Goal: Information Seeking & Learning: Learn about a topic

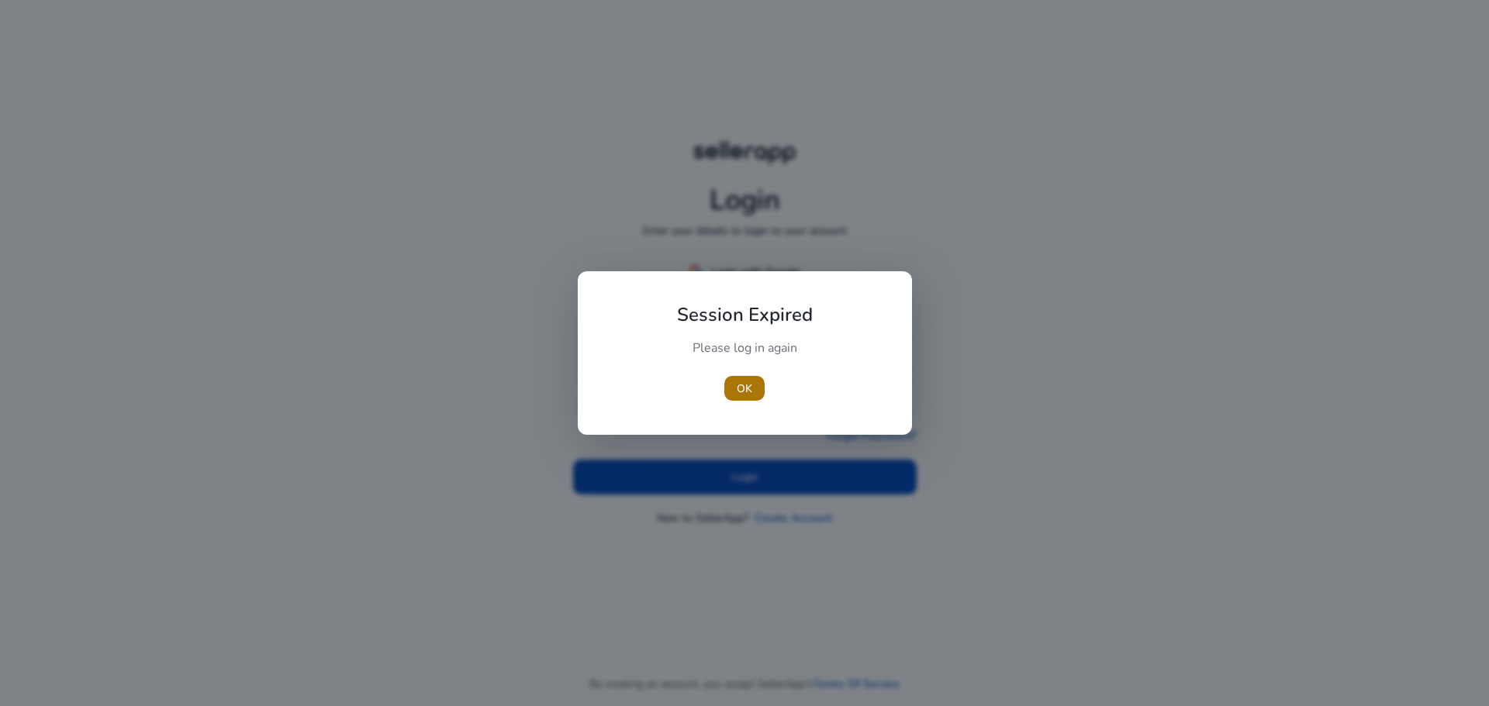
click at [760, 383] on span "button" at bounding box center [744, 388] width 40 height 37
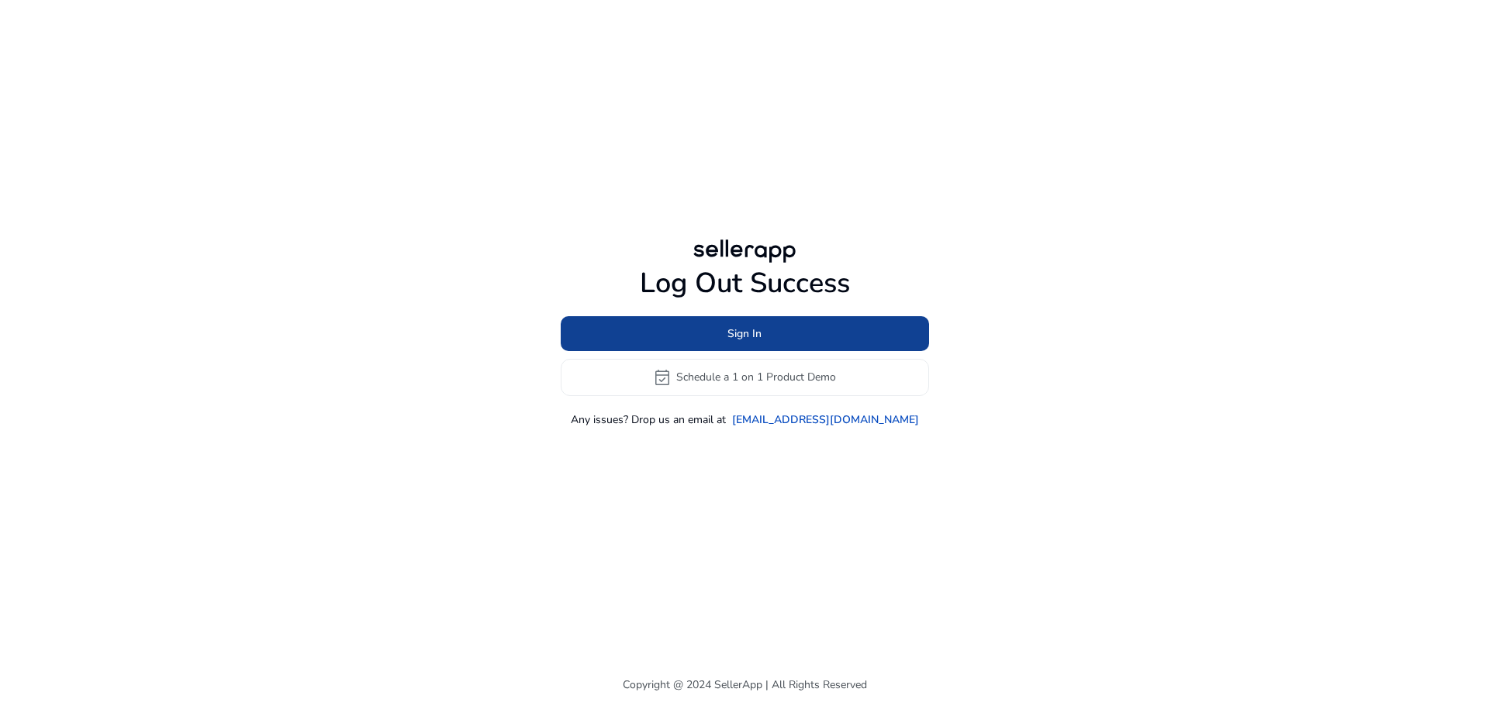
click at [757, 333] on span "Sign In" at bounding box center [744, 334] width 34 height 16
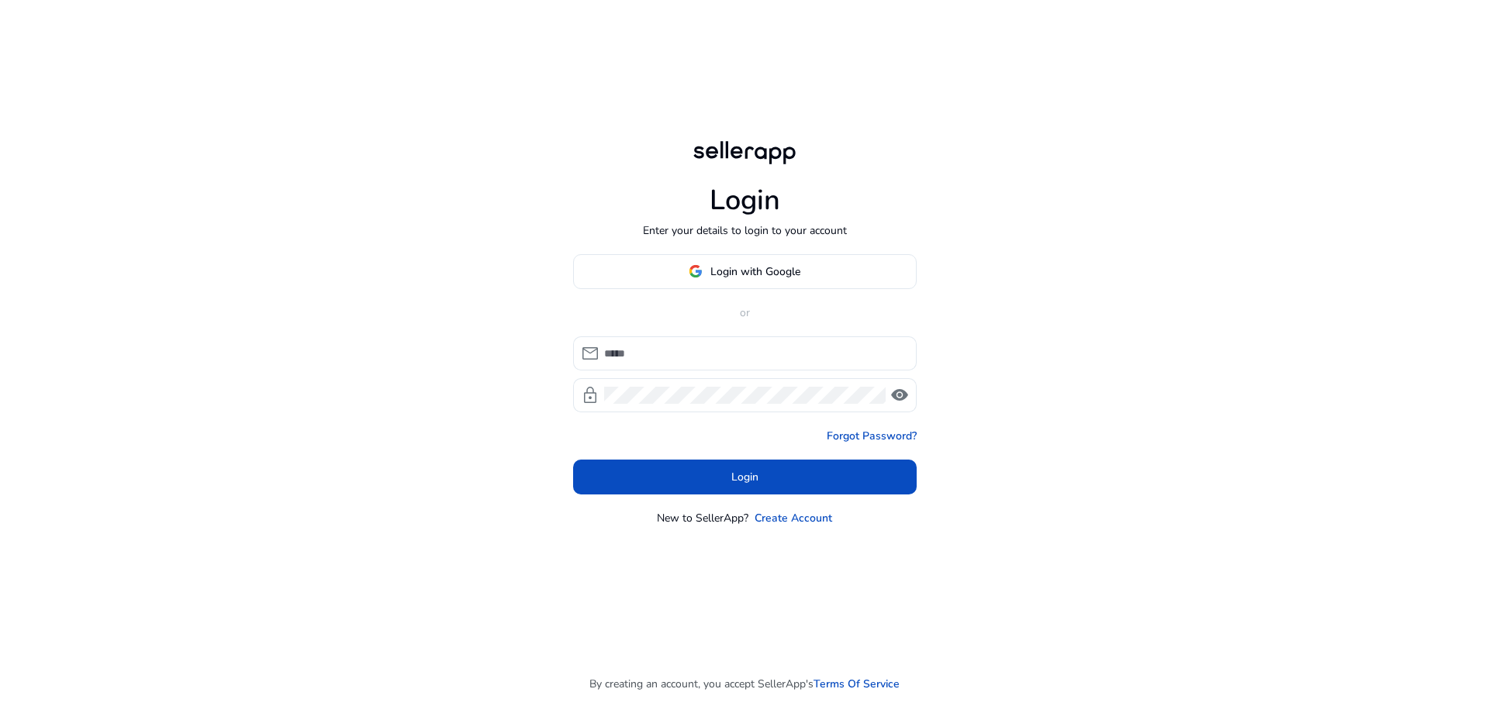
type input "**********"
click at [776, 271] on span "Login with Google" at bounding box center [755, 272] width 90 height 16
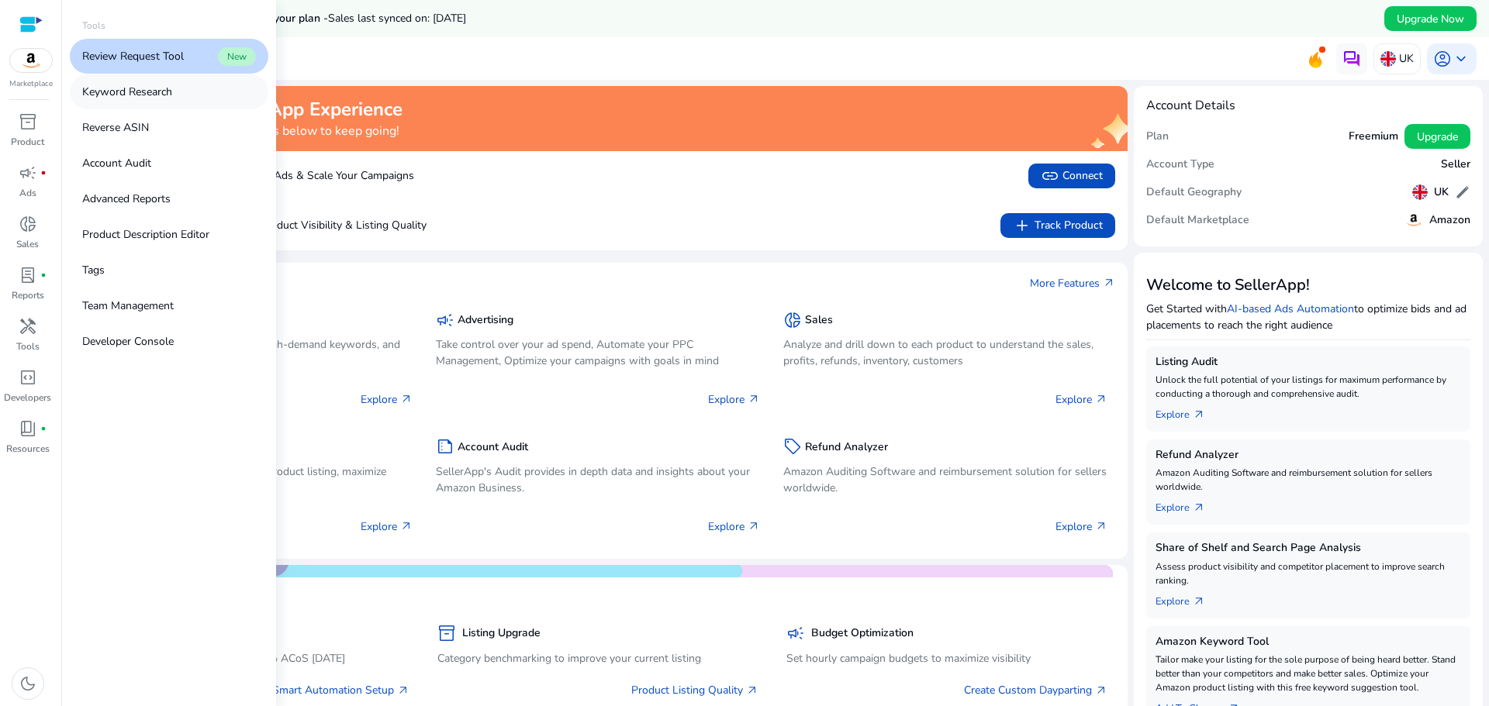
click at [125, 100] on link "Keyword Research" at bounding box center [169, 91] width 199 height 35
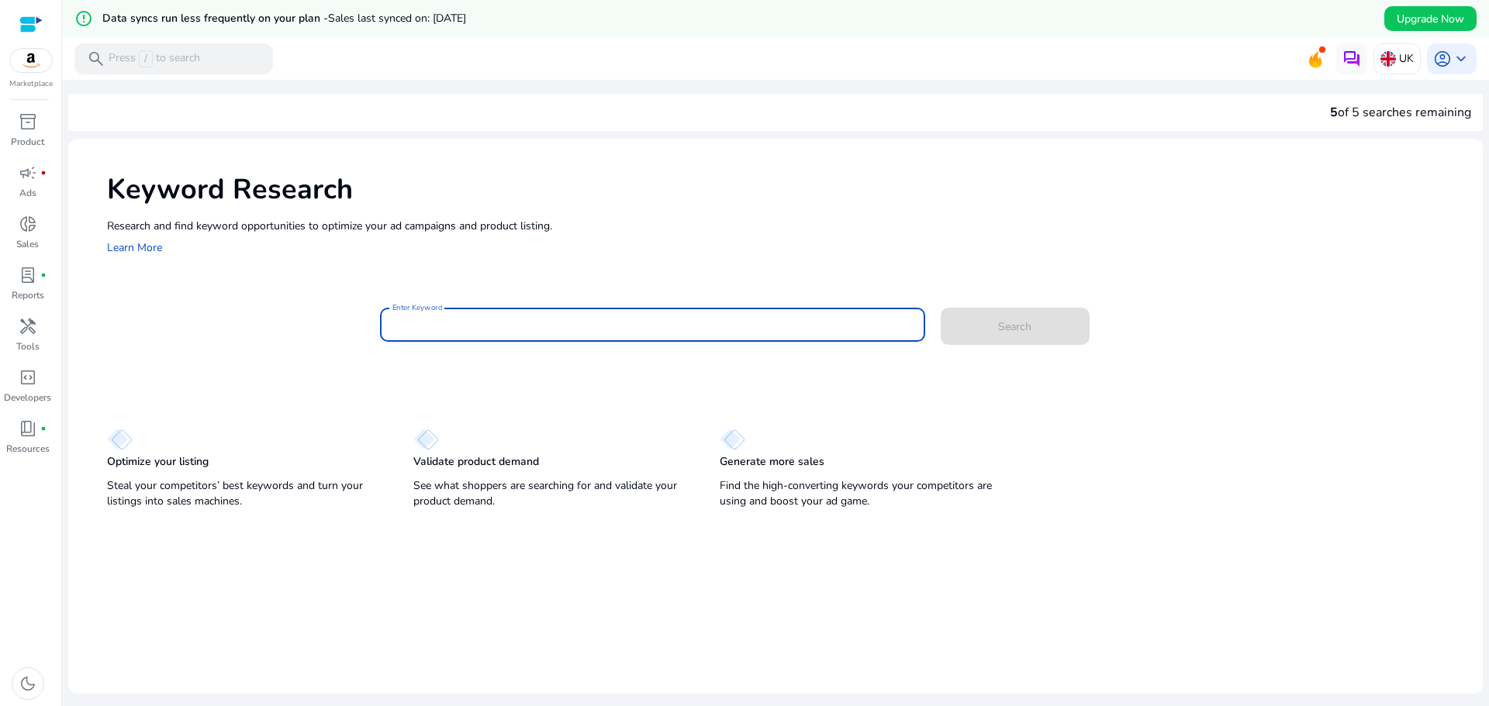
click at [533, 328] on input "Enter Keyword" at bounding box center [652, 324] width 520 height 17
type input "**********"
click at [1012, 338] on span at bounding box center [1015, 326] width 149 height 37
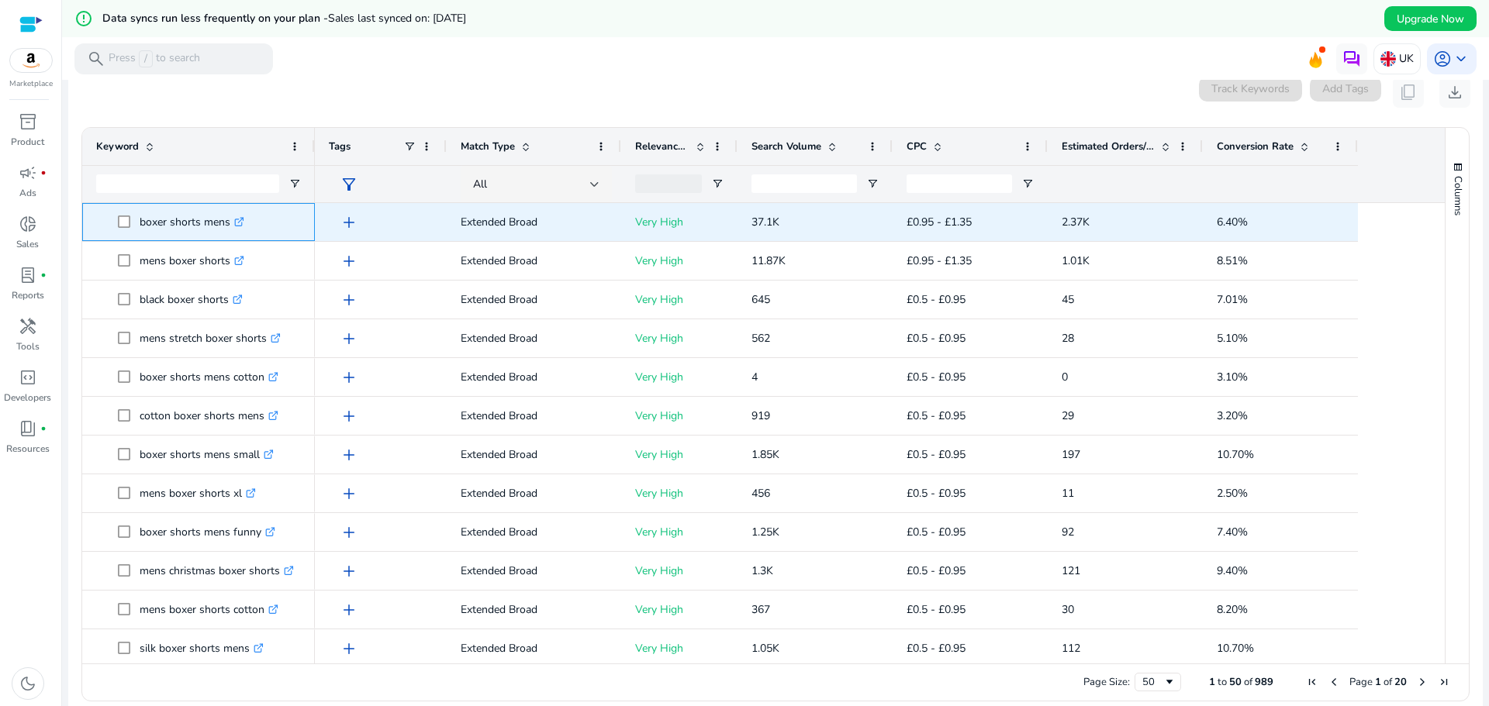
drag, startPoint x: 132, startPoint y: 218, endPoint x: 256, endPoint y: 226, distance: 124.4
click at [256, 226] on span "boxer shorts mens .st0{fill:#2c8af8}" at bounding box center [209, 222] width 183 height 32
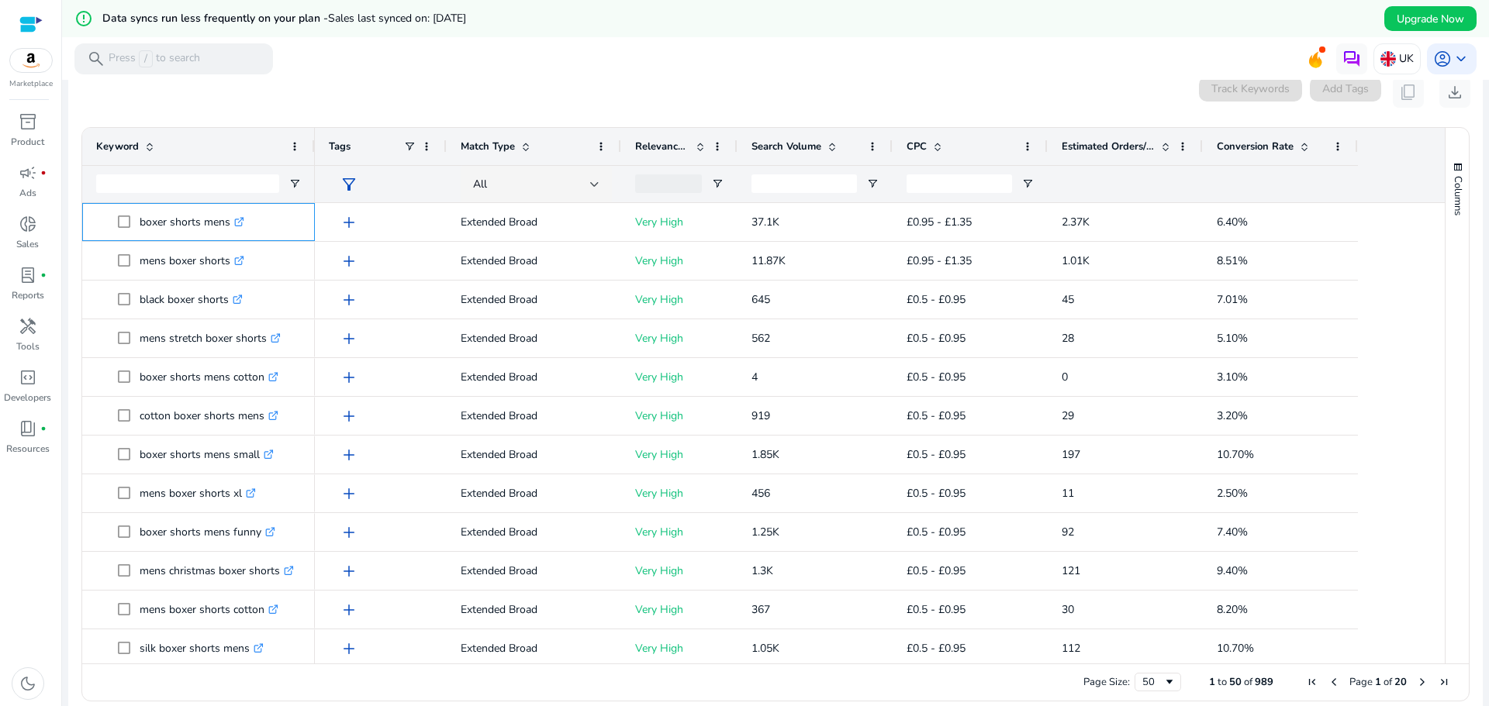
copy span "boxer shorts mens .st0{fill:#2c8af8}"
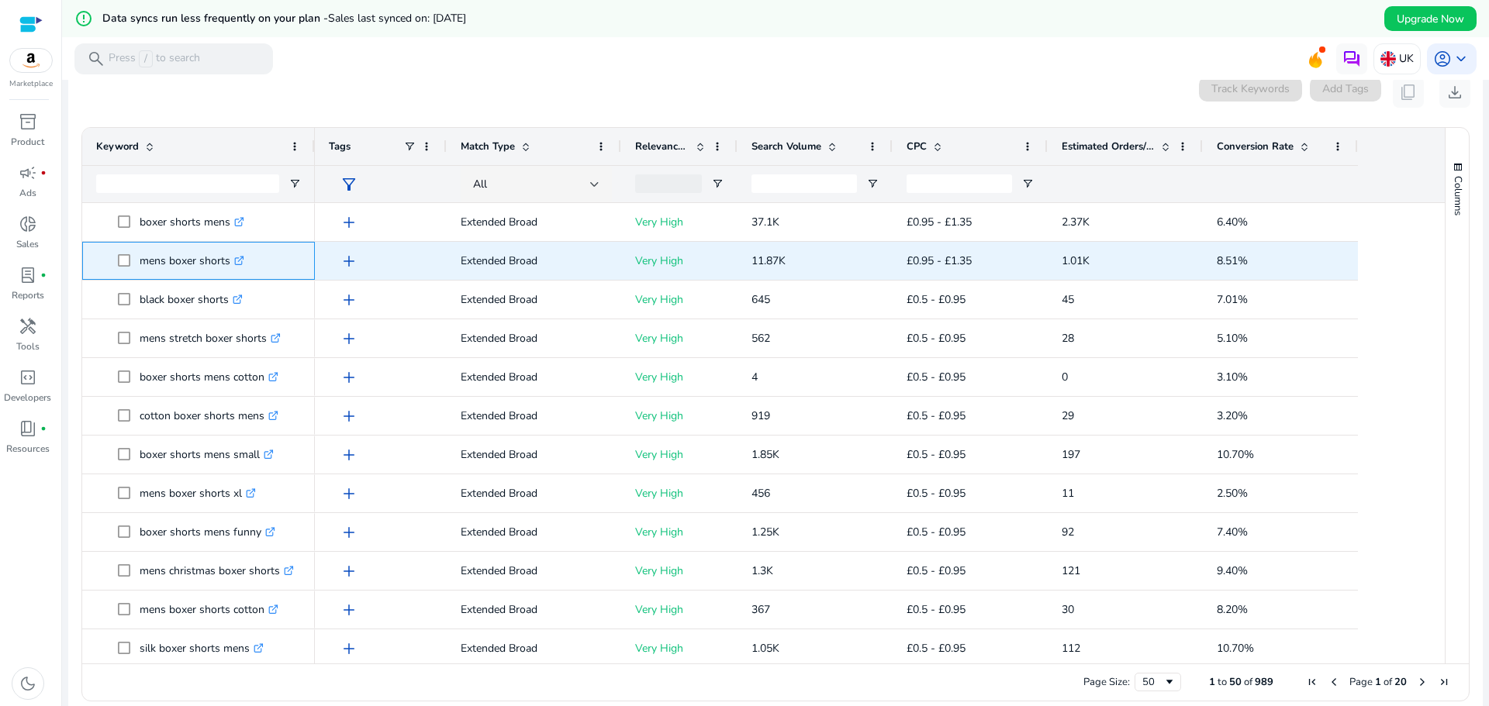
drag, startPoint x: 154, startPoint y: 258, endPoint x: 230, endPoint y: 261, distance: 75.3
click at [230, 261] on span "mens boxer shorts .st0{fill:#2c8af8}" at bounding box center [209, 261] width 183 height 32
copy span "mens boxer shorts"
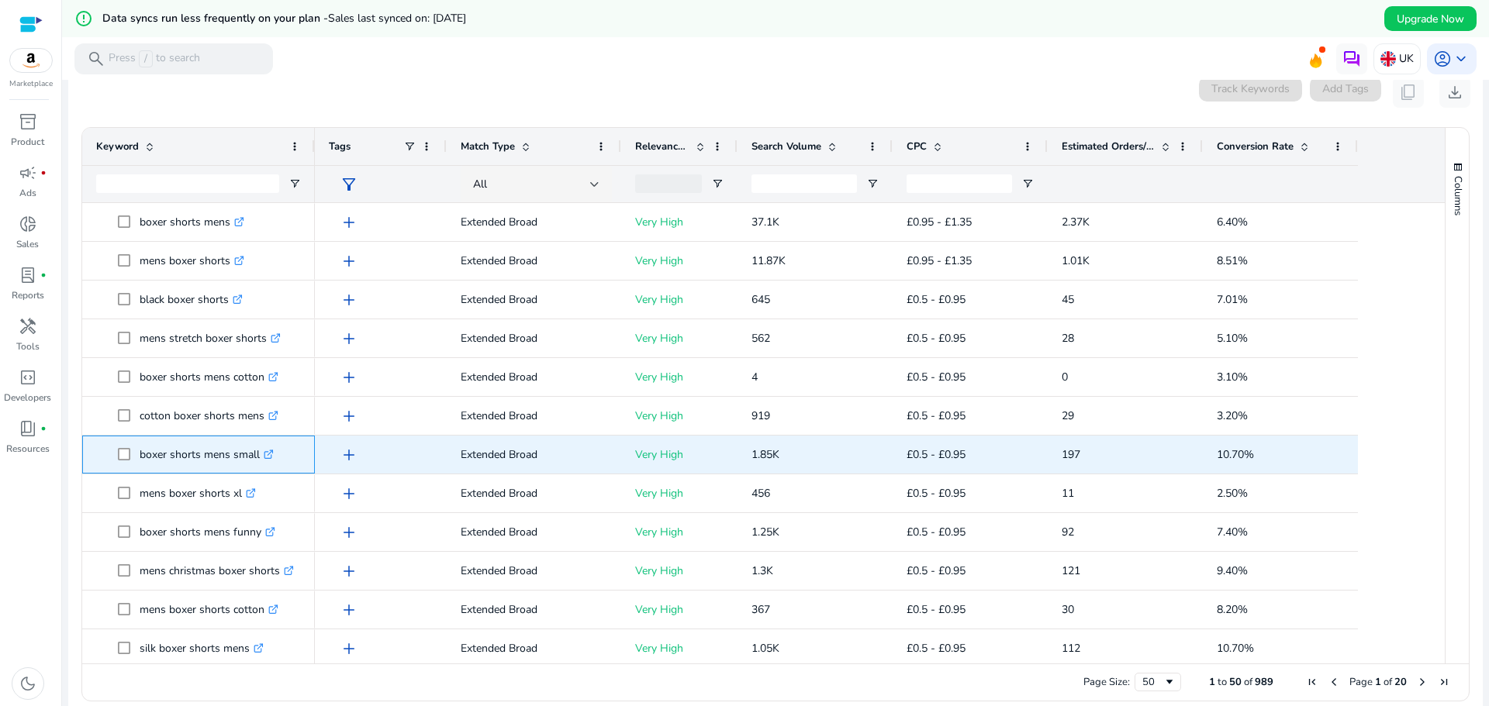
click at [164, 467] on p "boxer shorts mens small .st0{fill:#2c8af8}" at bounding box center [207, 455] width 134 height 32
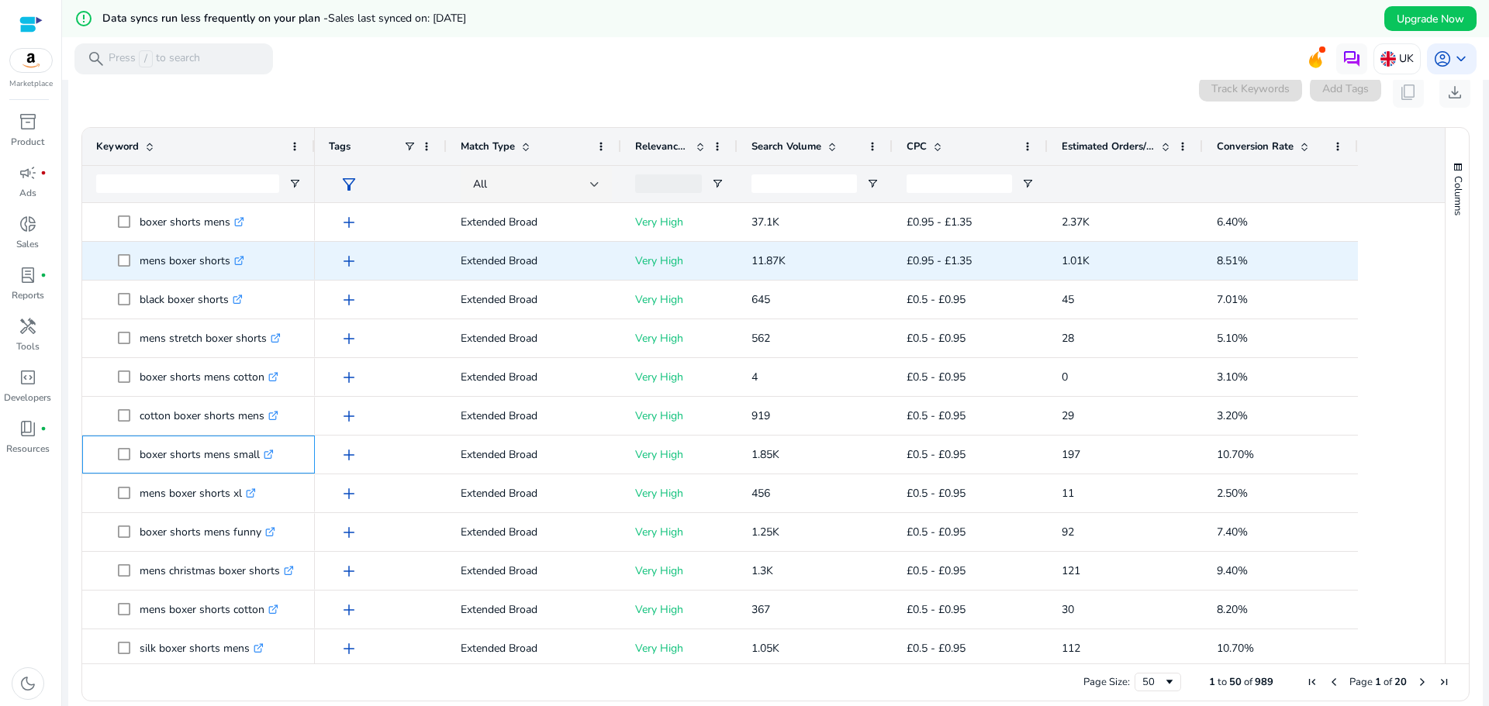
copy span "boxer shorts mens small .st0{fill:#2c8af8}"
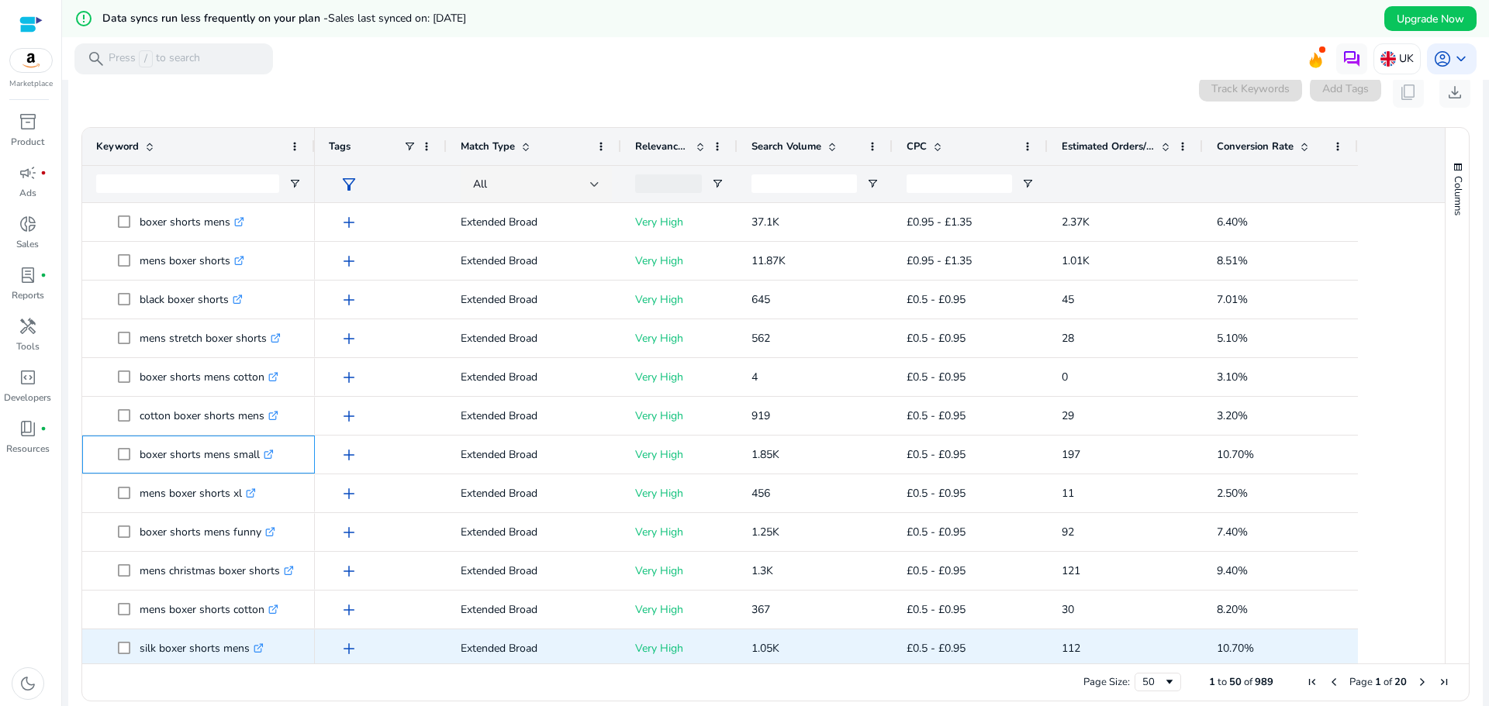
scroll to position [78, 0]
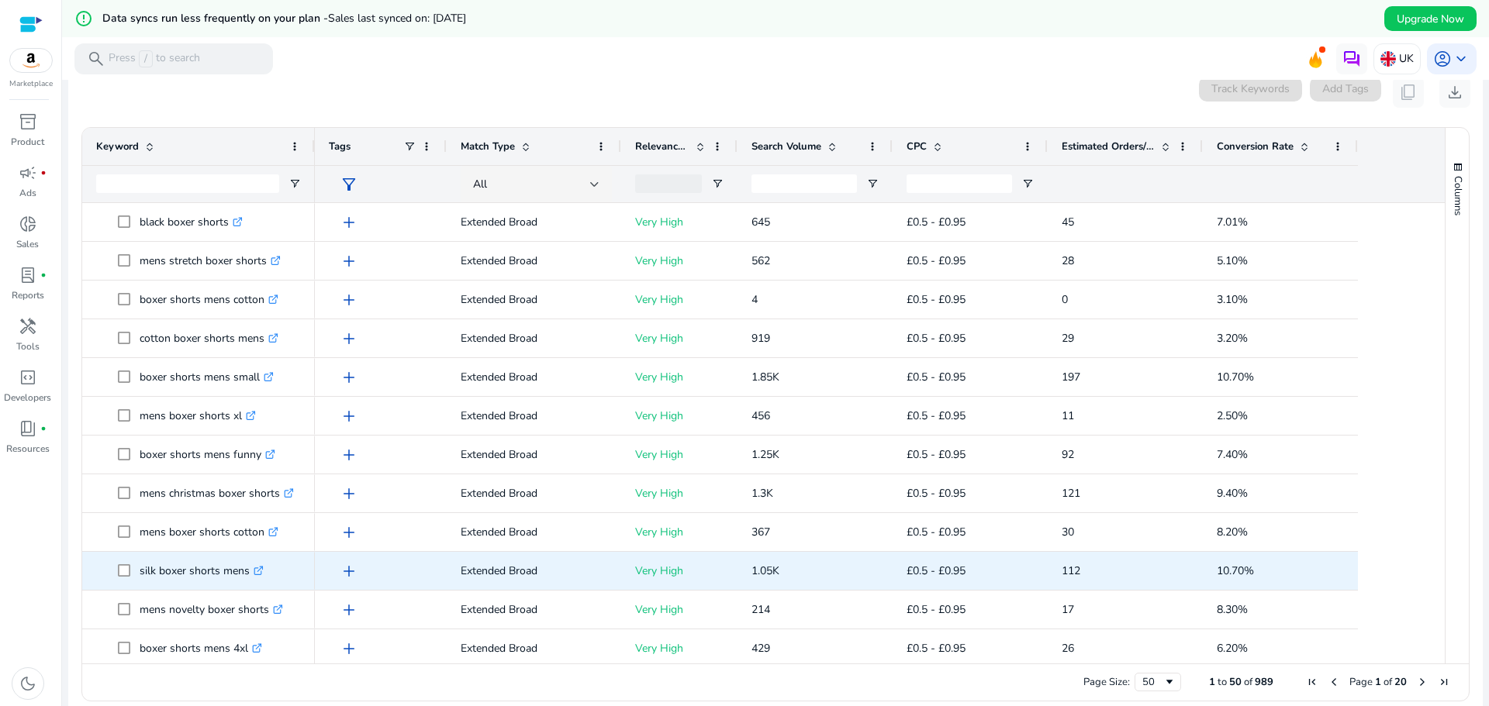
click at [167, 579] on p "silk boxer shorts mens .st0{fill:#2c8af8}" at bounding box center [202, 571] width 124 height 32
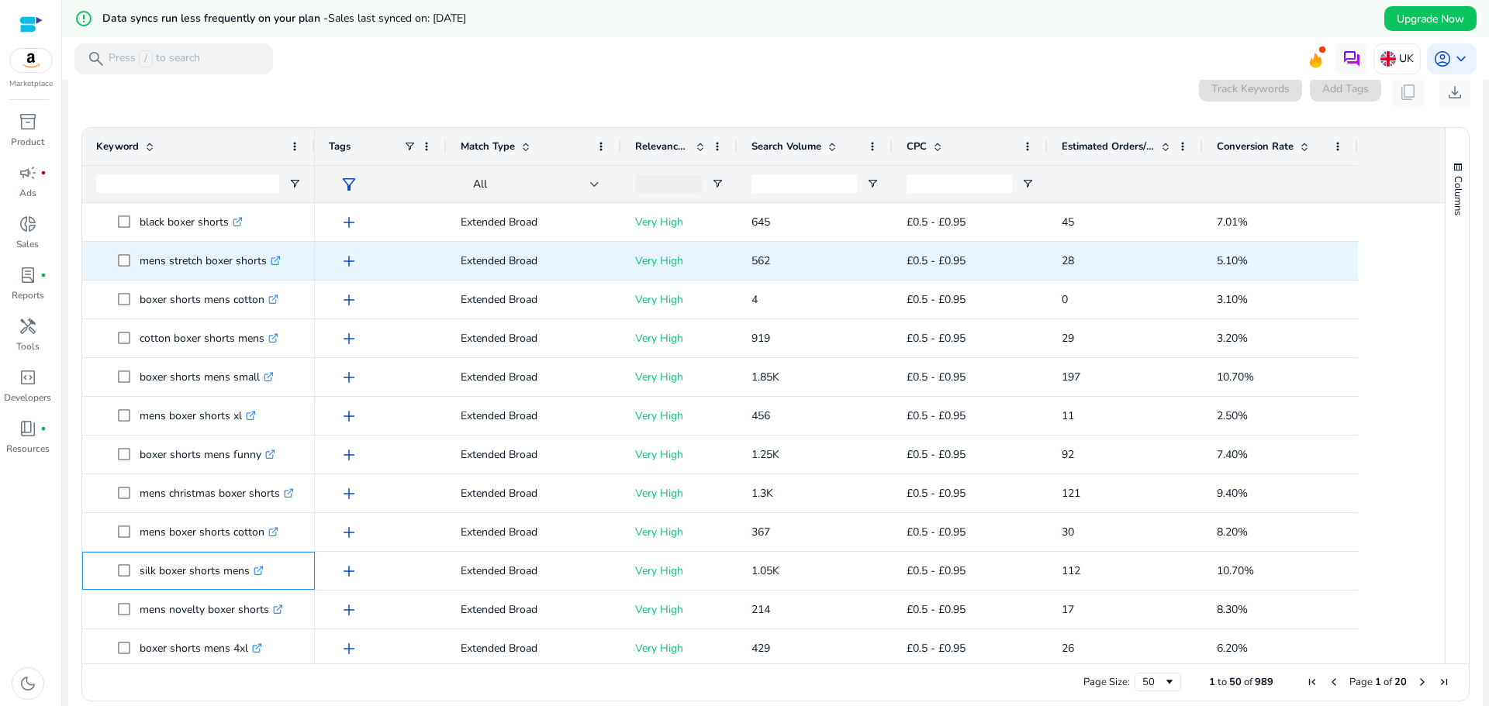
copy span "silk boxer shorts mens .st0{fill:#2c8af8}"
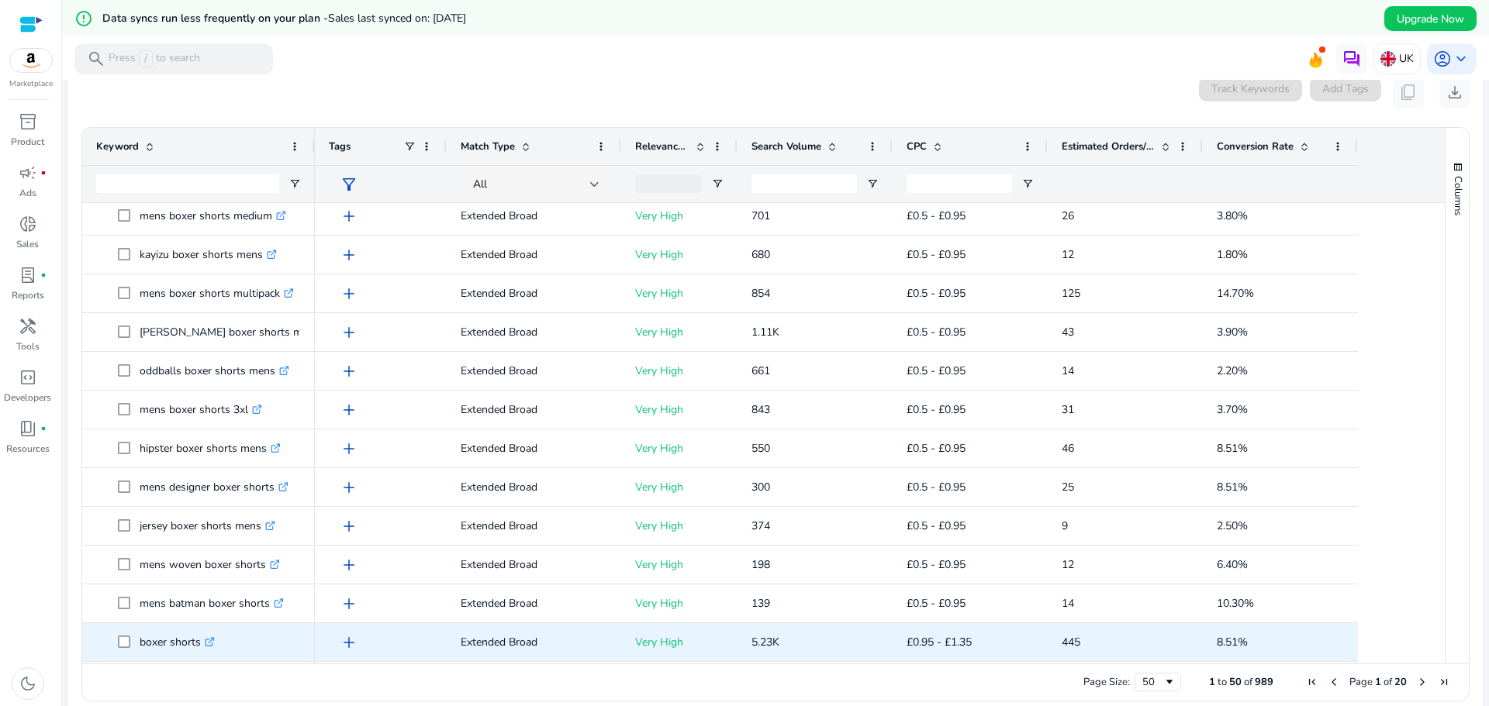
scroll to position [698, 0]
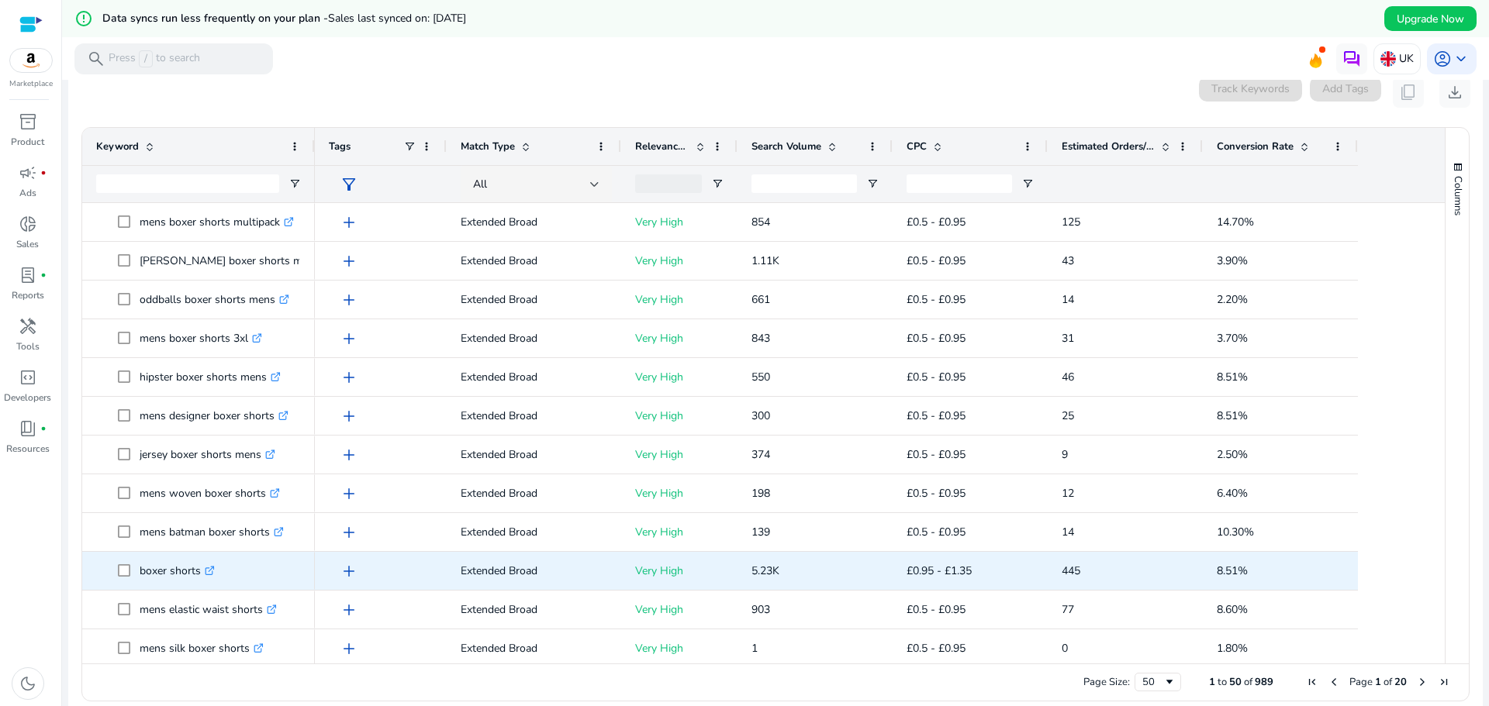
click at [175, 585] on p "boxer shorts .st0{fill:#2c8af8}" at bounding box center [177, 571] width 75 height 32
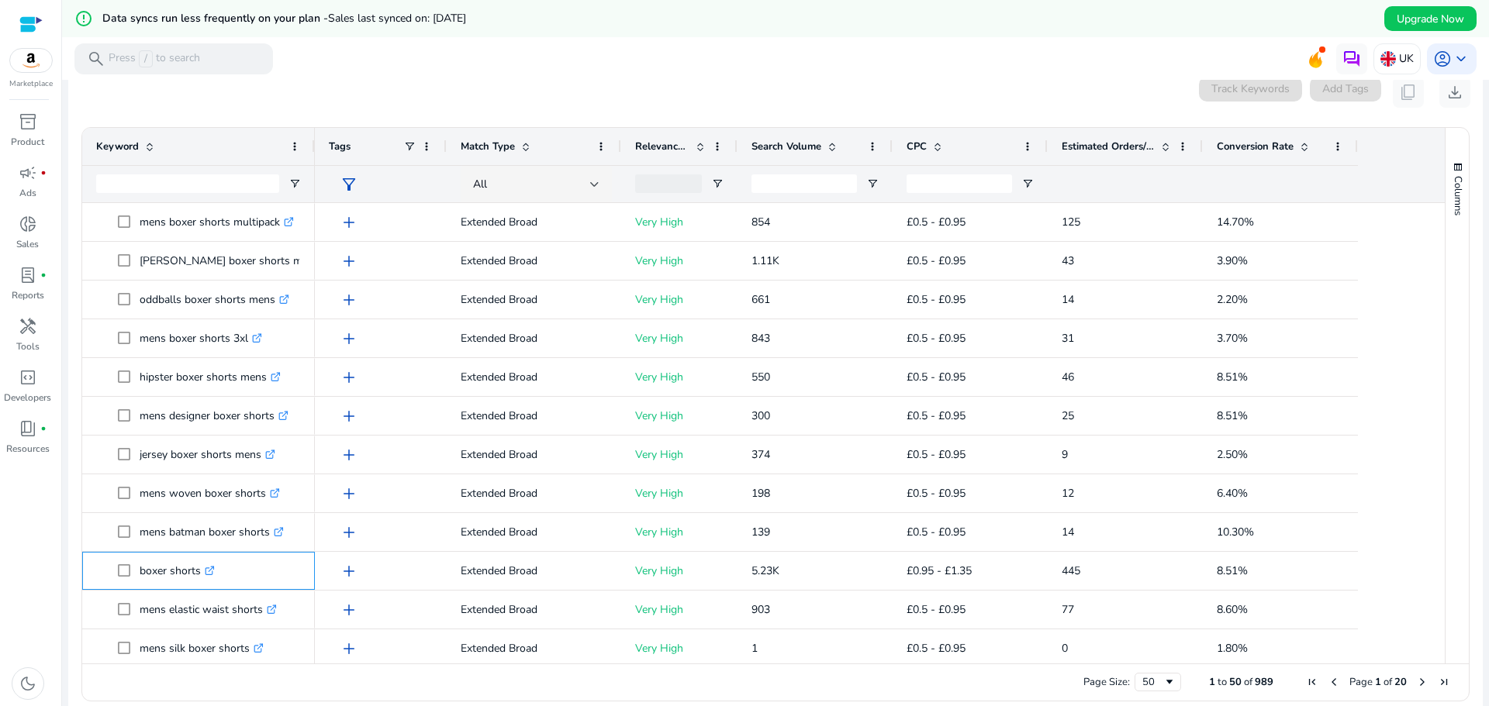
copy span "boxer shorts .st0{fill:#2c8af8}"
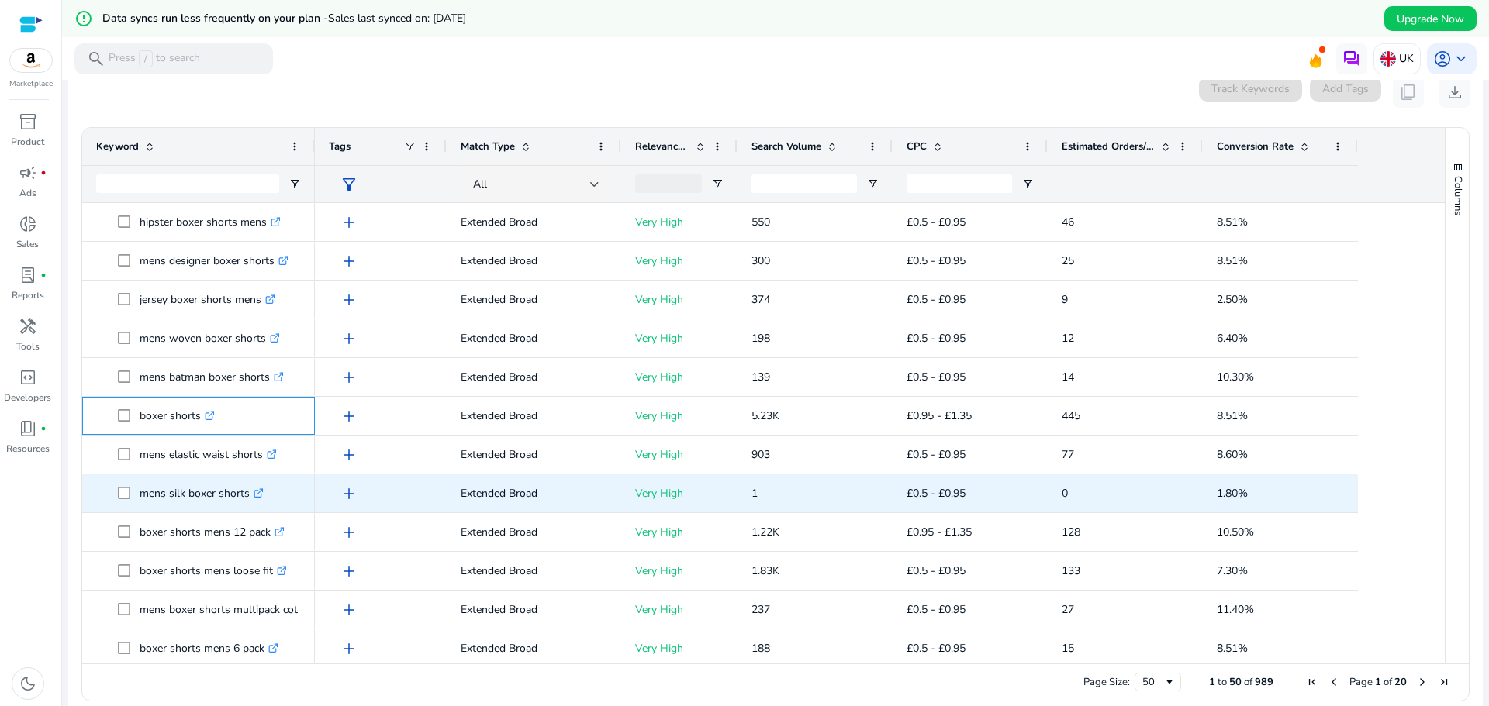
scroll to position [853, 0]
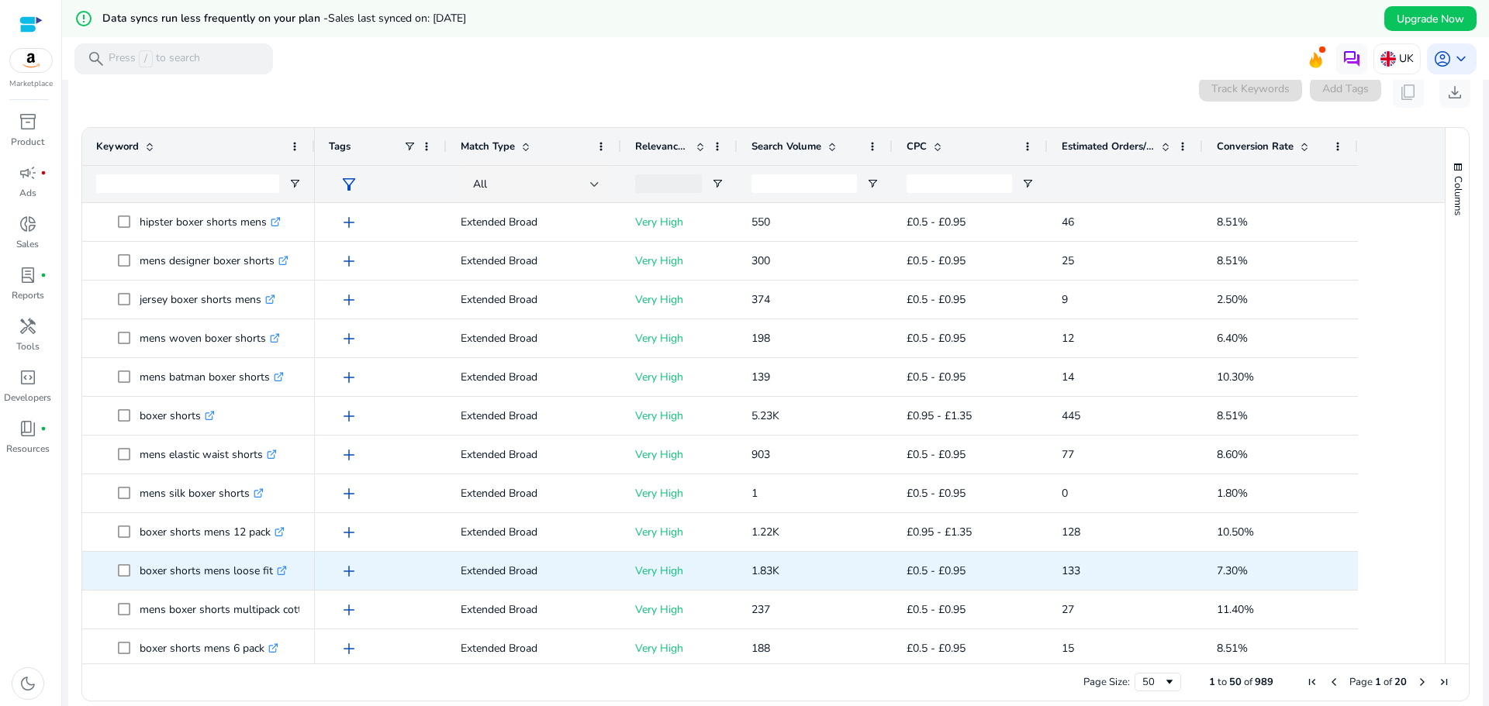
click at [152, 576] on p "boxer shorts mens loose fit .st0{fill:#2c8af8}" at bounding box center [213, 571] width 147 height 32
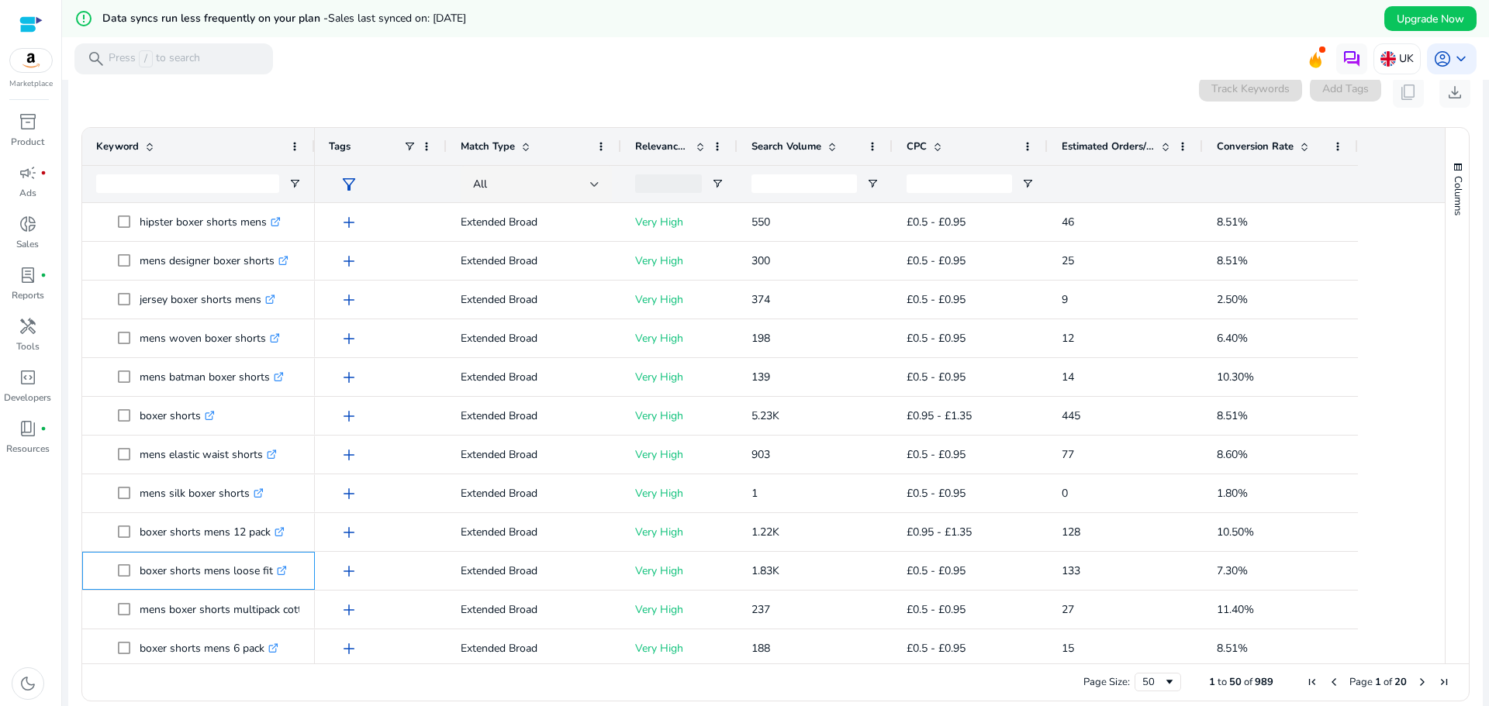
copy p "boxer shorts mens loose fit"
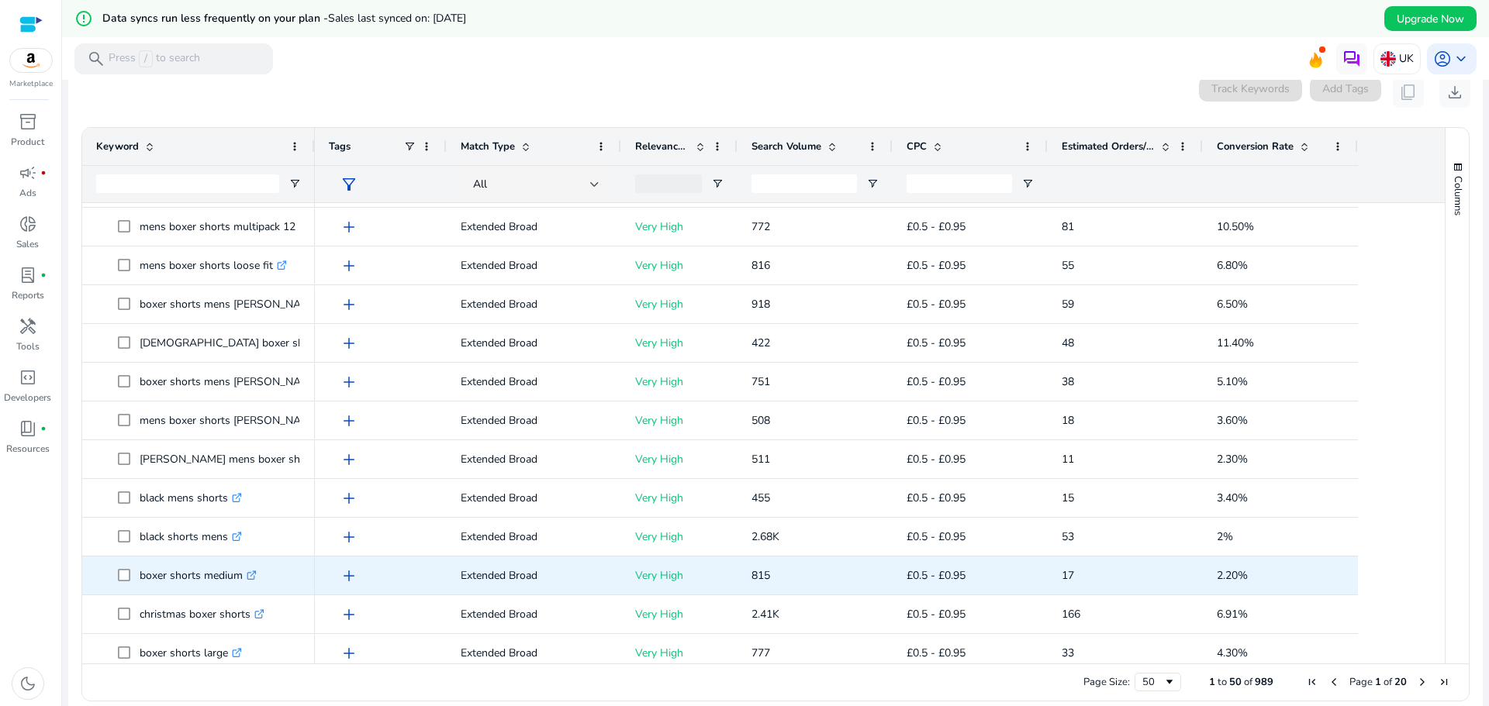
scroll to position [0, 0]
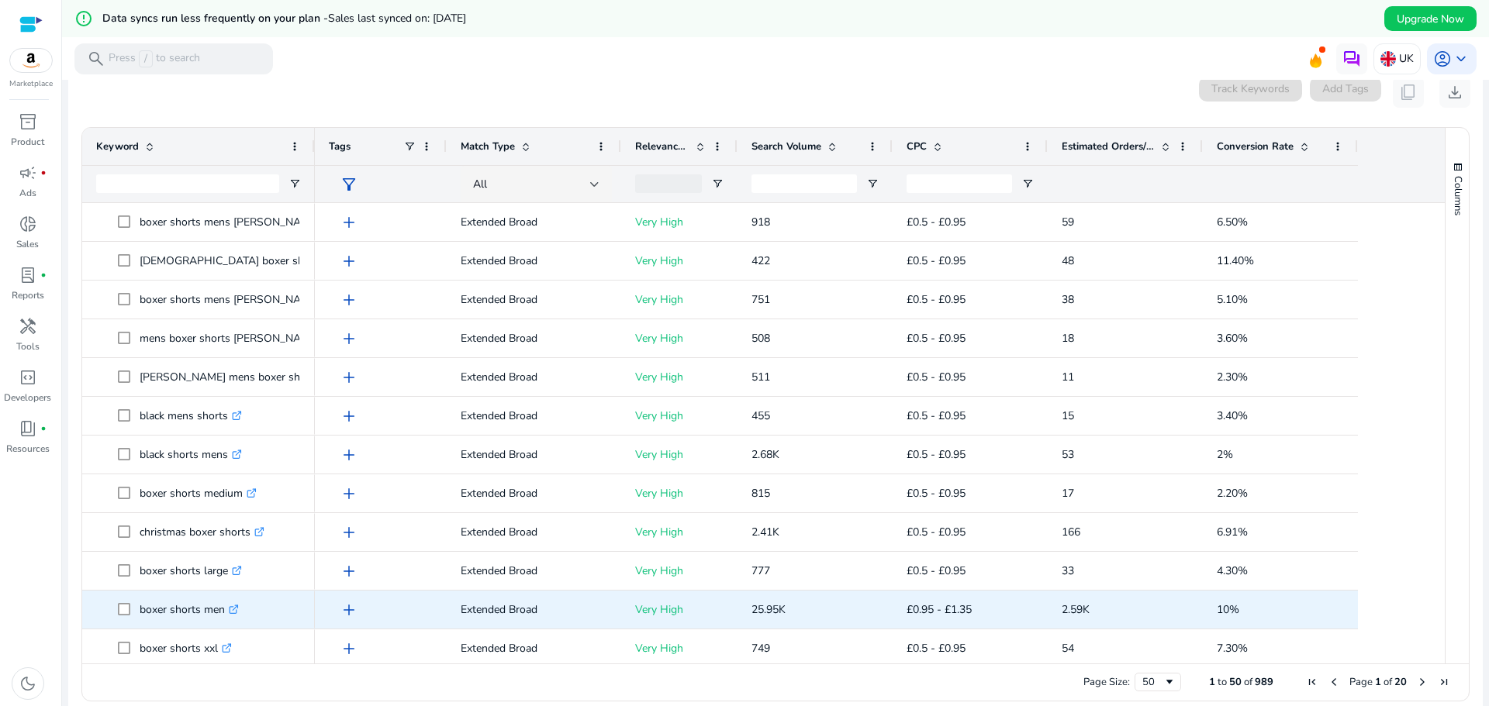
click at [172, 625] on p "boxer shorts men .st0{fill:#2c8af8}" at bounding box center [189, 610] width 99 height 32
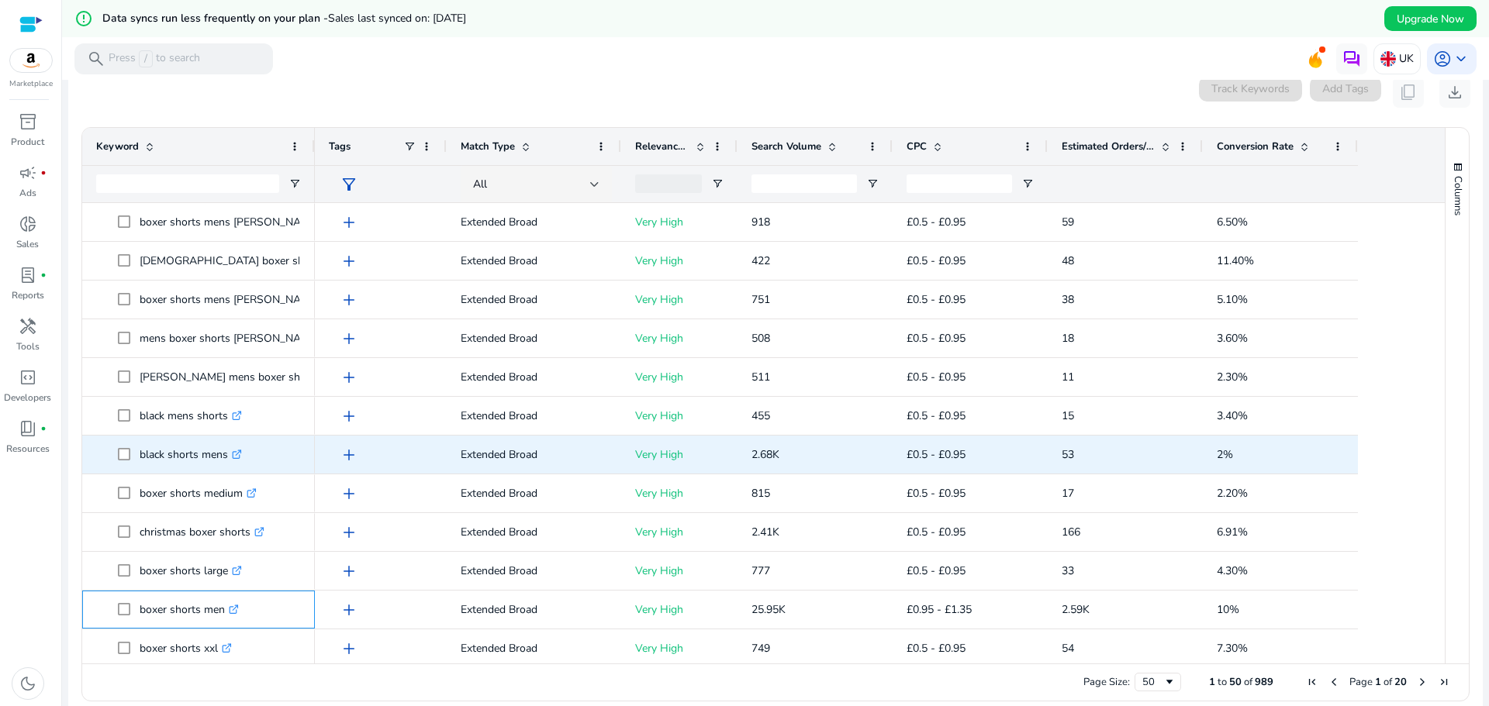
copy span "boxer shorts men .st0{fill:#2c8af8}"
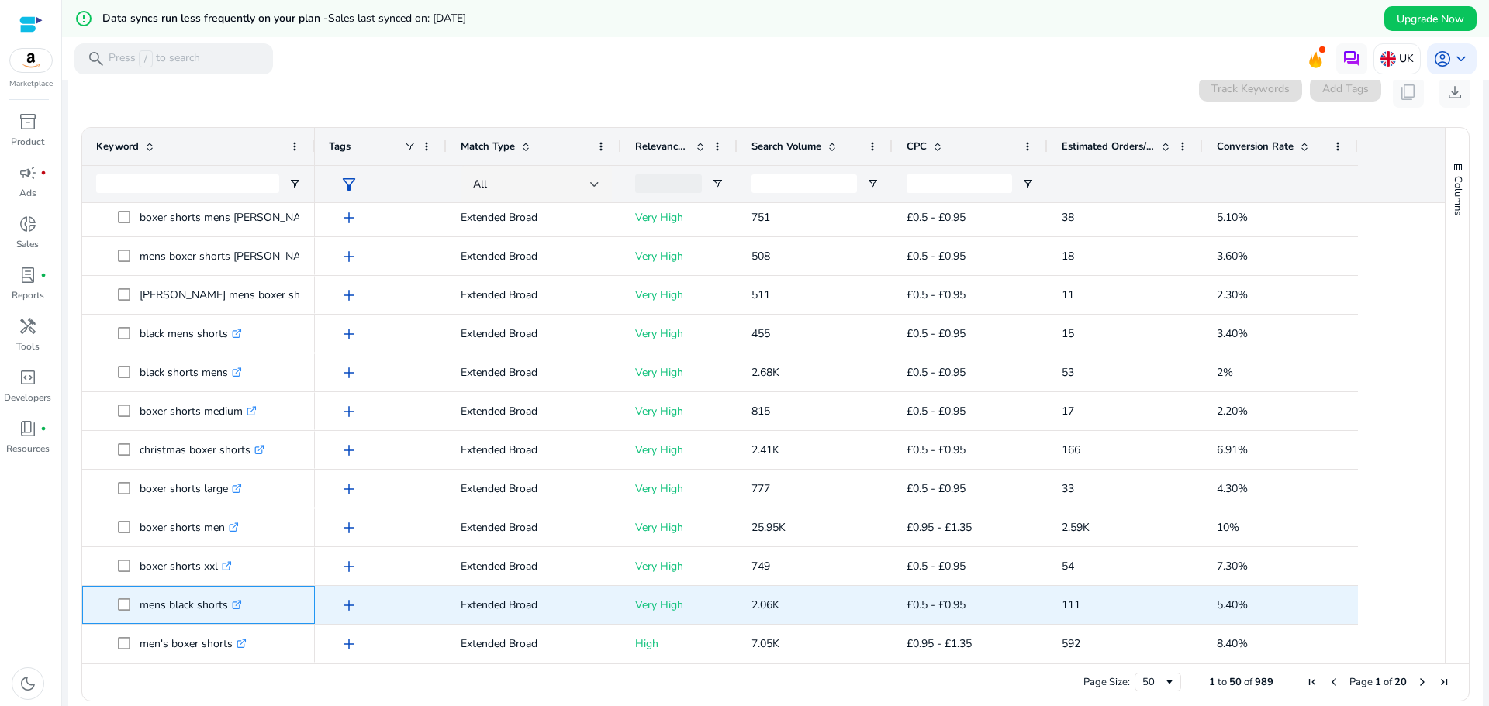
click at [164, 616] on p "mens black shorts .st0{fill:#2c8af8}" at bounding box center [191, 605] width 102 height 32
copy span "mens black shorts .st0{fill:#2c8af8}"
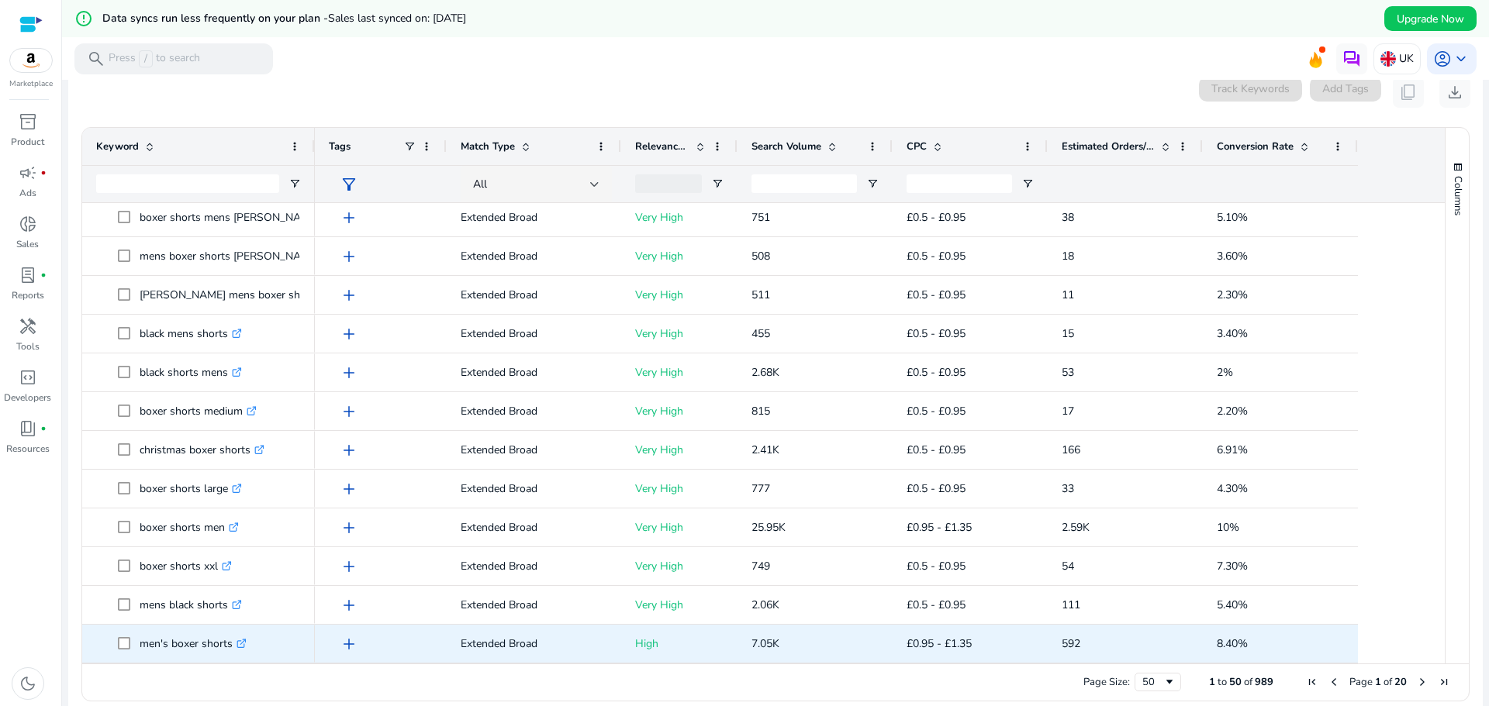
click at [164, 651] on p "men's boxer shorts .st0{fill:#2c8af8}" at bounding box center [193, 644] width 107 height 32
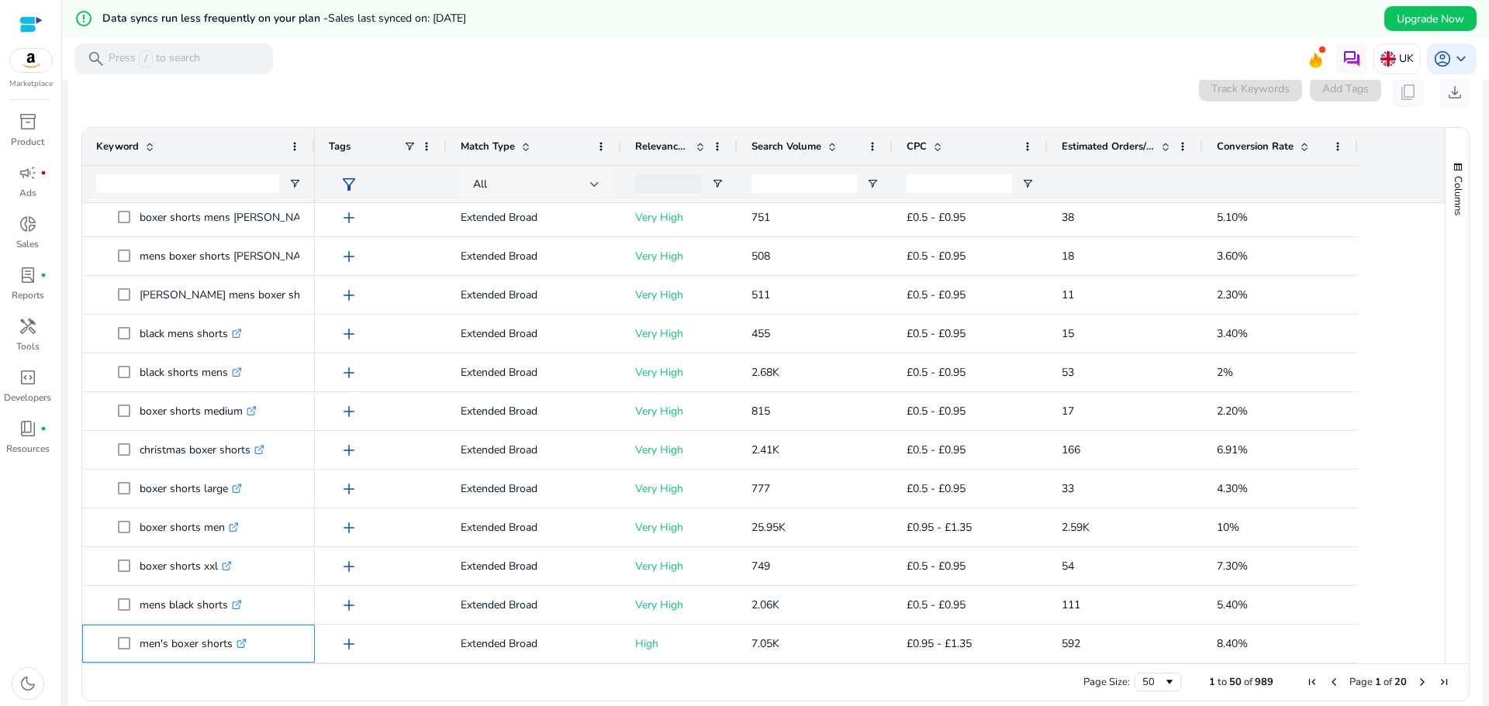
copy p "men's boxer shorts"
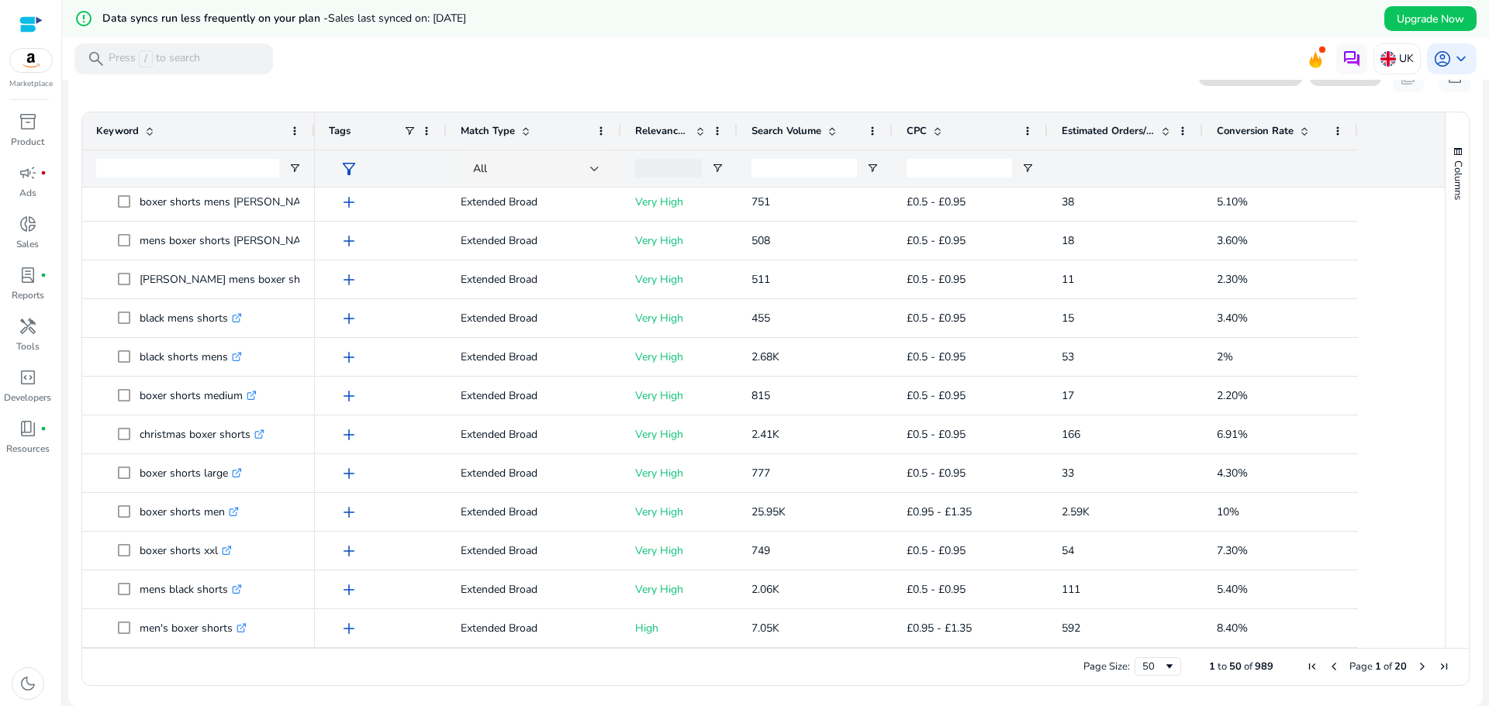
click at [1416, 668] on span "Next Page" at bounding box center [1422, 667] width 12 height 12
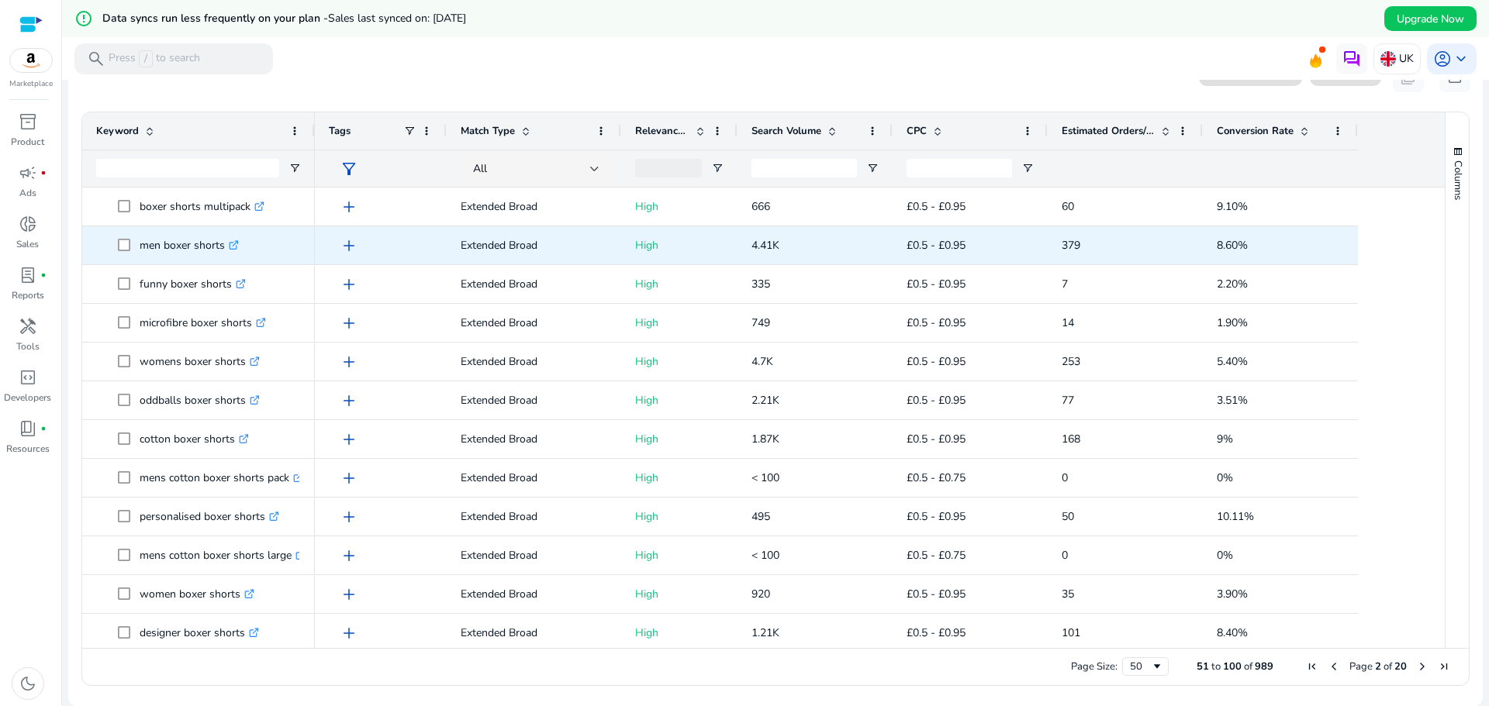
click at [143, 258] on p "men boxer shorts .st0{fill:#2c8af8}" at bounding box center [189, 246] width 99 height 32
click at [142, 258] on p "men boxer shorts .st0{fill:#2c8af8}" at bounding box center [189, 246] width 99 height 32
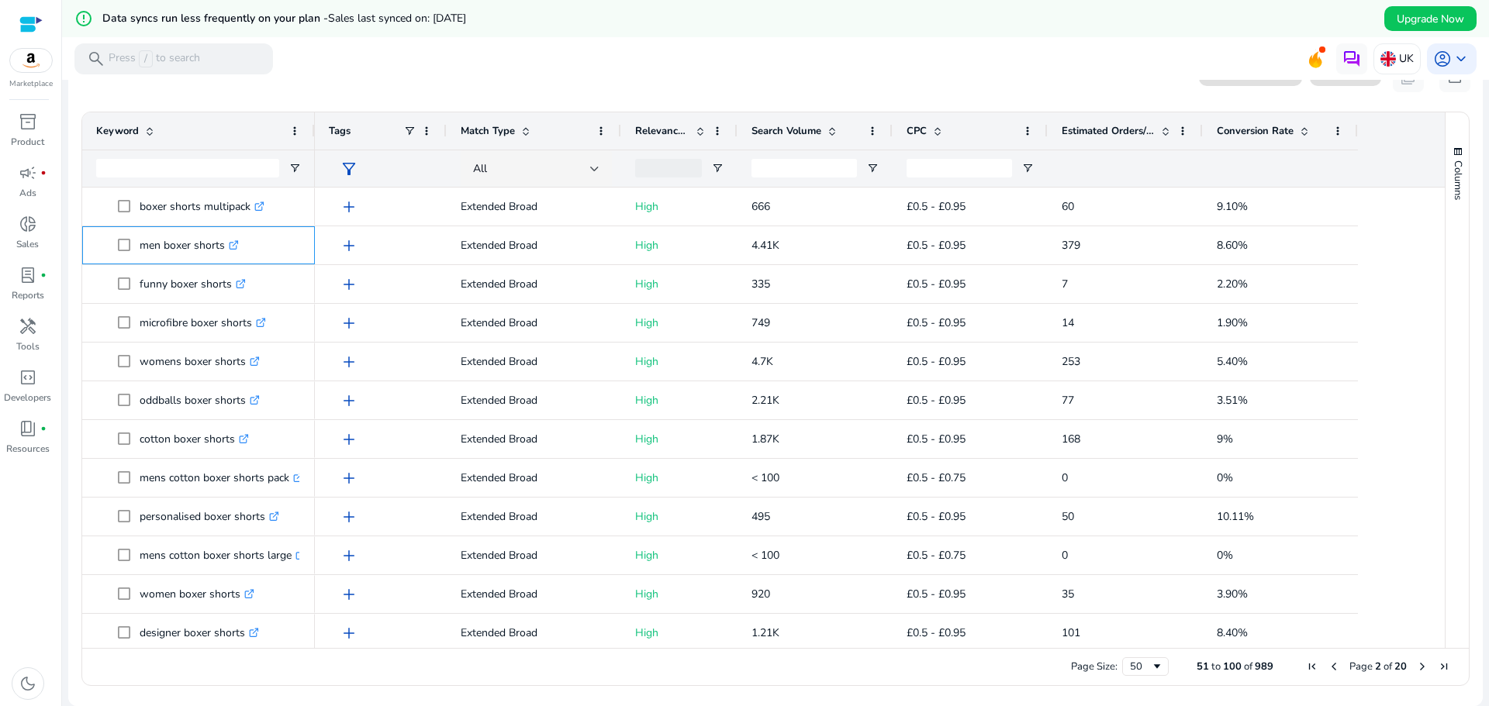
copy span "men boxer shorts .st0{fill:#2c8af8}"
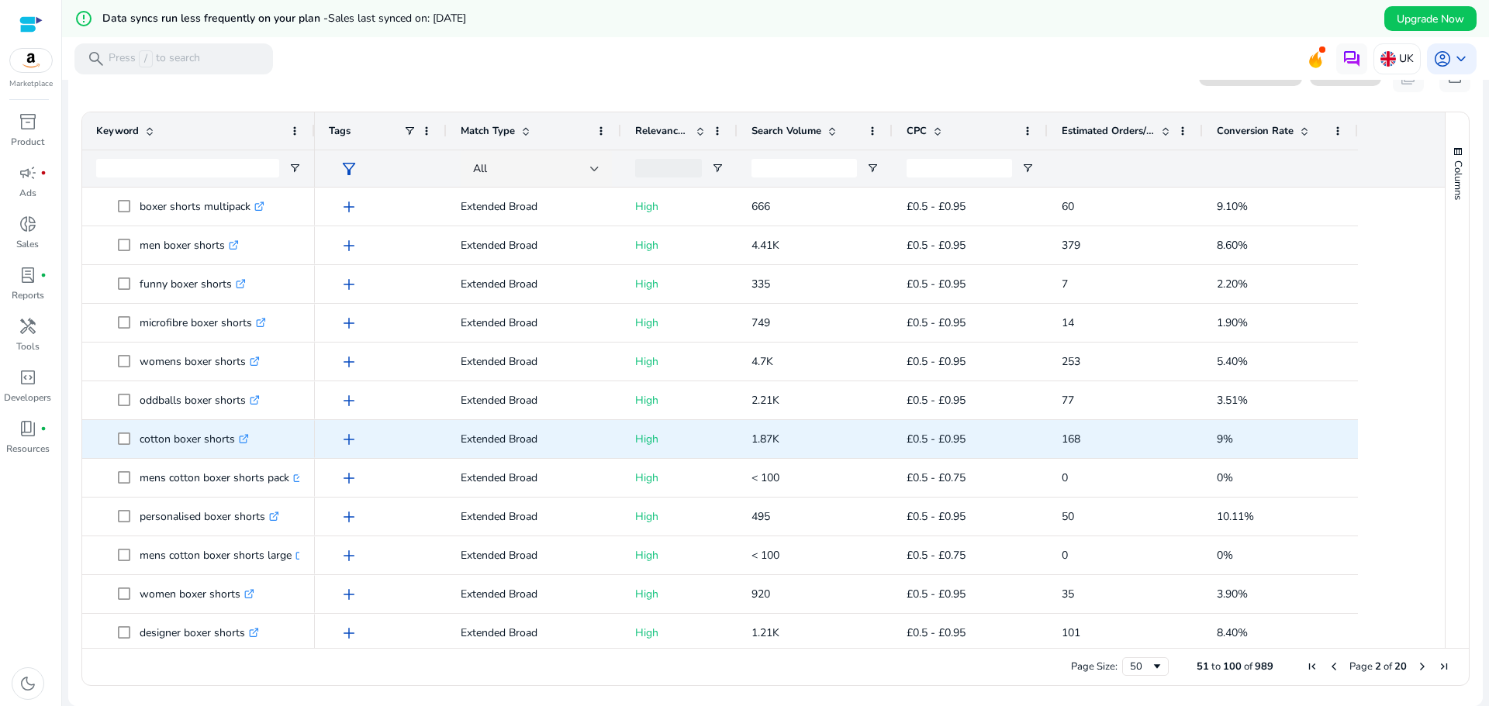
click at [163, 445] on p "cotton boxer shorts .st0{fill:#2c8af8}" at bounding box center [194, 439] width 109 height 32
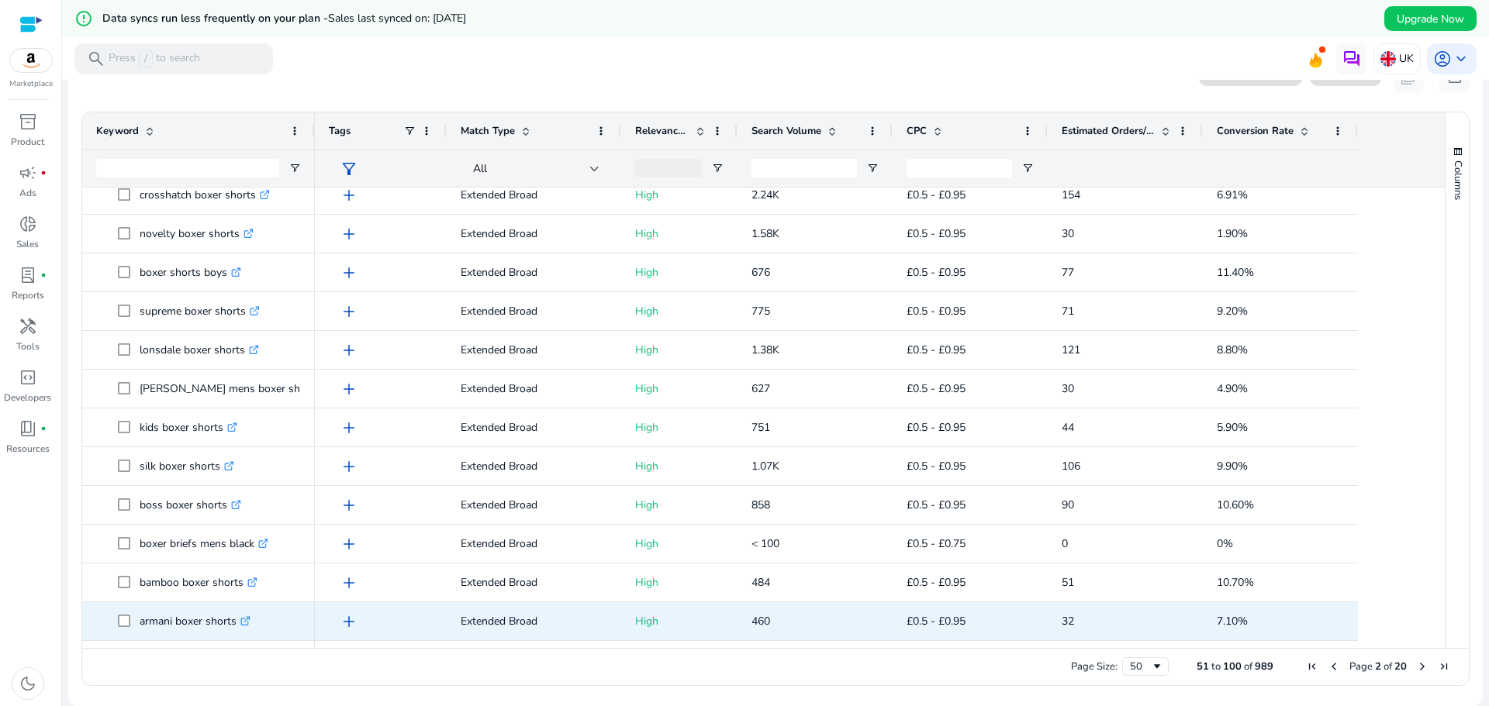
scroll to position [853, 0]
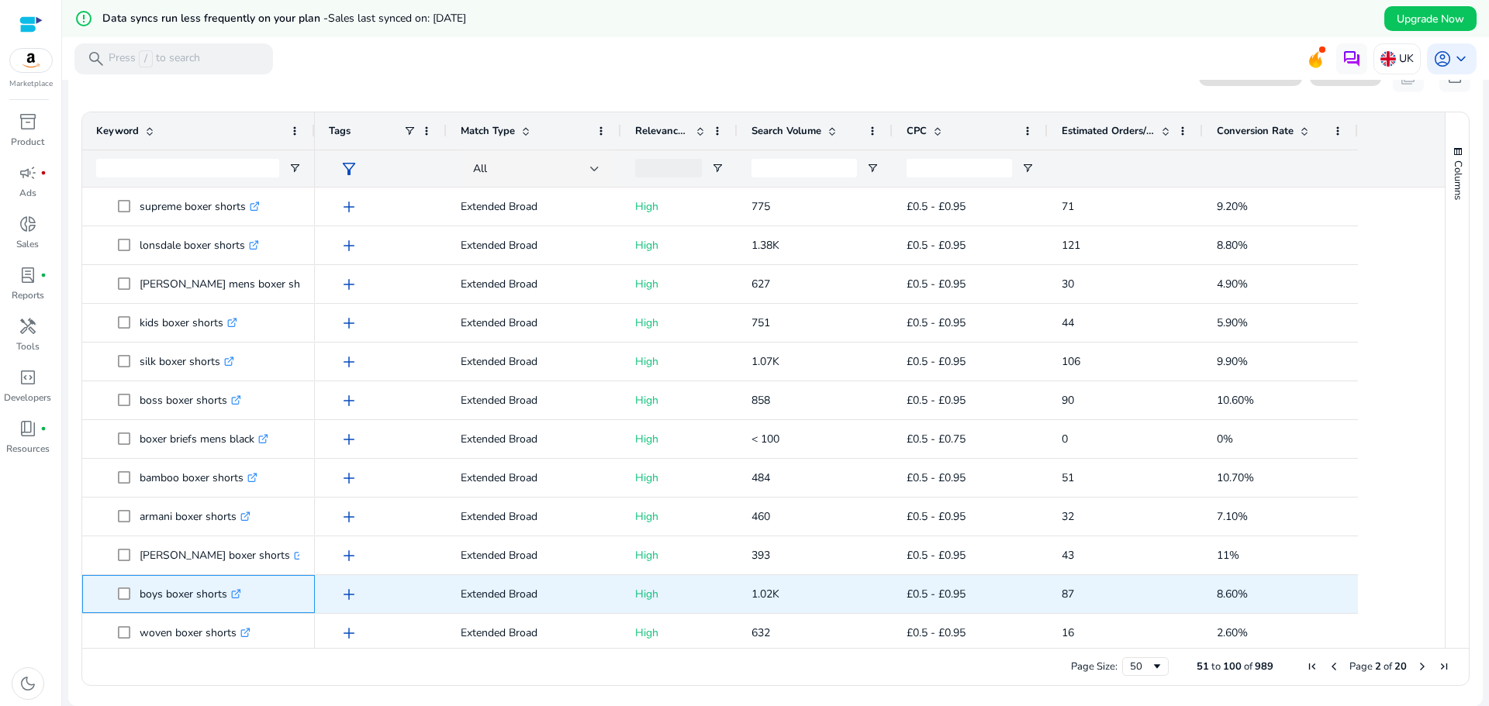
click at [163, 606] on p "boys boxer shorts .st0{fill:#2c8af8}" at bounding box center [191, 595] width 102 height 32
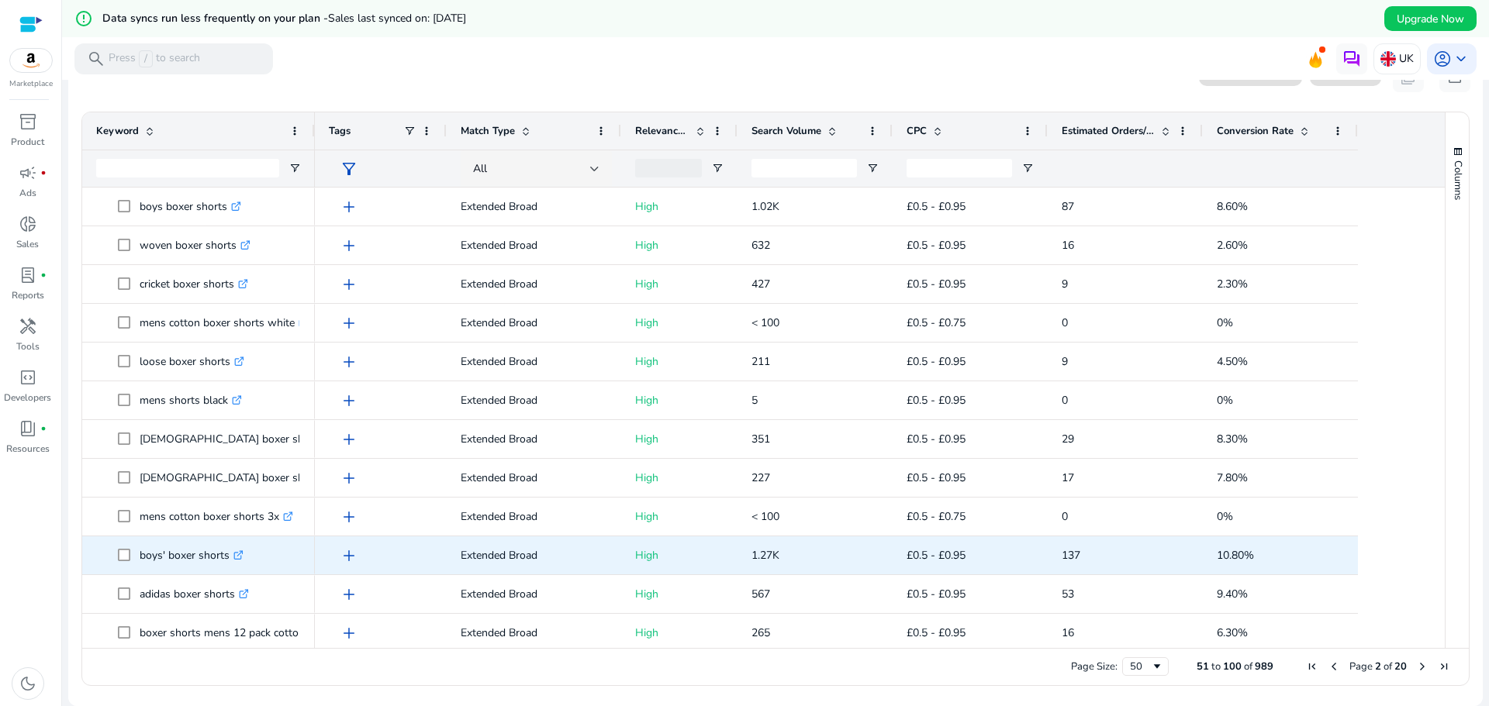
click at [143, 568] on p "boys' boxer shorts .st0{fill:#2c8af8}" at bounding box center [192, 556] width 104 height 32
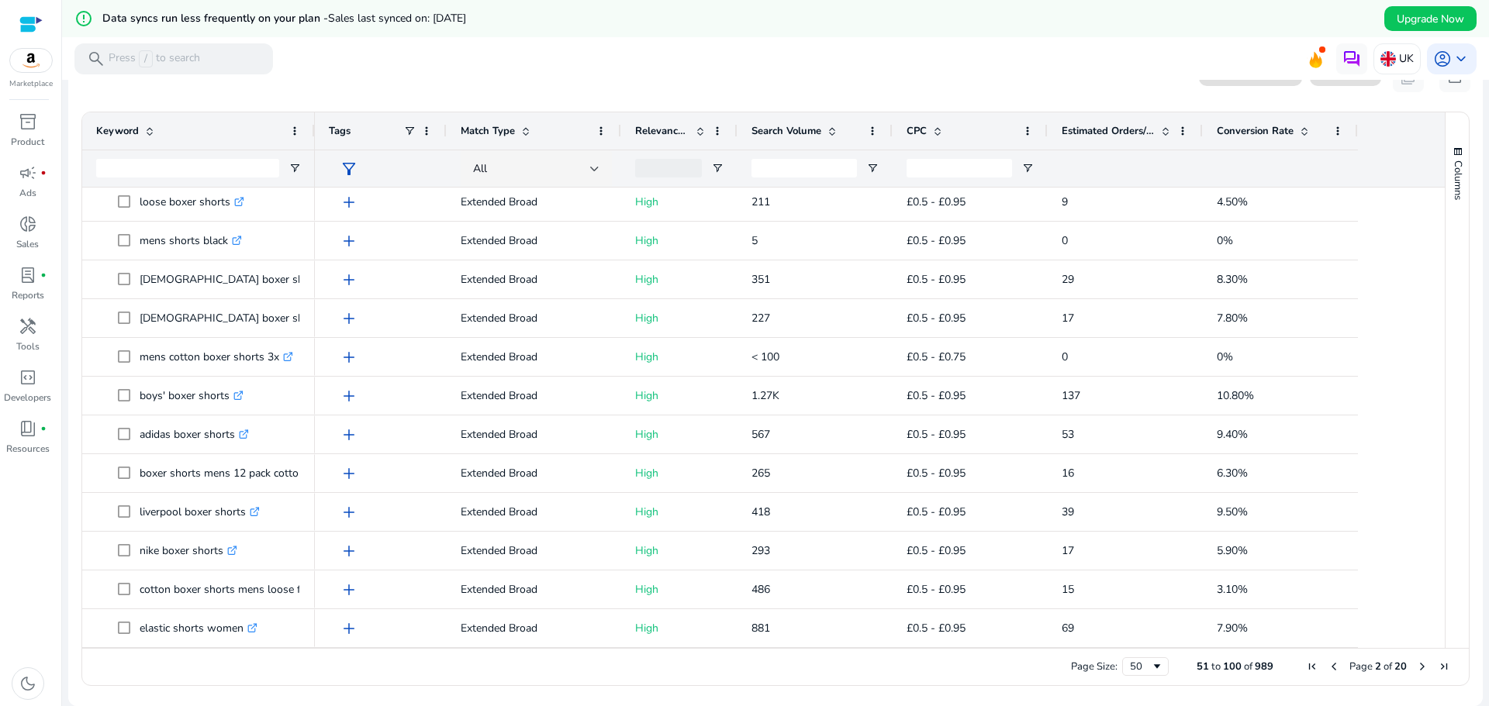
click at [1418, 664] on span "Next Page" at bounding box center [1422, 667] width 12 height 12
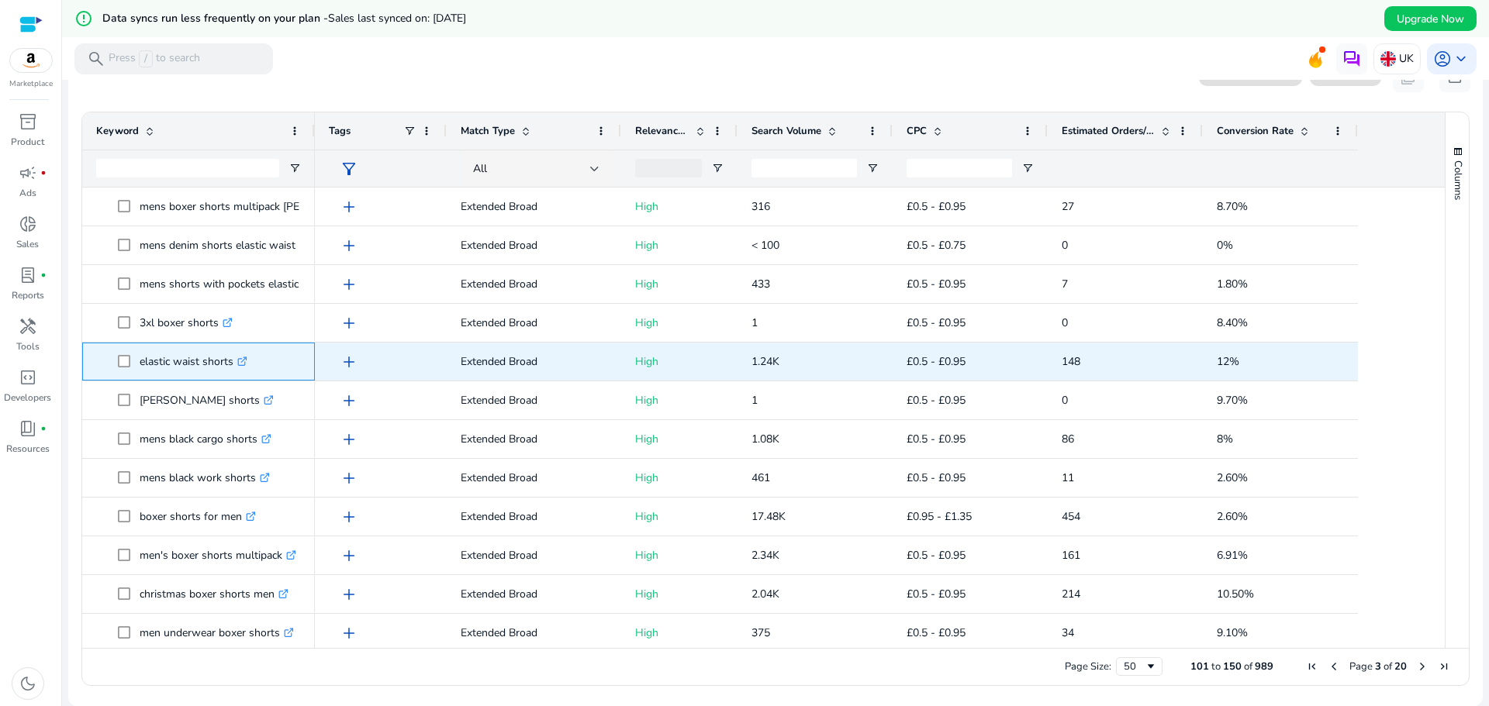
click at [162, 373] on p "elastic waist shorts .st0{fill:#2c8af8}" at bounding box center [194, 362] width 108 height 32
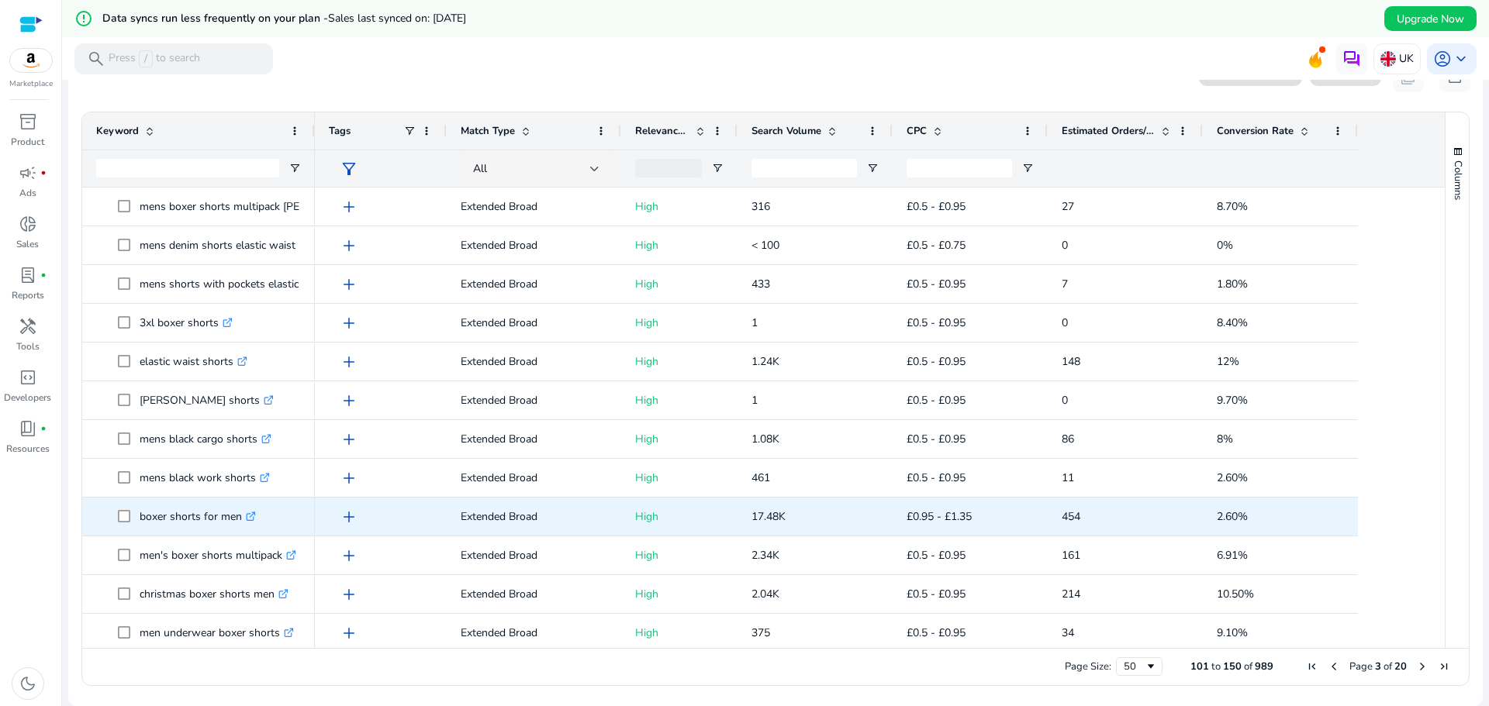
click at [140, 527] on p "boxer shorts for men .st0{fill:#2c8af8}" at bounding box center [198, 517] width 116 height 32
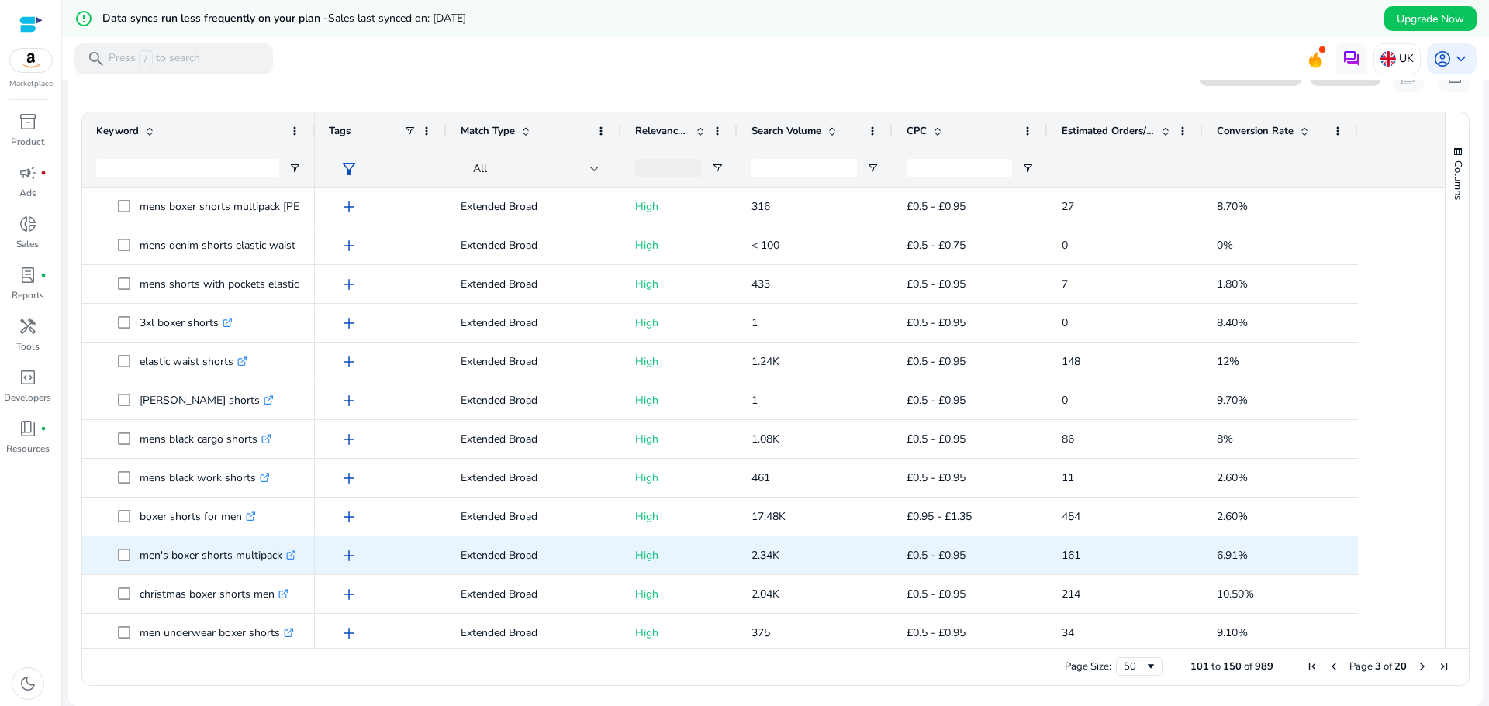
click at [150, 569] on p "men's boxer shorts multipack .st0{fill:#2c8af8}" at bounding box center [218, 556] width 157 height 32
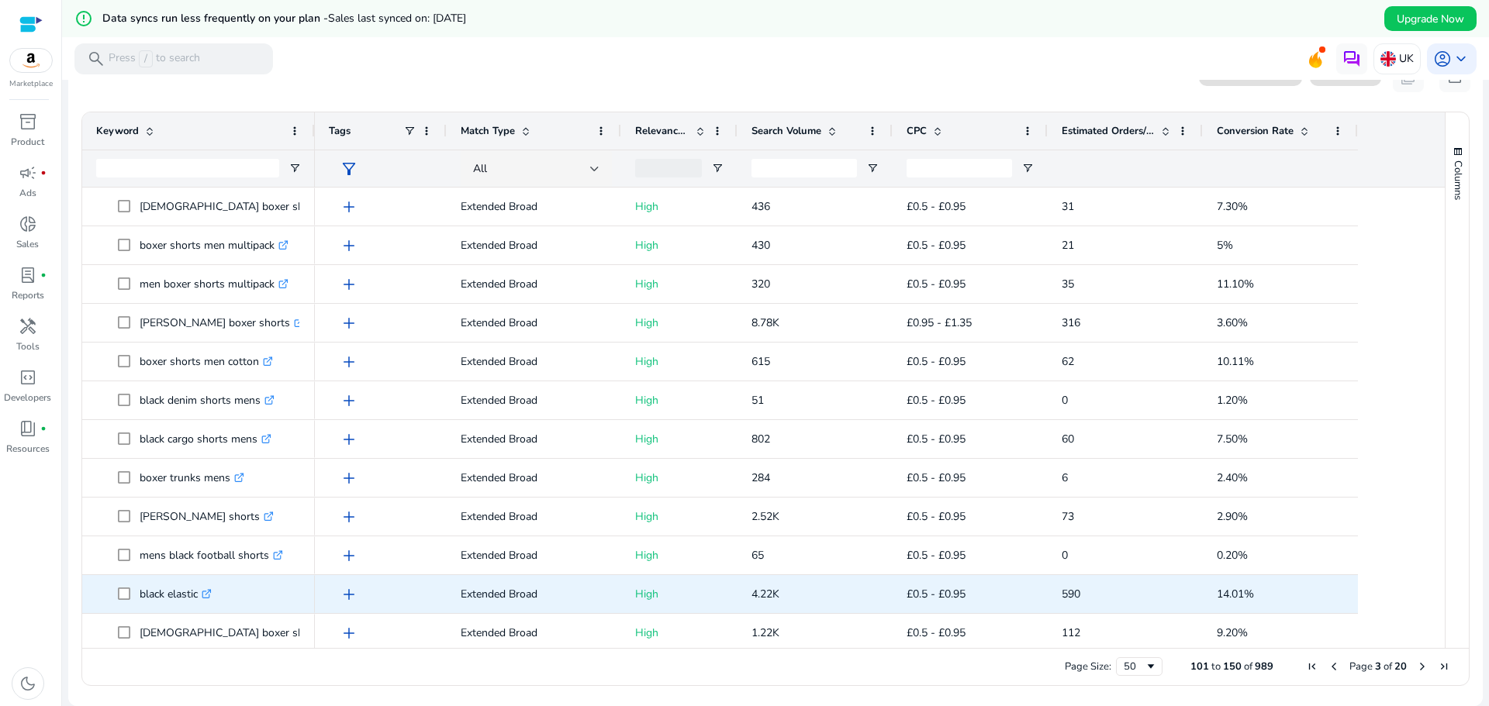
click at [207, 593] on icon at bounding box center [206, 595] width 8 height 8
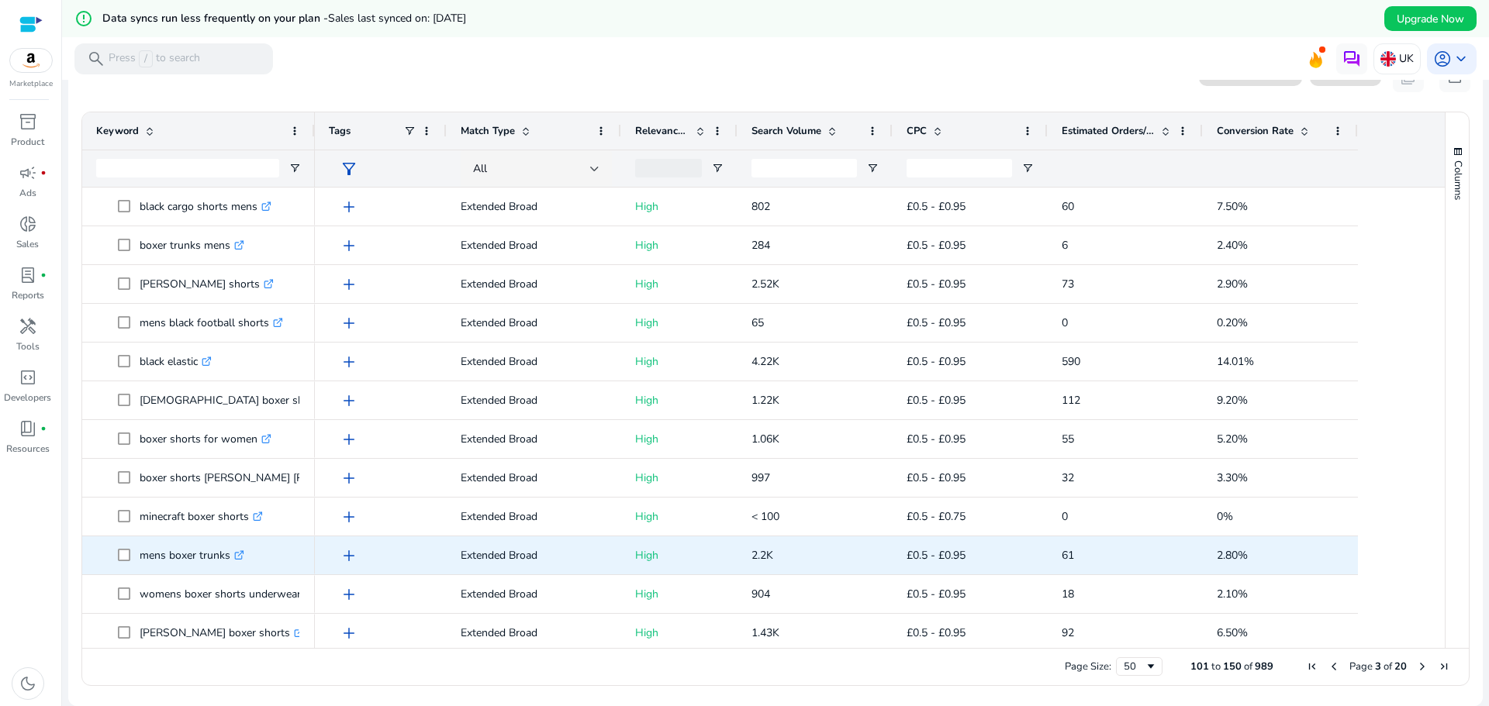
click at [151, 568] on p "mens boxer trunks .st0{fill:#2c8af8}" at bounding box center [192, 556] width 105 height 32
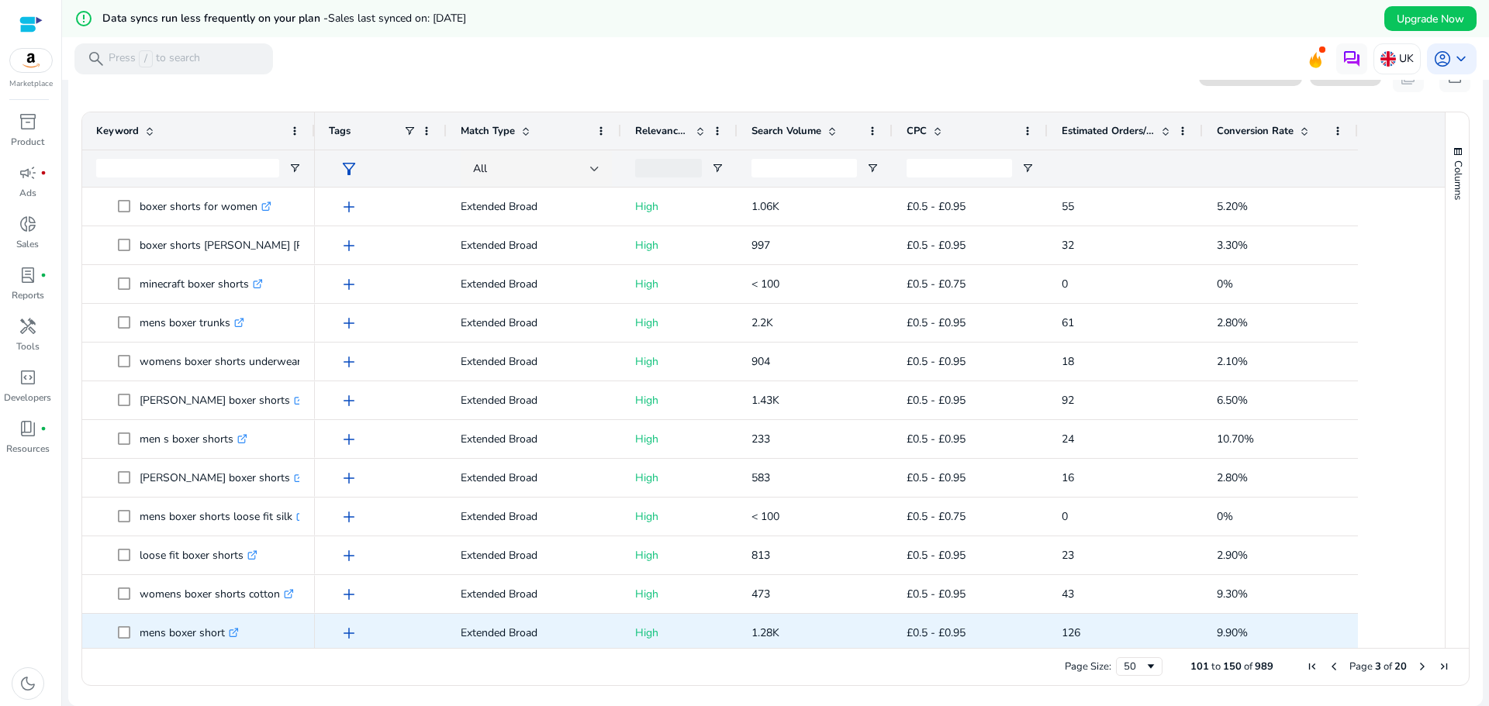
click at [149, 641] on p "mens boxer short .st0{fill:#2c8af8}" at bounding box center [189, 633] width 99 height 32
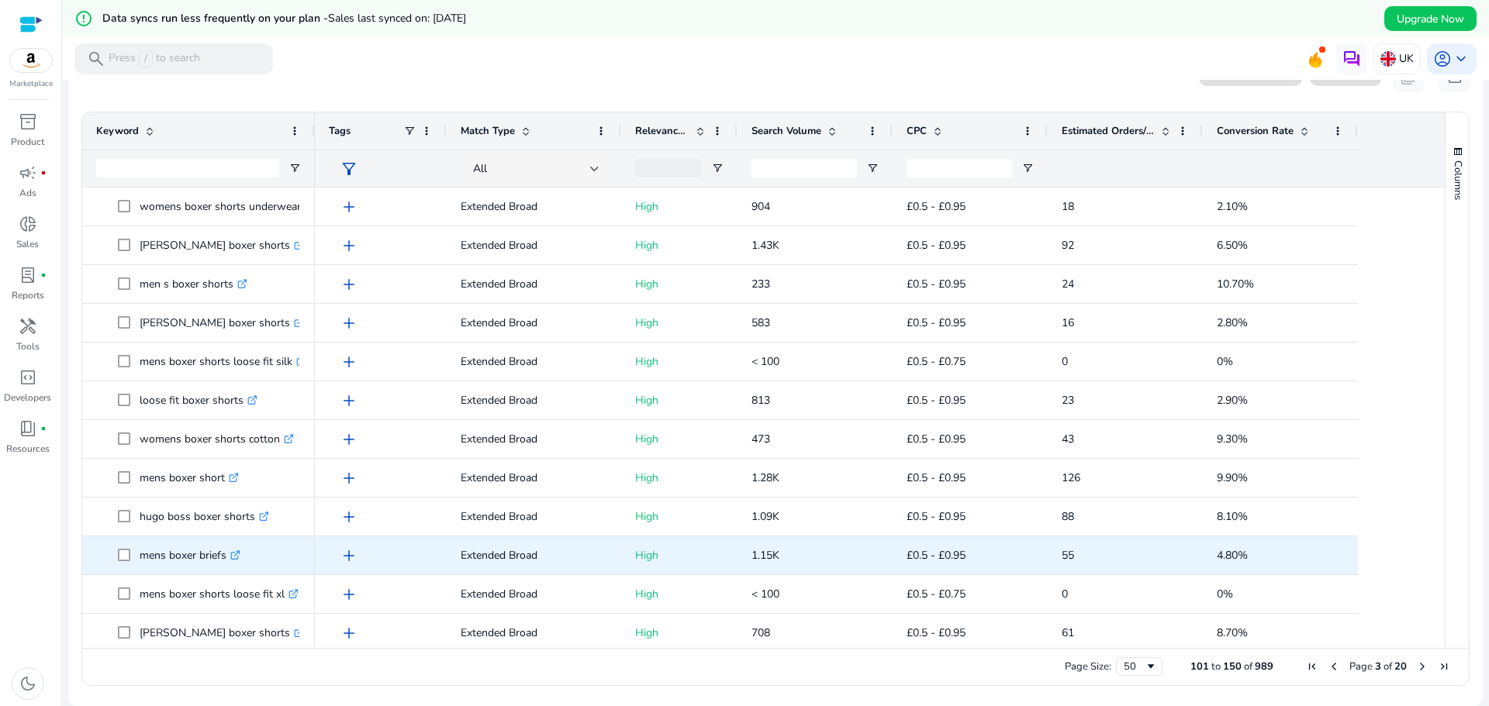
click at [147, 569] on p "mens boxer briefs .st0{fill:#2c8af8}" at bounding box center [190, 556] width 101 height 32
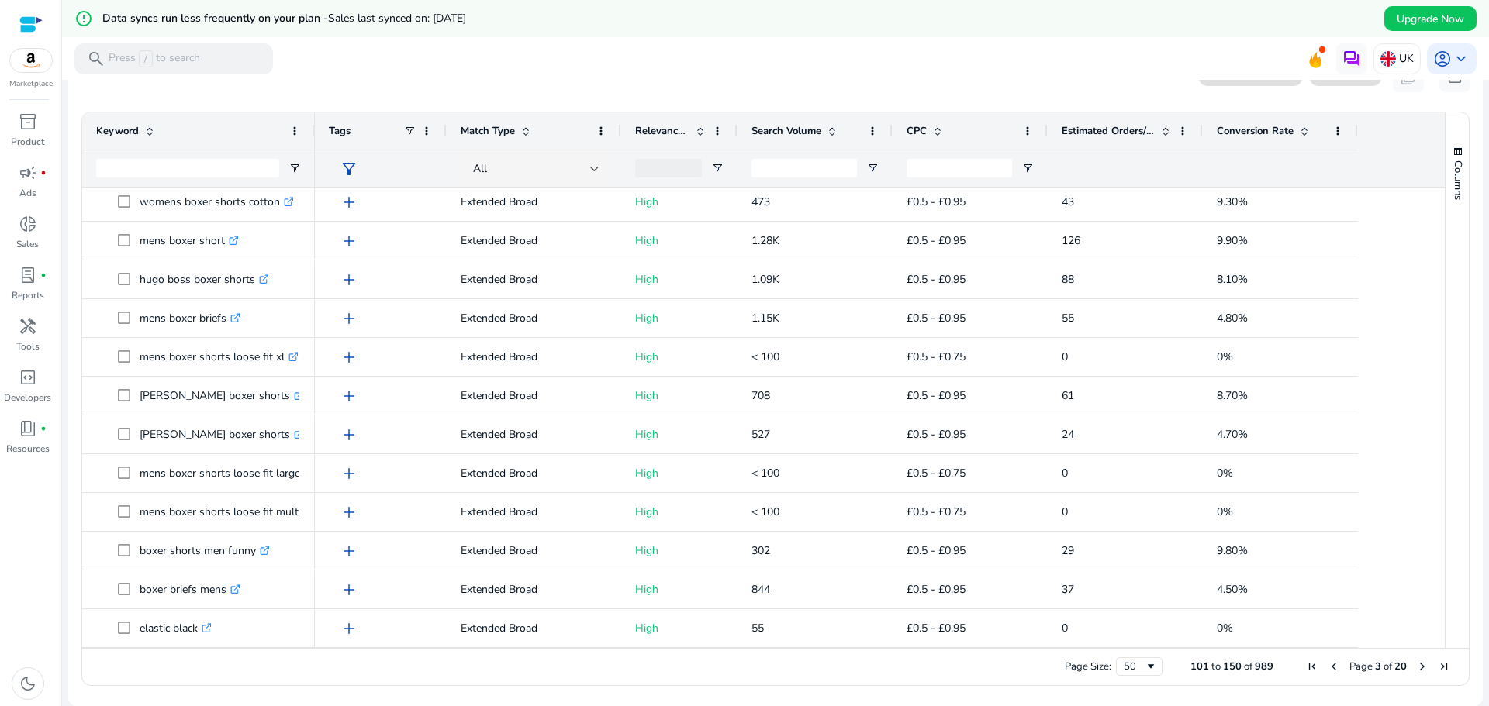
click at [1418, 668] on span "Next Page" at bounding box center [1422, 667] width 12 height 12
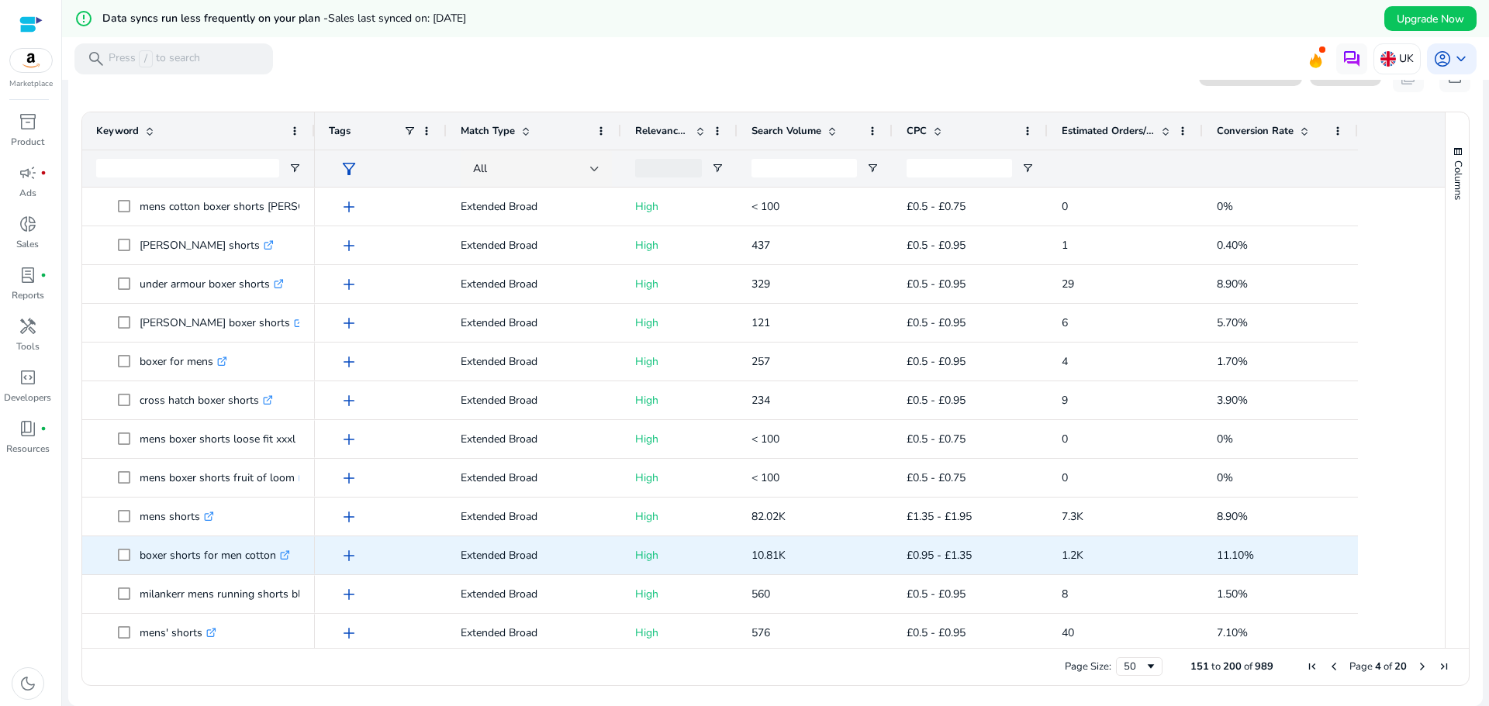
click at [149, 567] on p "boxer shorts for men cotton .st0{fill:#2c8af8}" at bounding box center [215, 556] width 150 height 32
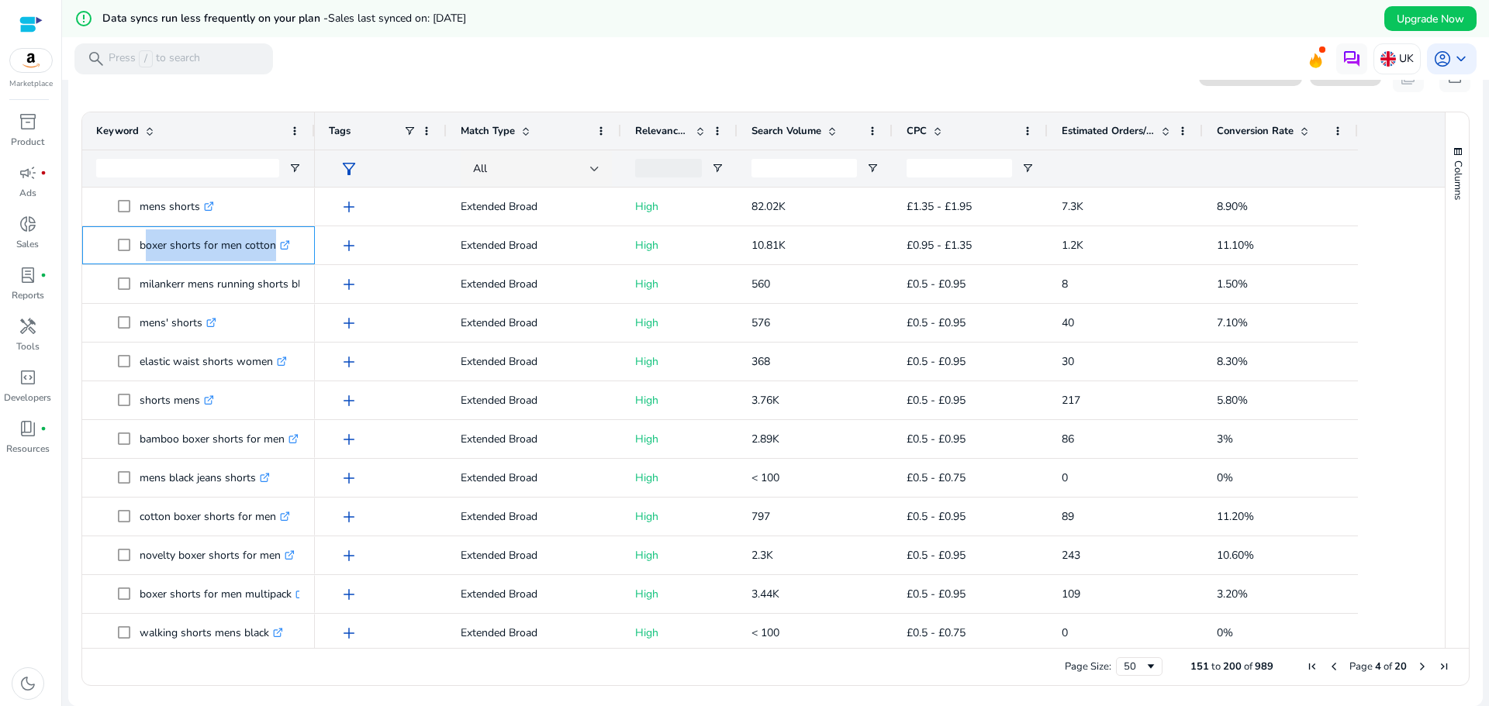
scroll to position [388, 0]
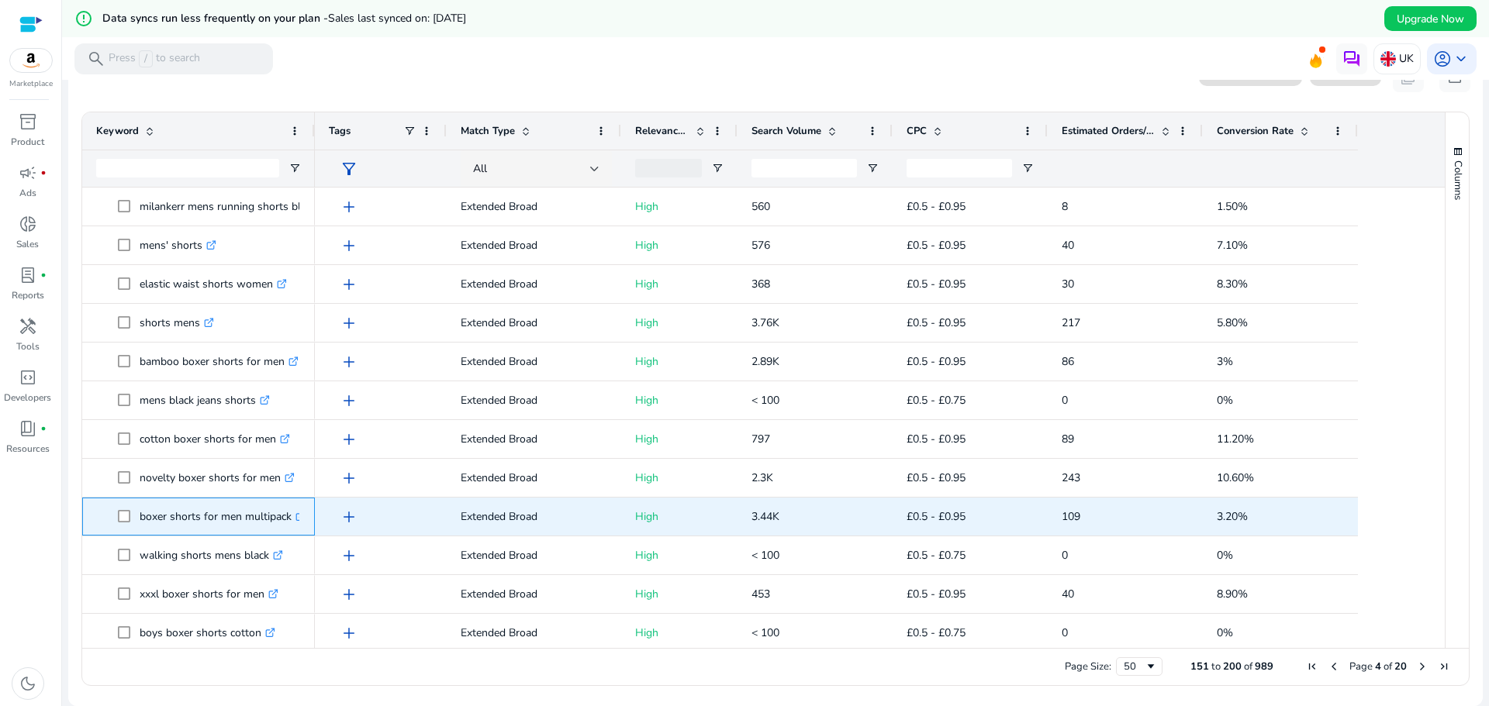
click at [161, 529] on p "boxer shorts for men multipack .st0{fill:#2c8af8}" at bounding box center [223, 517] width 166 height 32
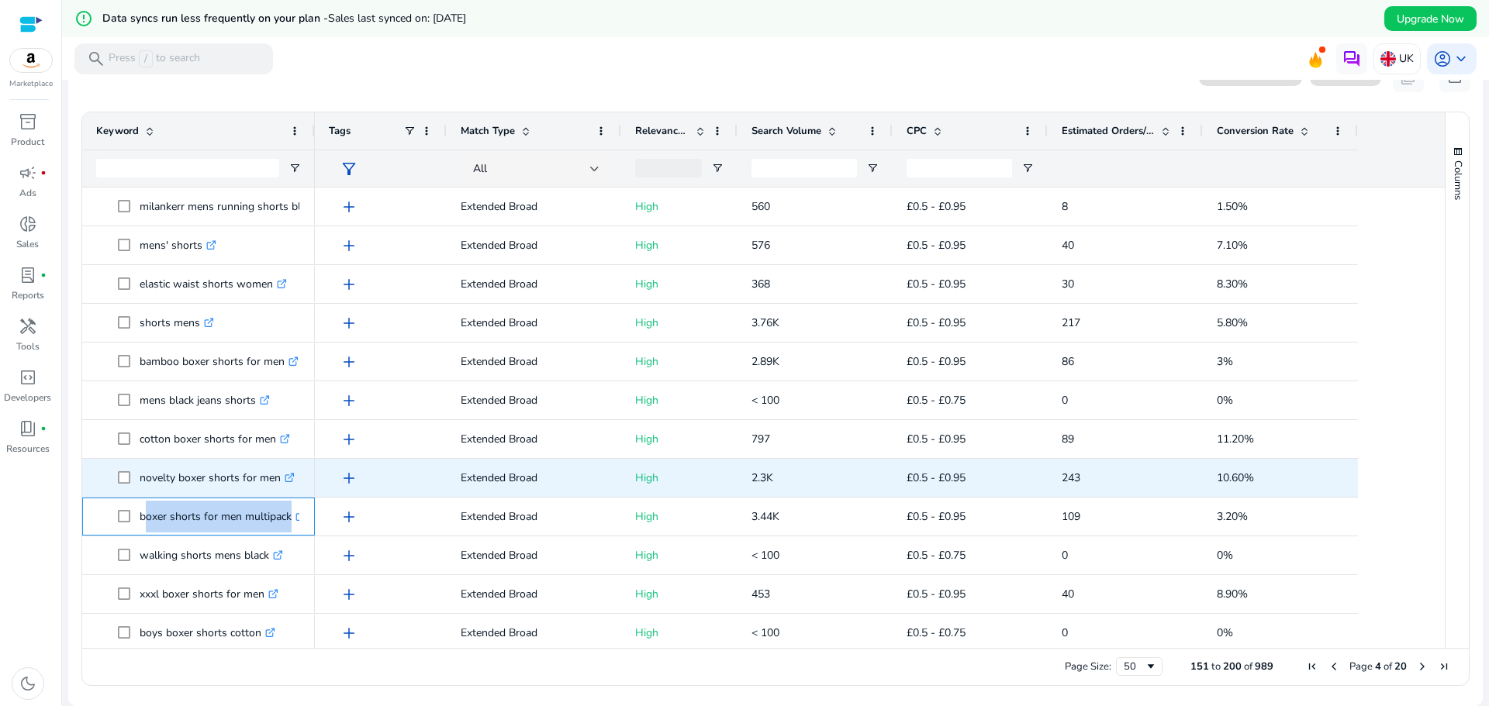
copy span "boxer shorts for men multipack .st0{fill:#2c8af8}"
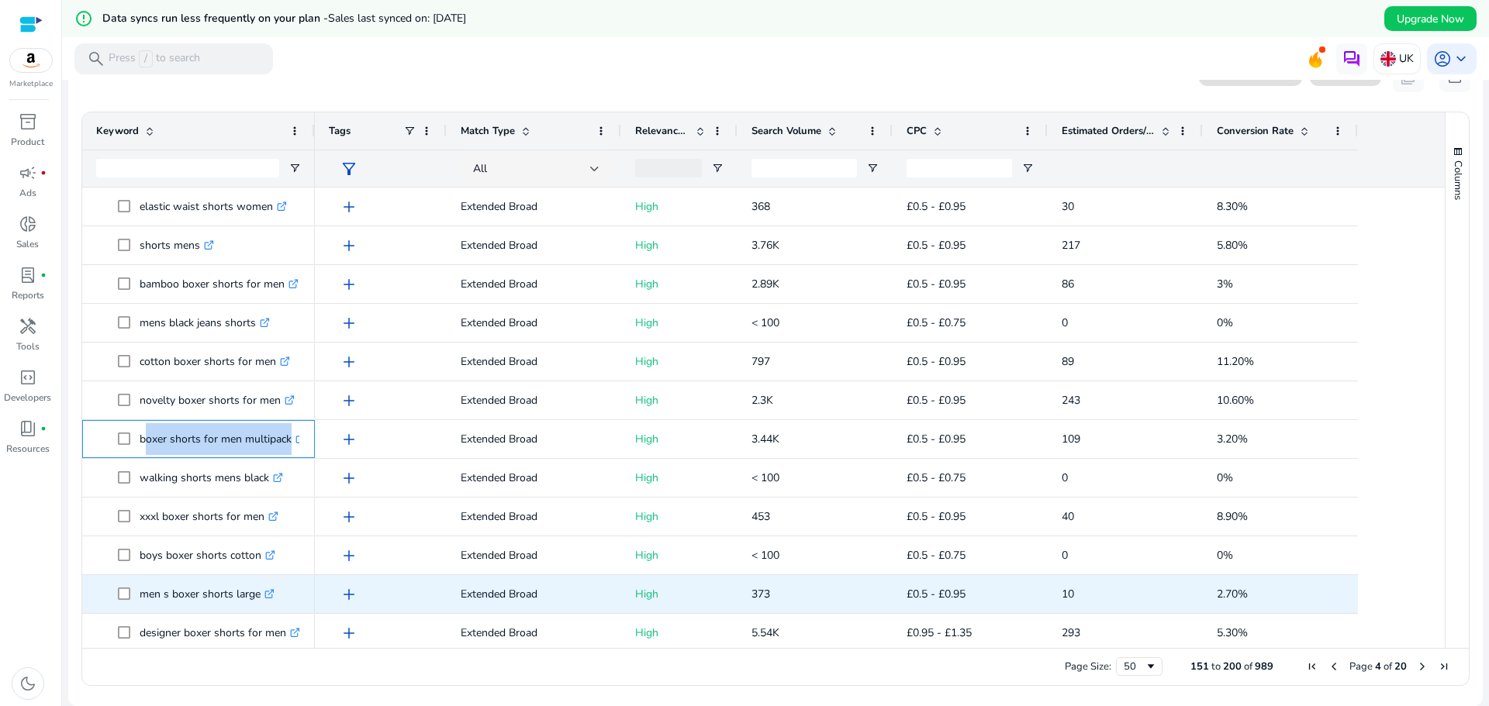
scroll to position [0, 0]
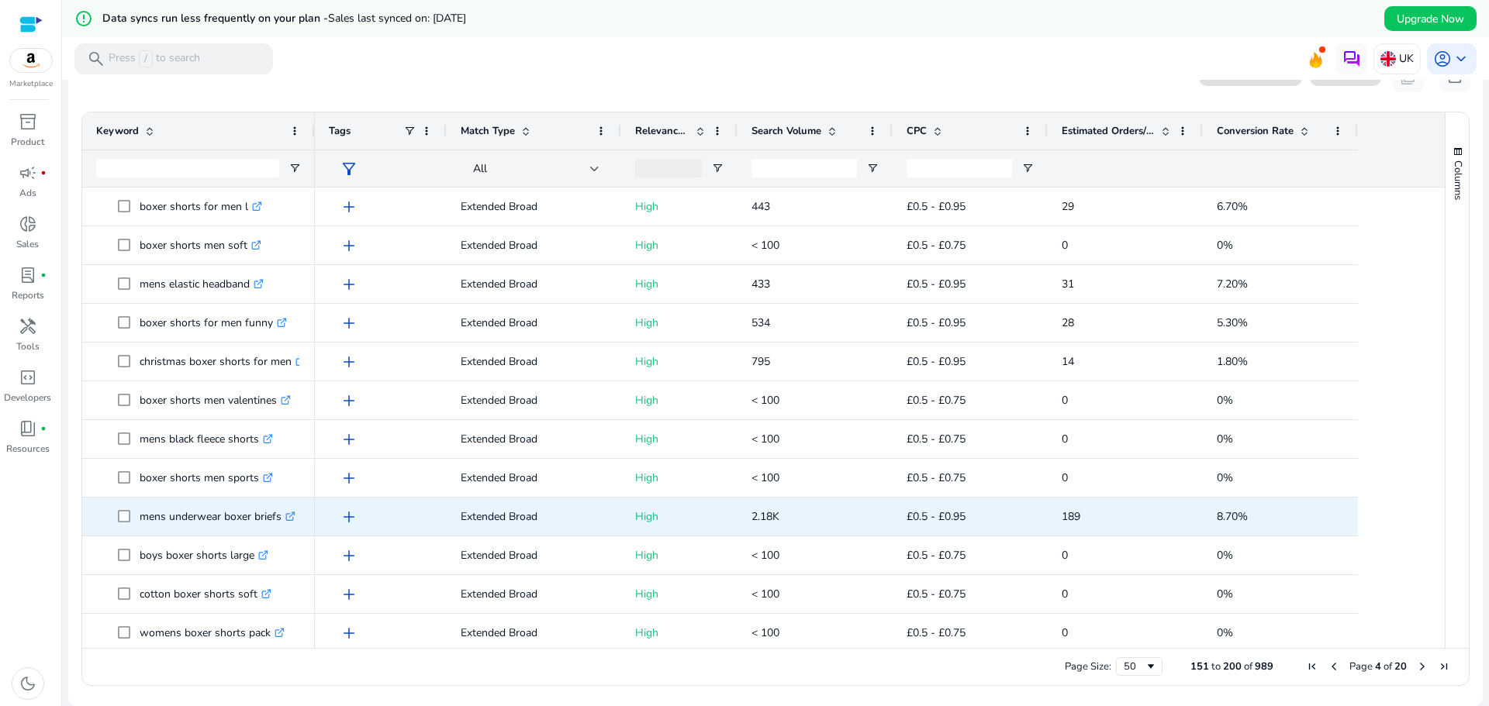
click at [174, 521] on p "mens underwear boxer briefs .st0{fill:#2c8af8}" at bounding box center [218, 517] width 156 height 32
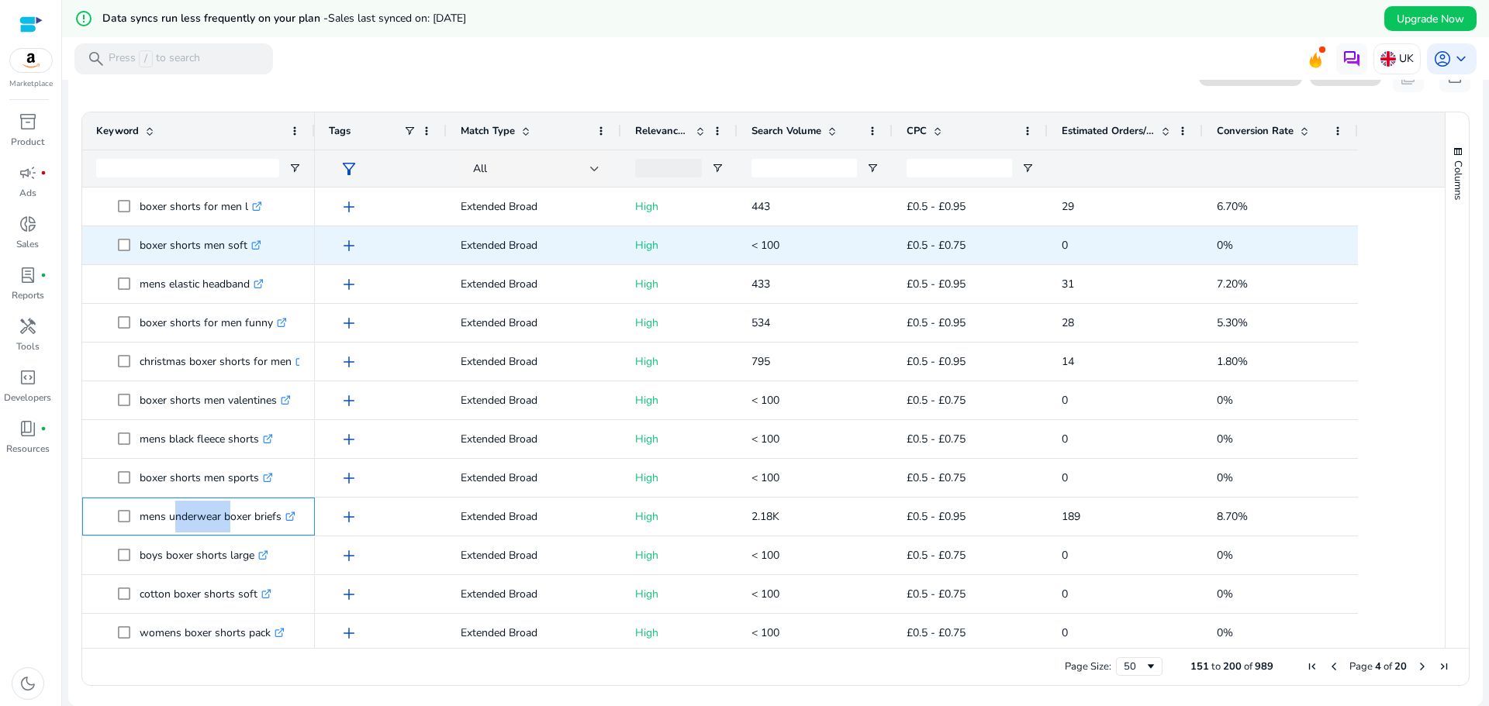
copy p "mens underwear boxer briefs"
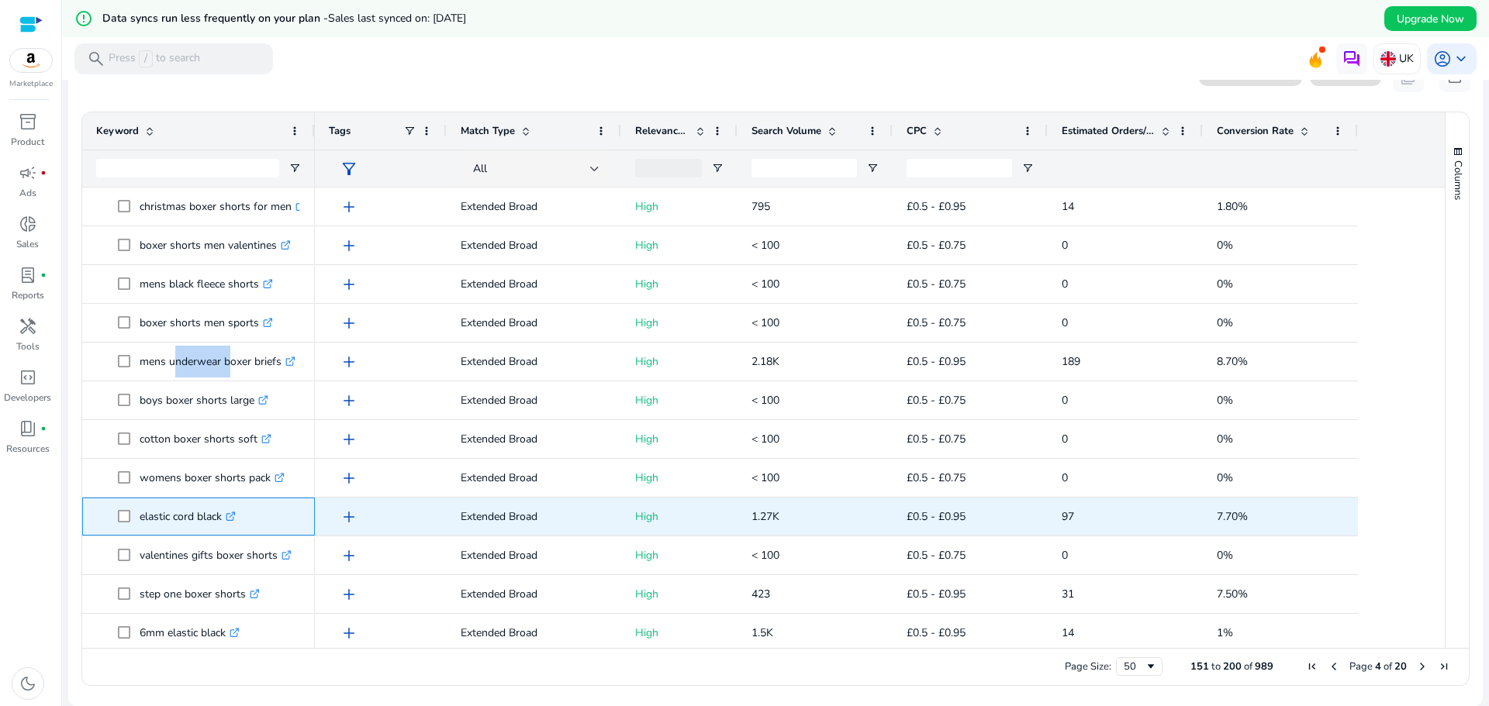
click at [234, 518] on icon ".st0{fill:#2c8af8}" at bounding box center [231, 517] width 10 height 10
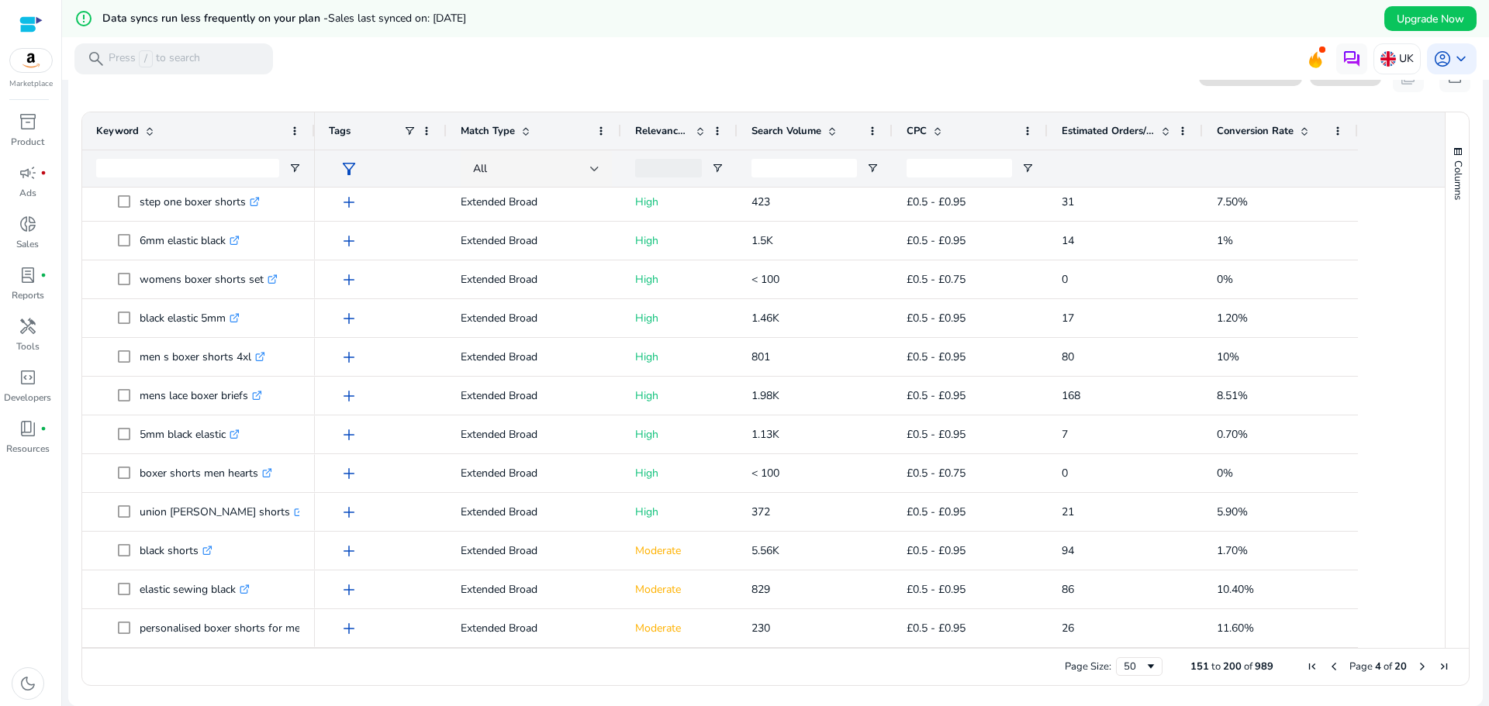
click at [1417, 668] on span "Next Page" at bounding box center [1422, 667] width 12 height 12
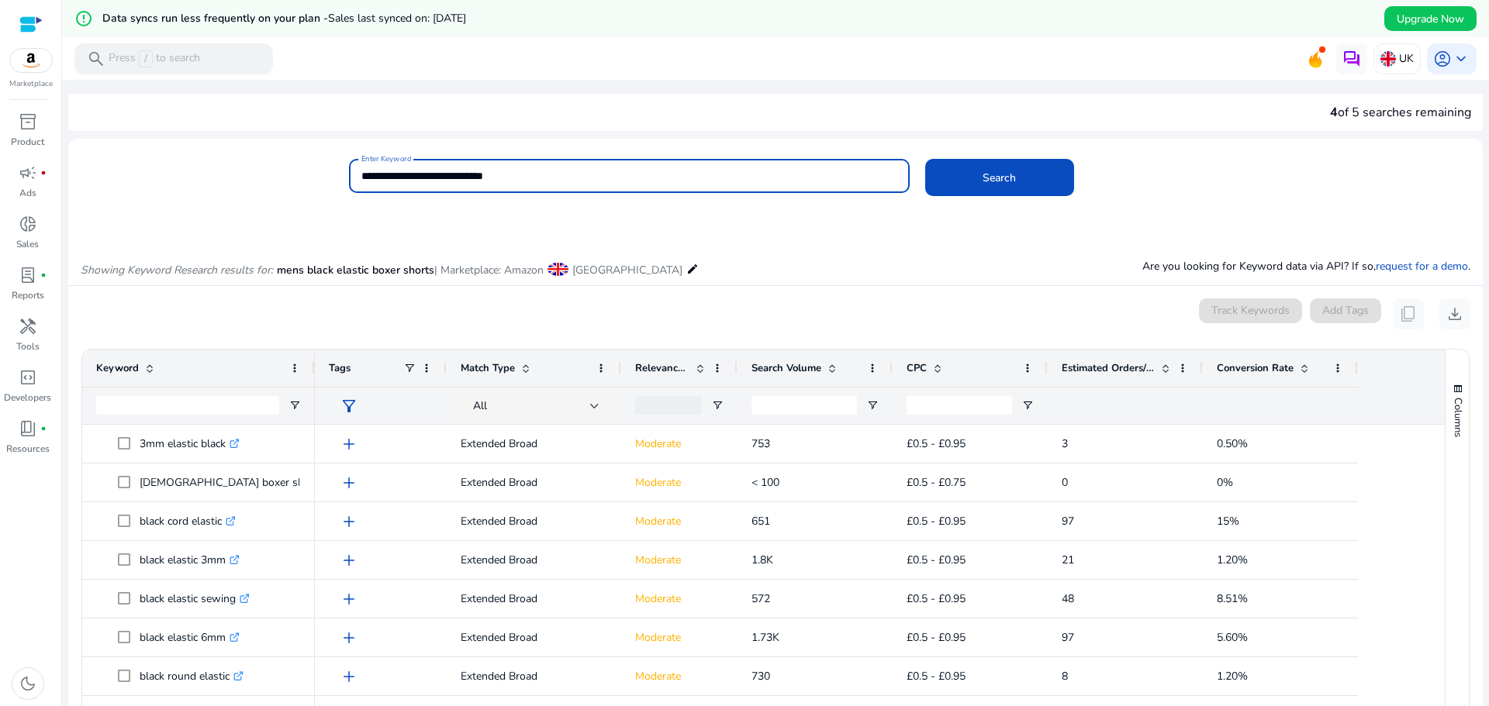
click at [553, 184] on input "**********" at bounding box center [629, 176] width 536 height 17
type input "**********"
click at [925, 159] on button "Search" at bounding box center [999, 177] width 149 height 37
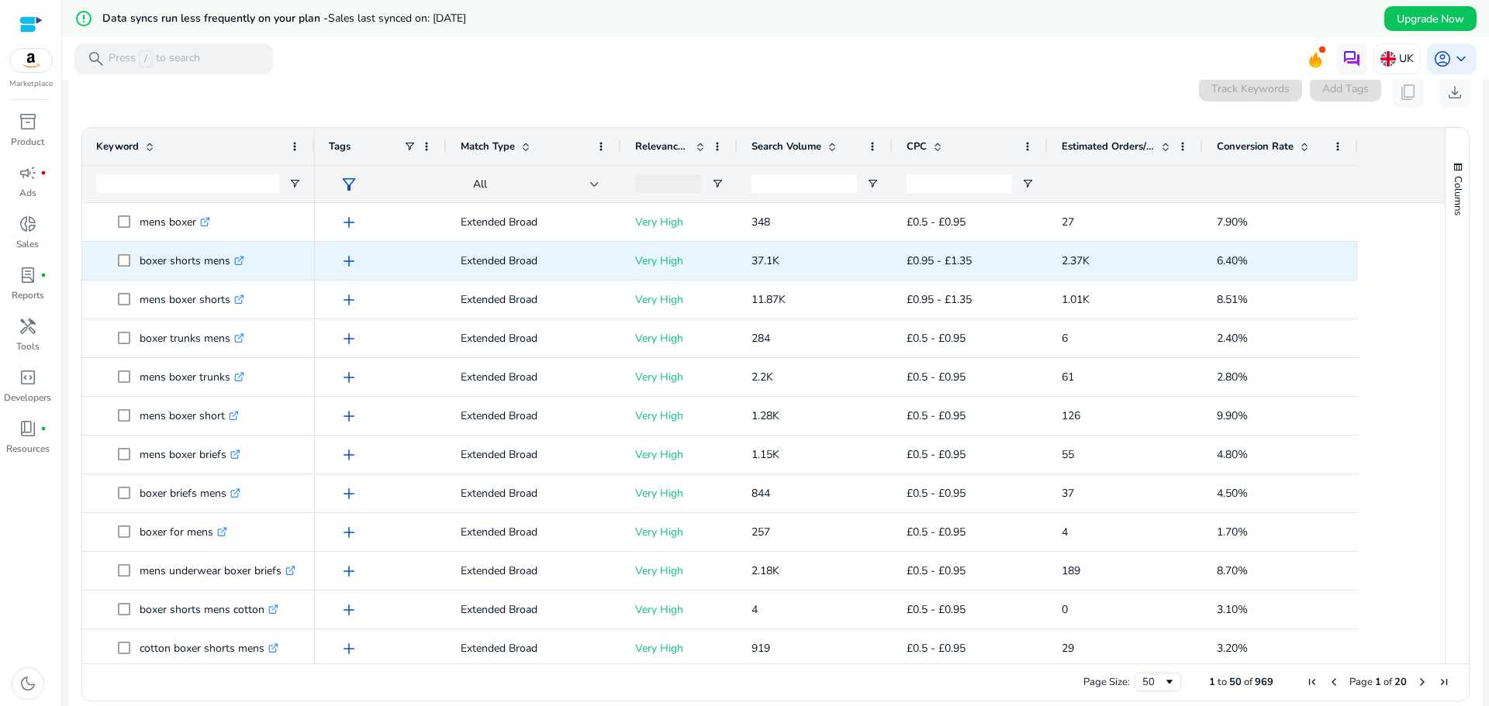
click at [171, 275] on p "boxer shorts mens .st0{fill:#2c8af8}" at bounding box center [192, 261] width 105 height 32
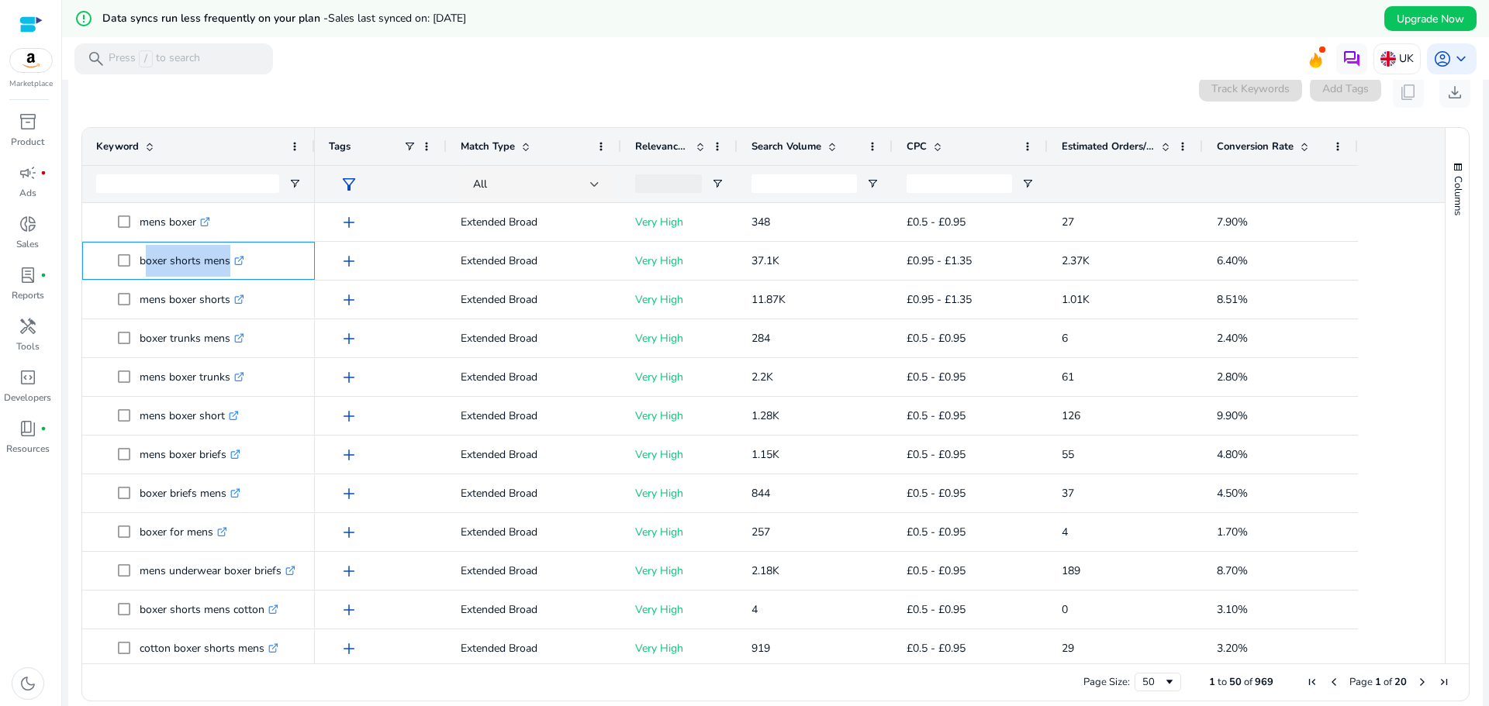
copy span "boxer shorts mens .st0{fill:#2c8af8}"
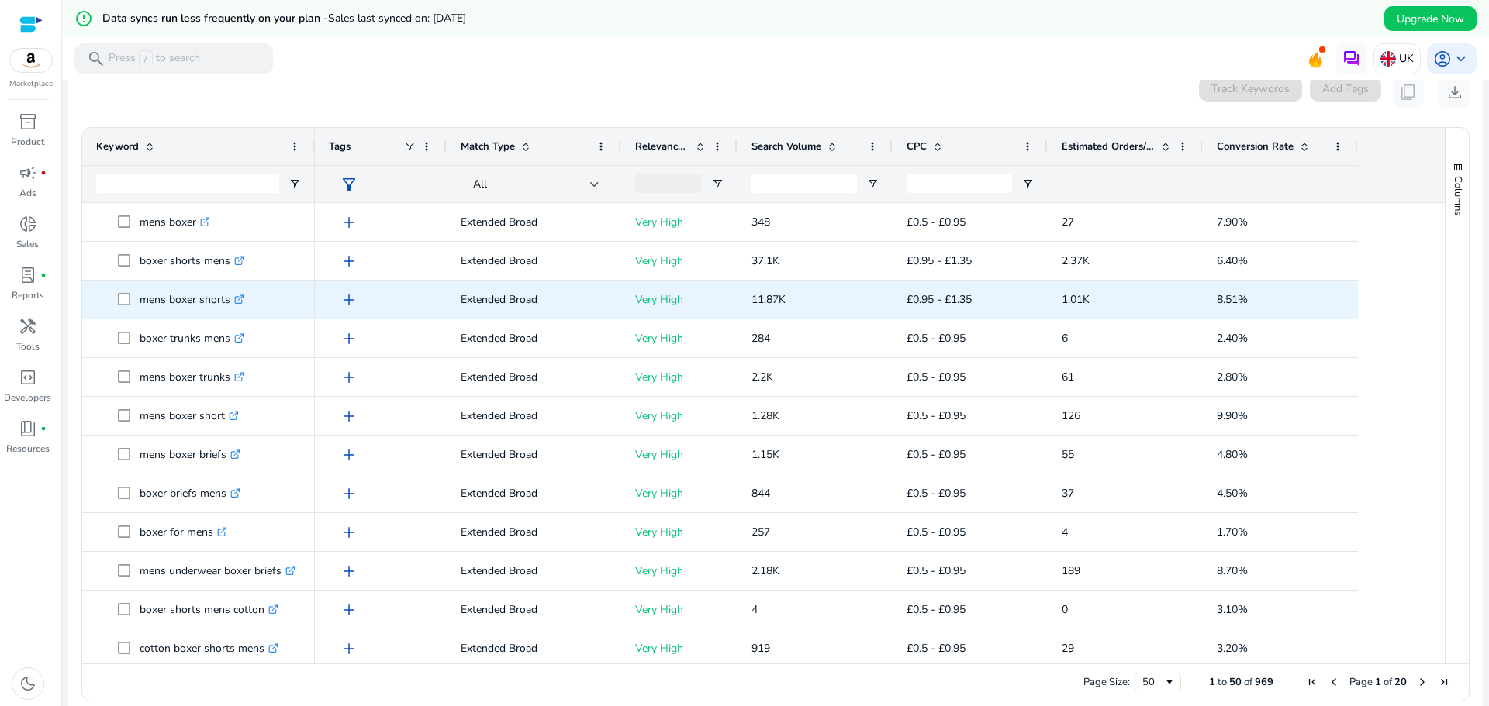
click at [164, 312] on p "mens boxer shorts .st0{fill:#2c8af8}" at bounding box center [192, 300] width 105 height 32
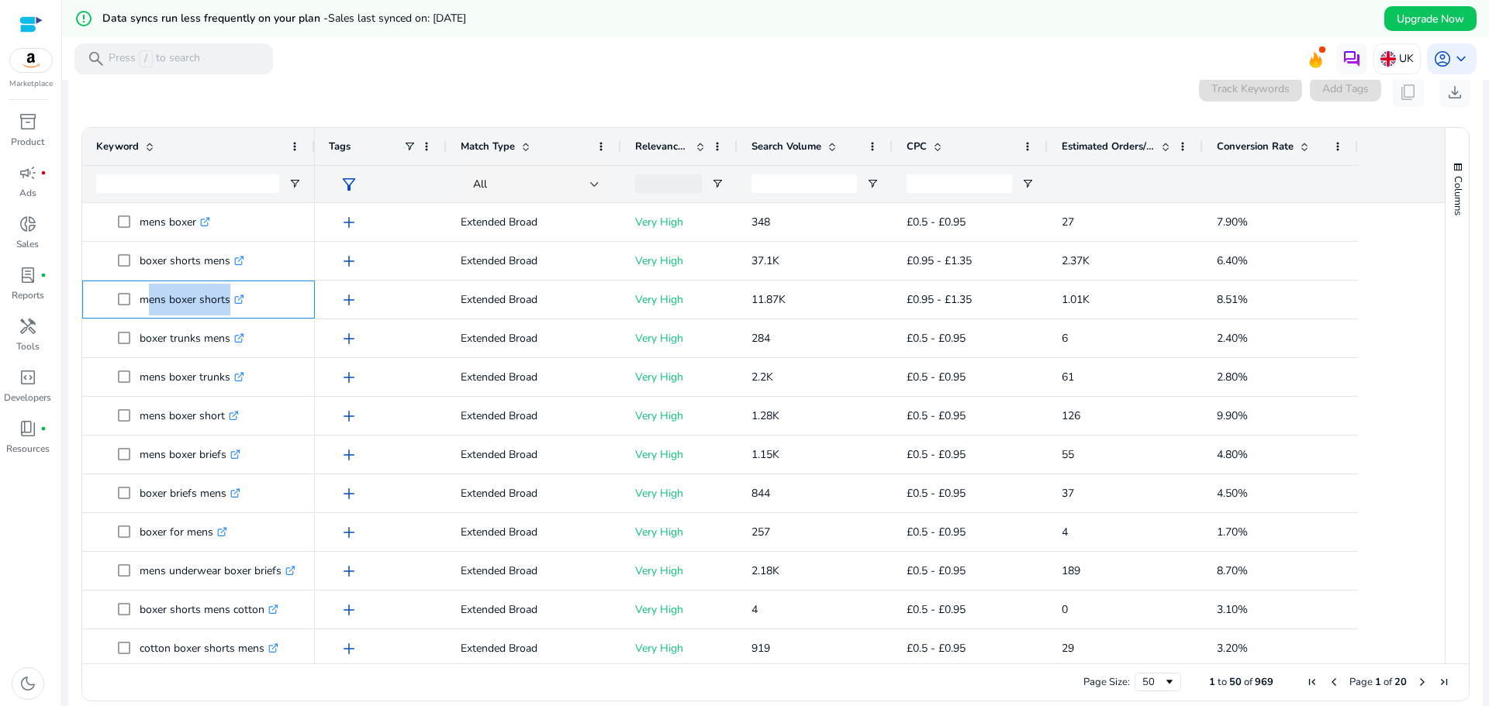
copy span "mens boxer shorts .st0{fill:#2c8af8}"
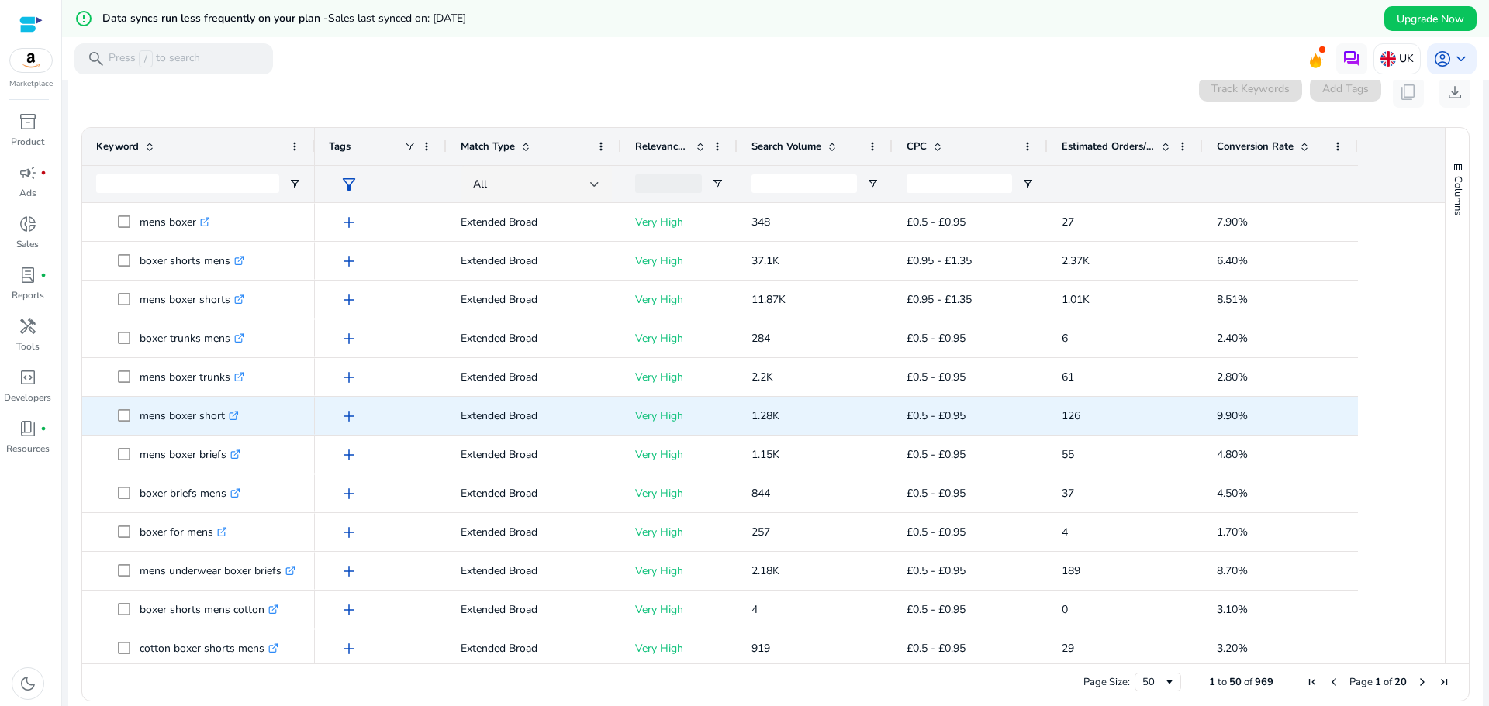
click at [160, 432] on div "mens boxer short .st0{fill:#2c8af8}" at bounding box center [198, 416] width 205 height 36
copy span "mens boxer short .st0{fill:#2c8af8}"
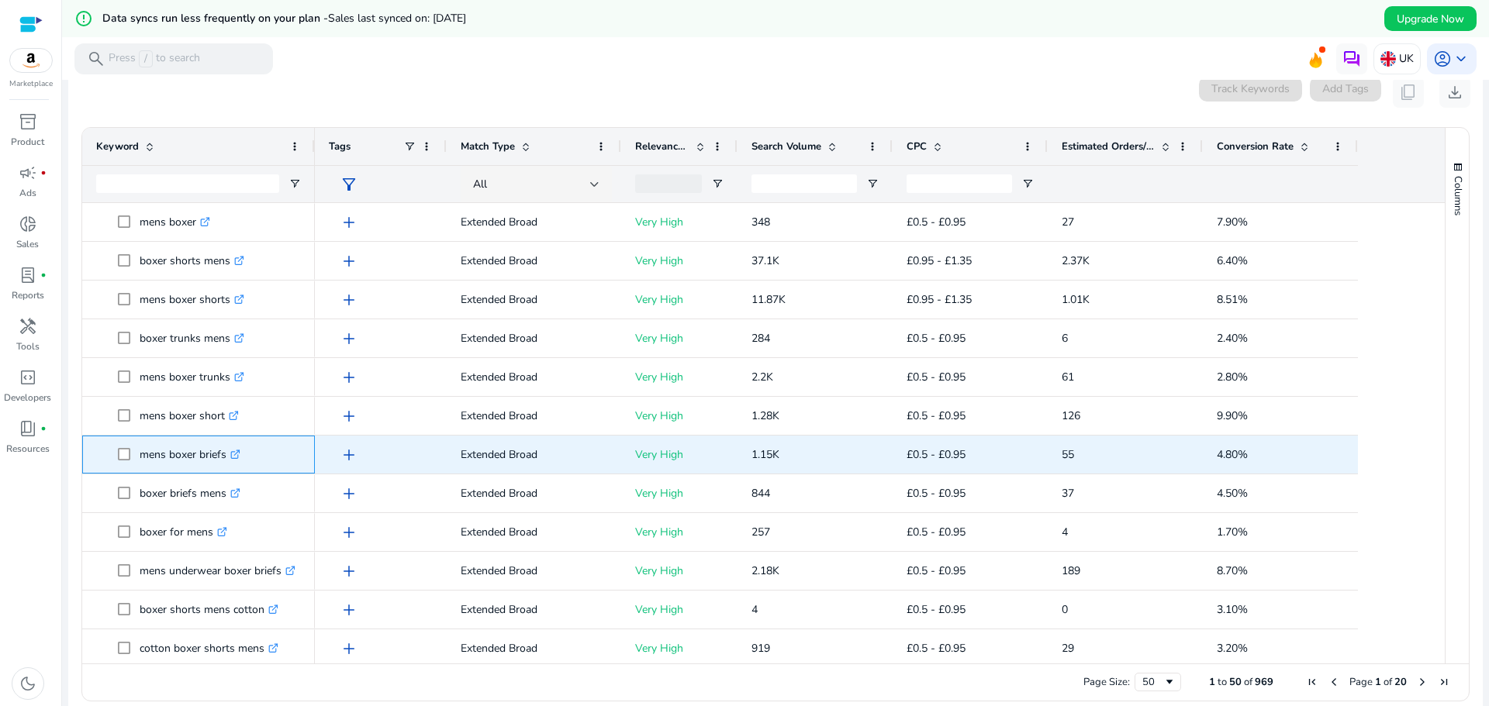
click at [152, 465] on p "mens boxer briefs .st0{fill:#2c8af8}" at bounding box center [190, 455] width 101 height 32
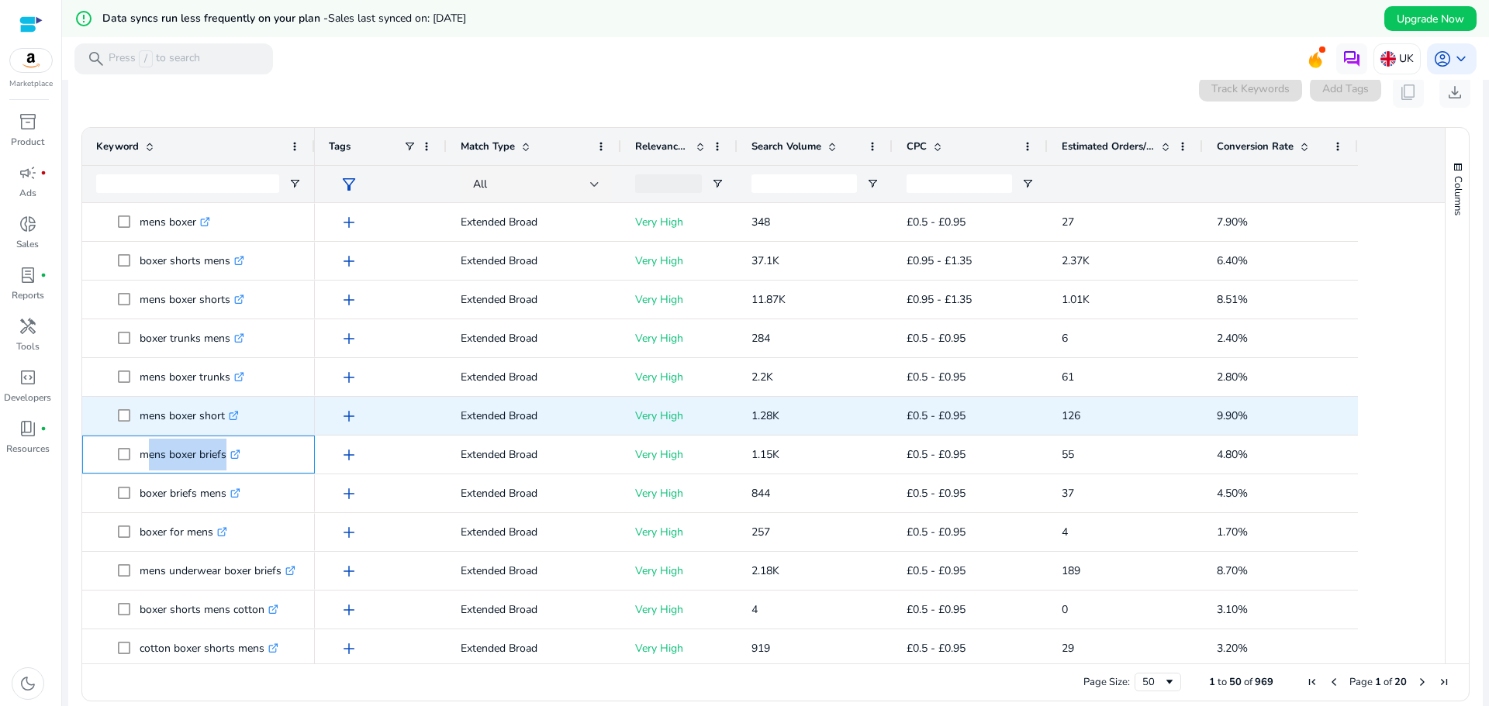
copy span "mens boxer briefs .st0{fill:#2c8af8}"
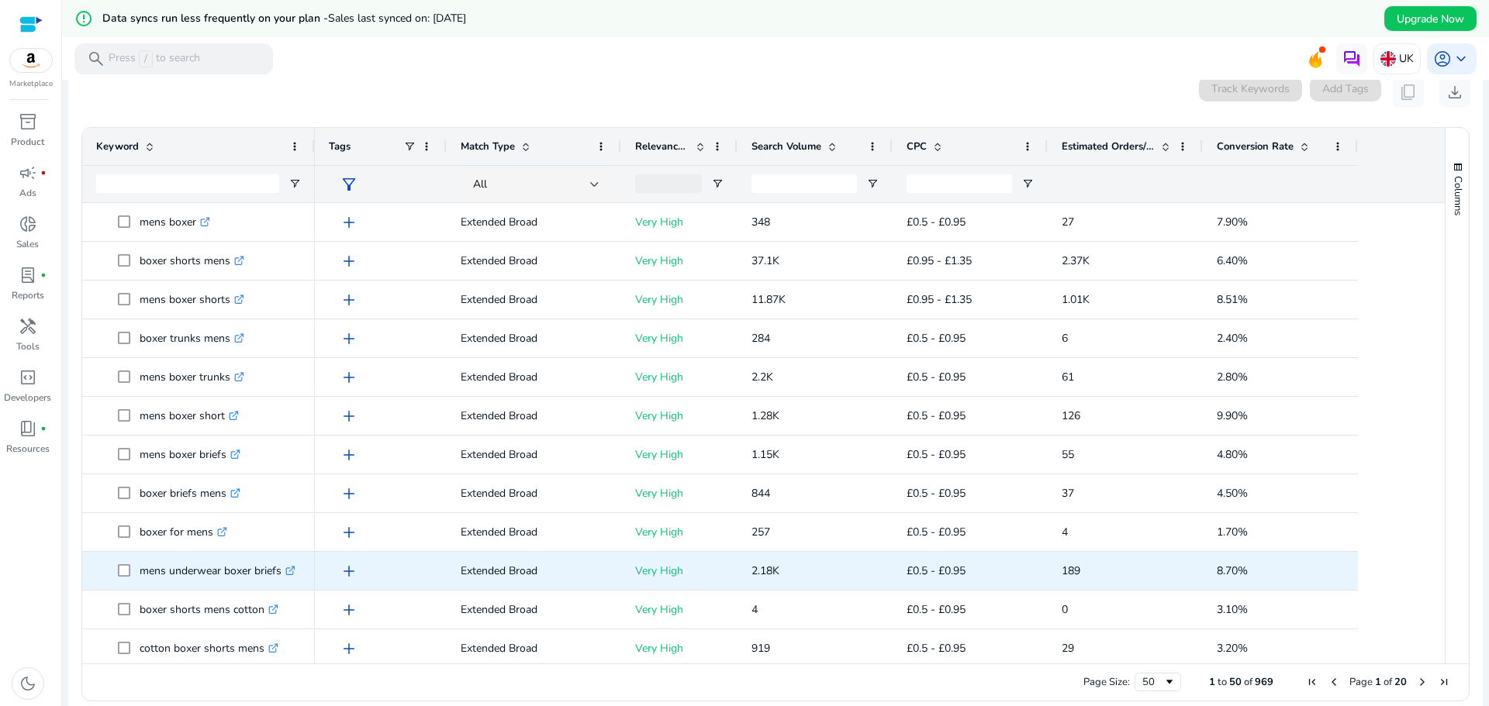
click at [155, 586] on p "mens underwear boxer briefs .st0{fill:#2c8af8}" at bounding box center [218, 571] width 156 height 32
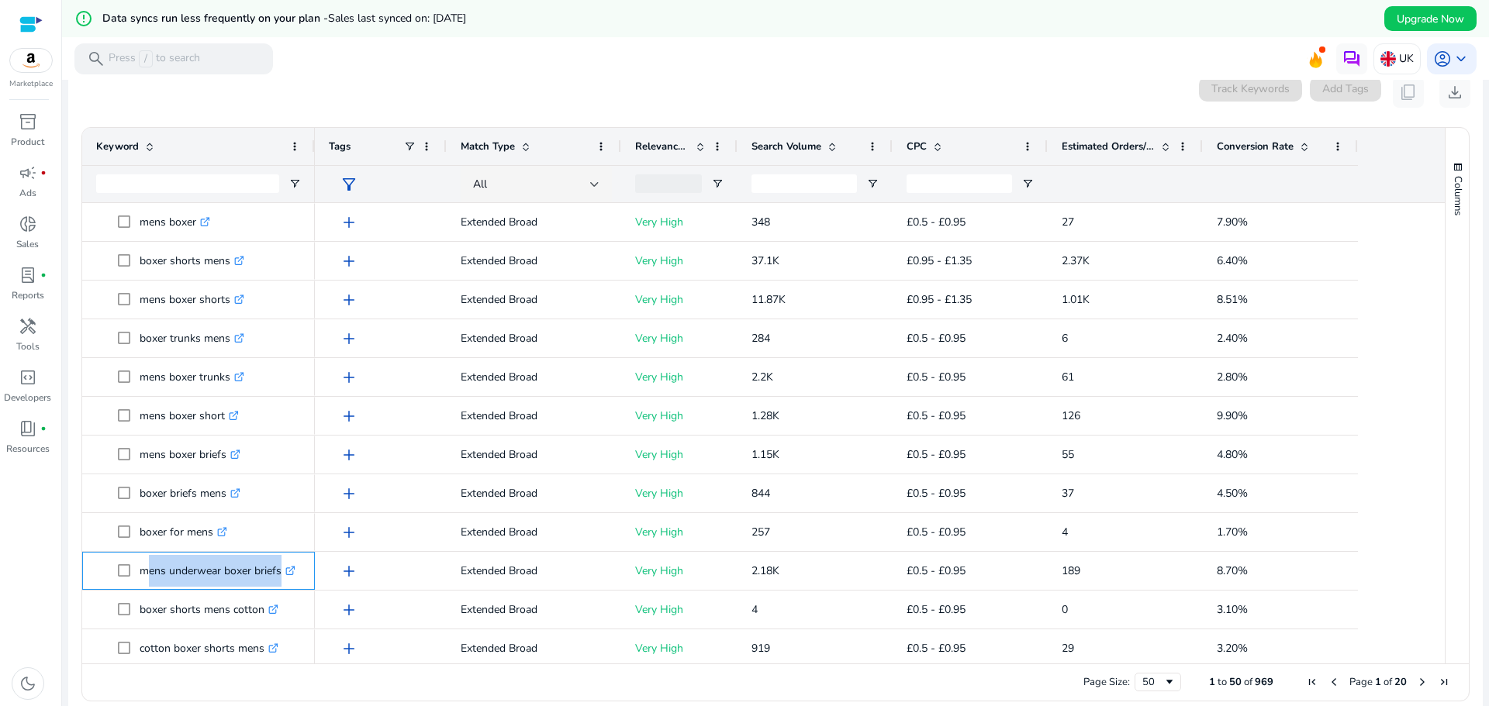
copy span "mens underwear boxer briefs .st0{fill:#2c8af8}"
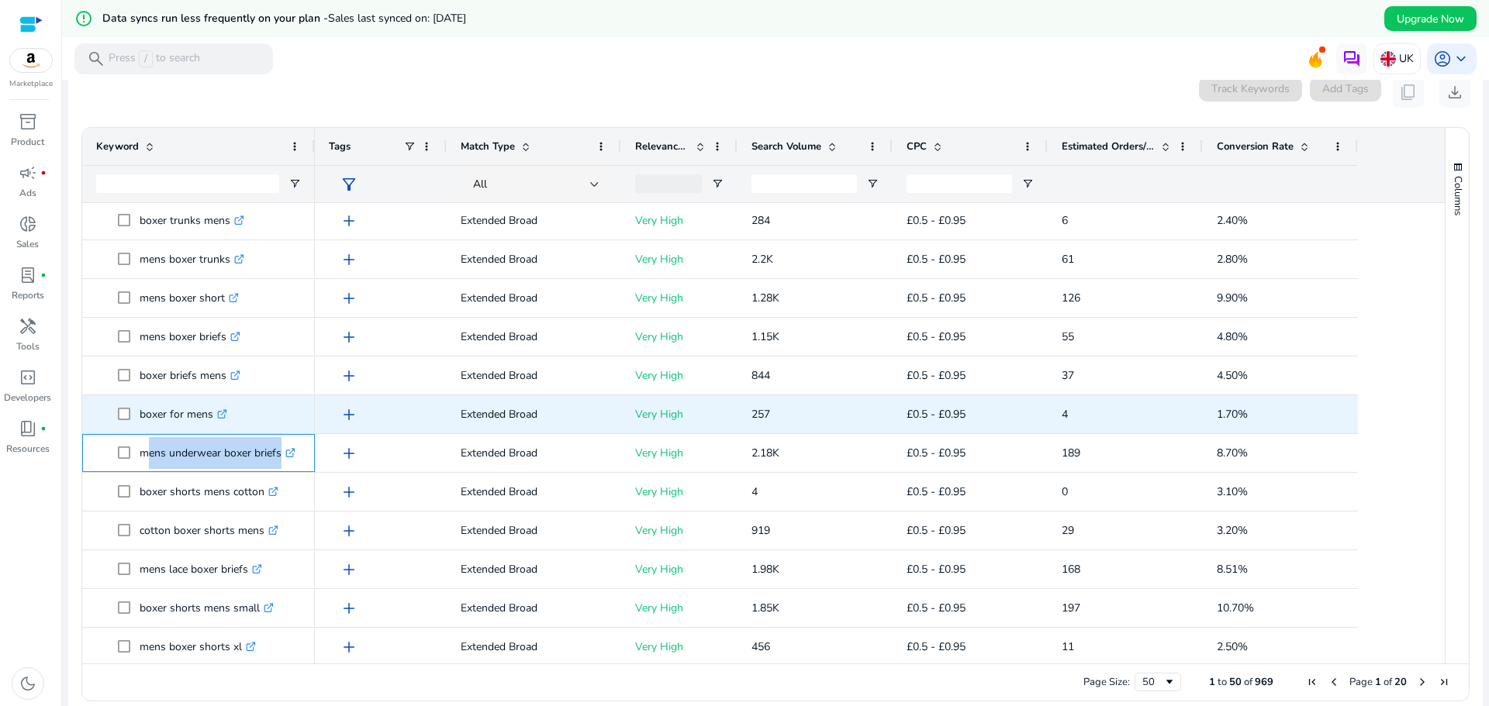
scroll to position [155, 0]
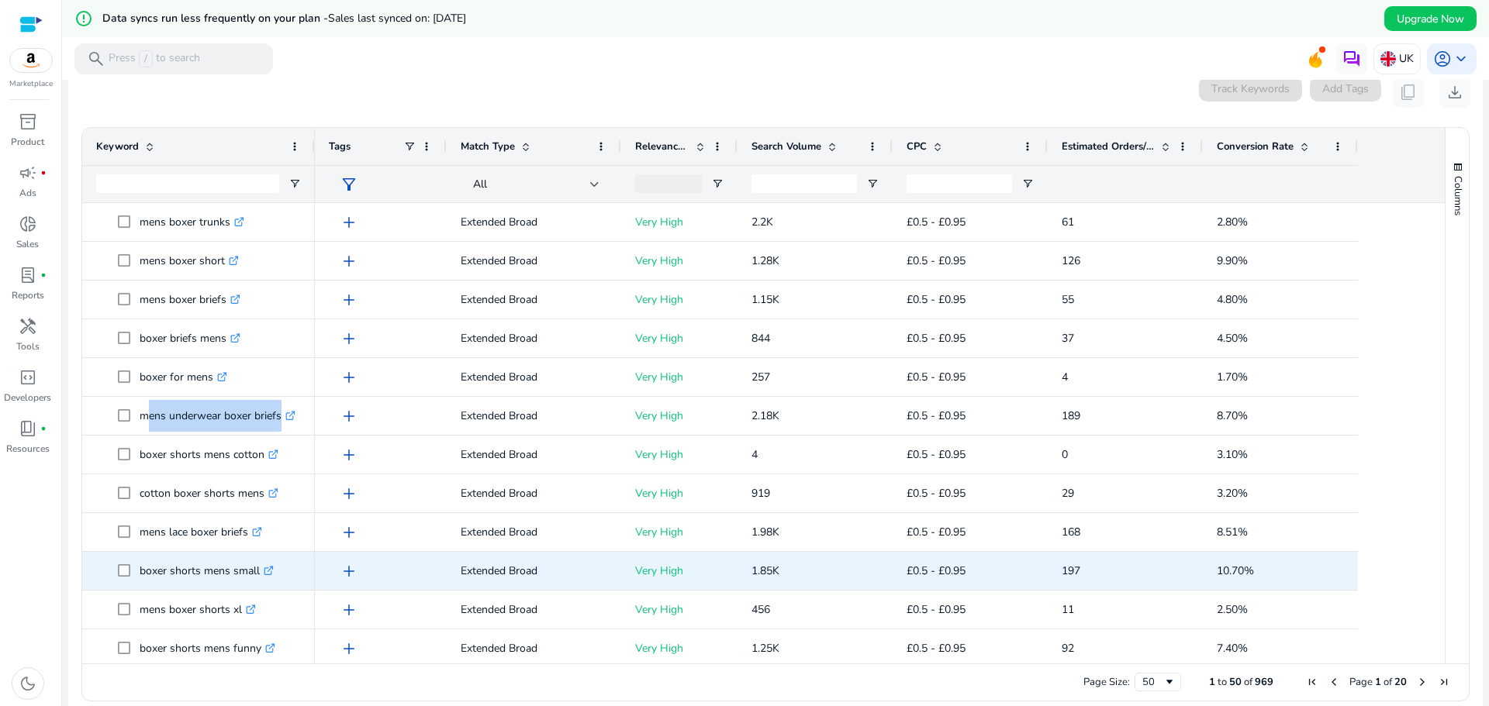
click at [151, 586] on p "boxer shorts mens small .st0{fill:#2c8af8}" at bounding box center [207, 571] width 134 height 32
copy span "boxer shorts mens small .st0{fill:#2c8af8}"
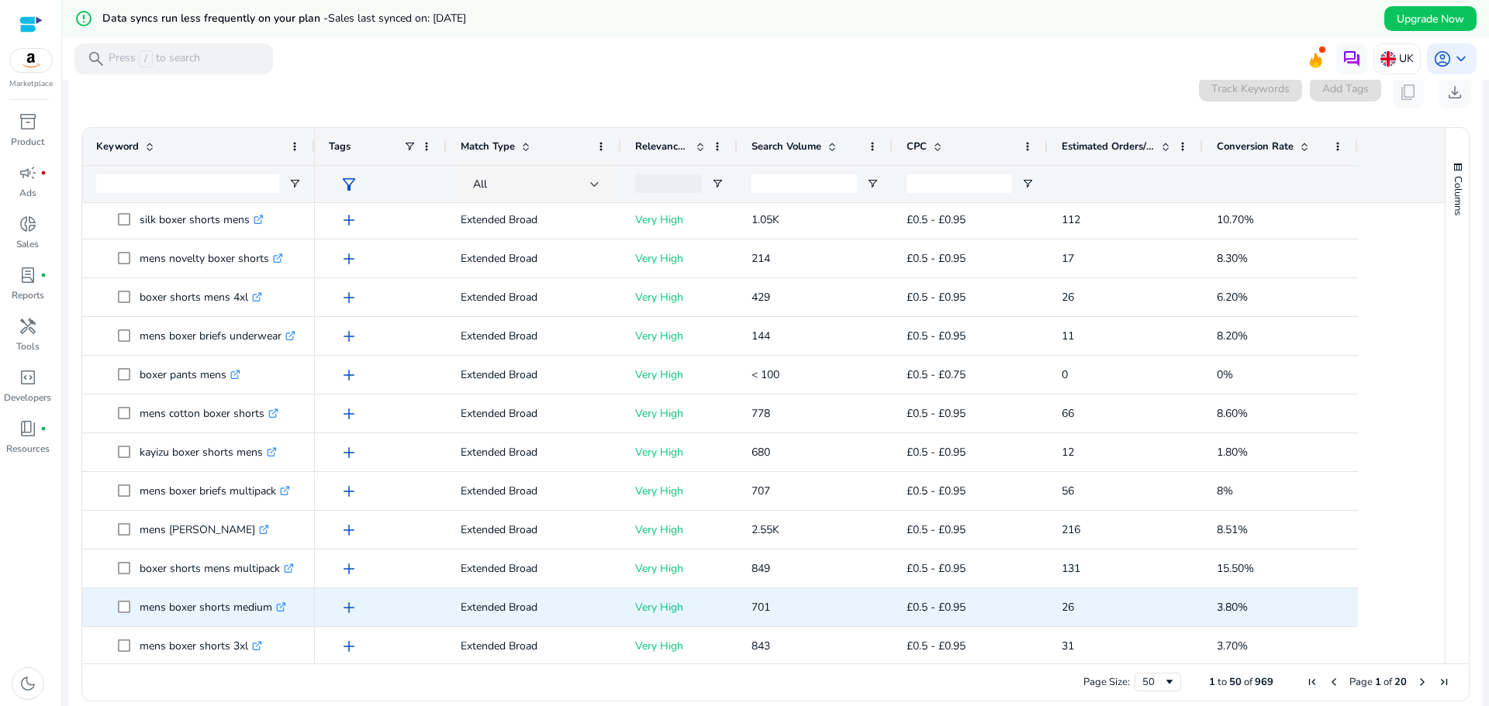
scroll to position [775, 0]
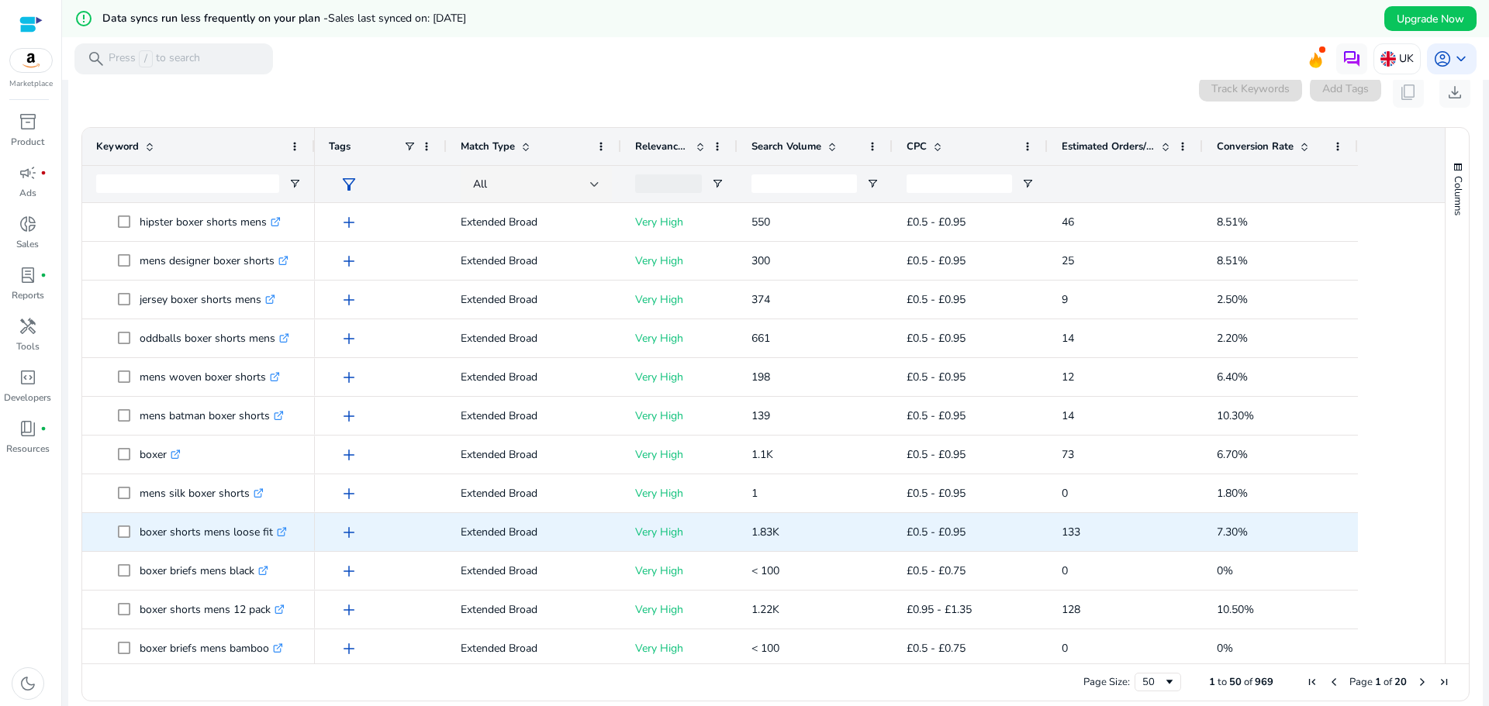
click at [174, 543] on p "boxer shorts mens loose fit .st0{fill:#2c8af8}" at bounding box center [213, 532] width 147 height 32
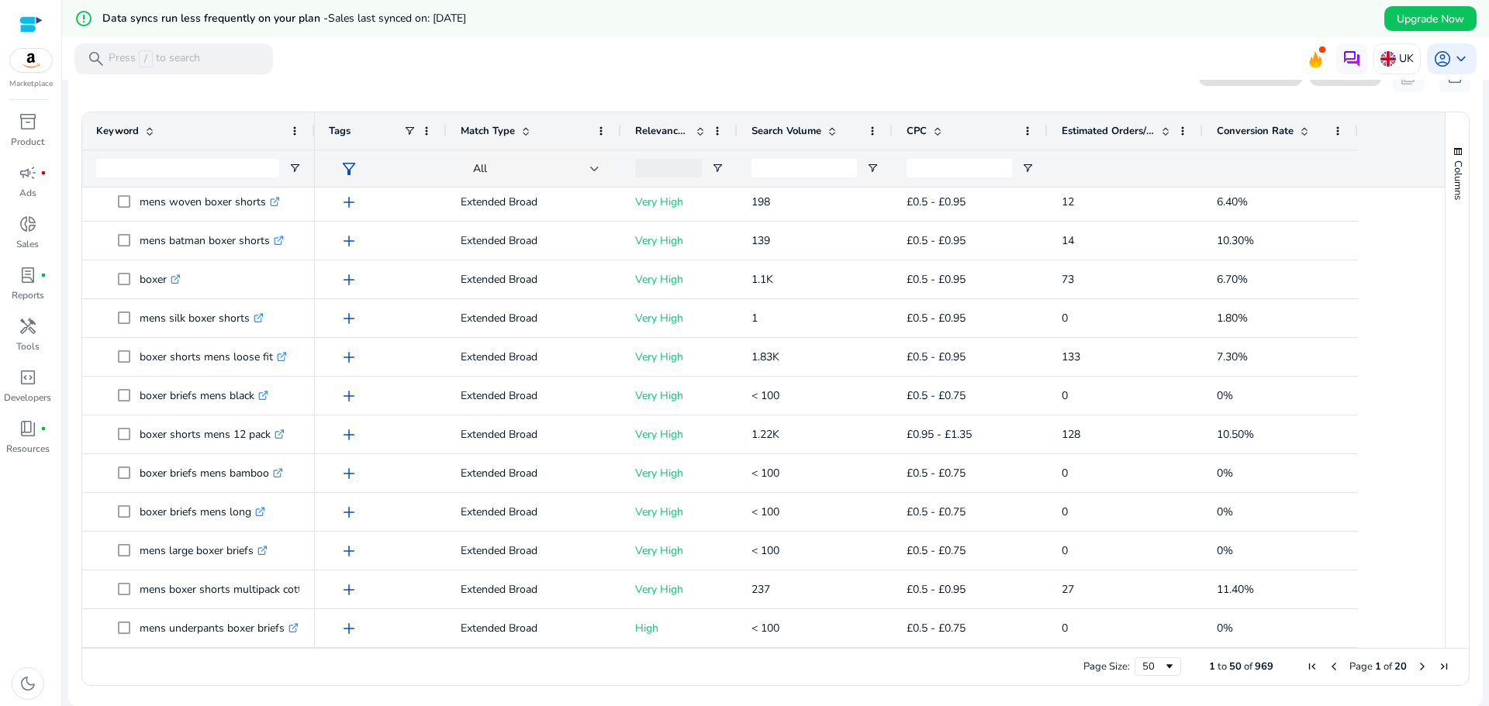
click at [1416, 666] on span "Next Page" at bounding box center [1422, 667] width 12 height 12
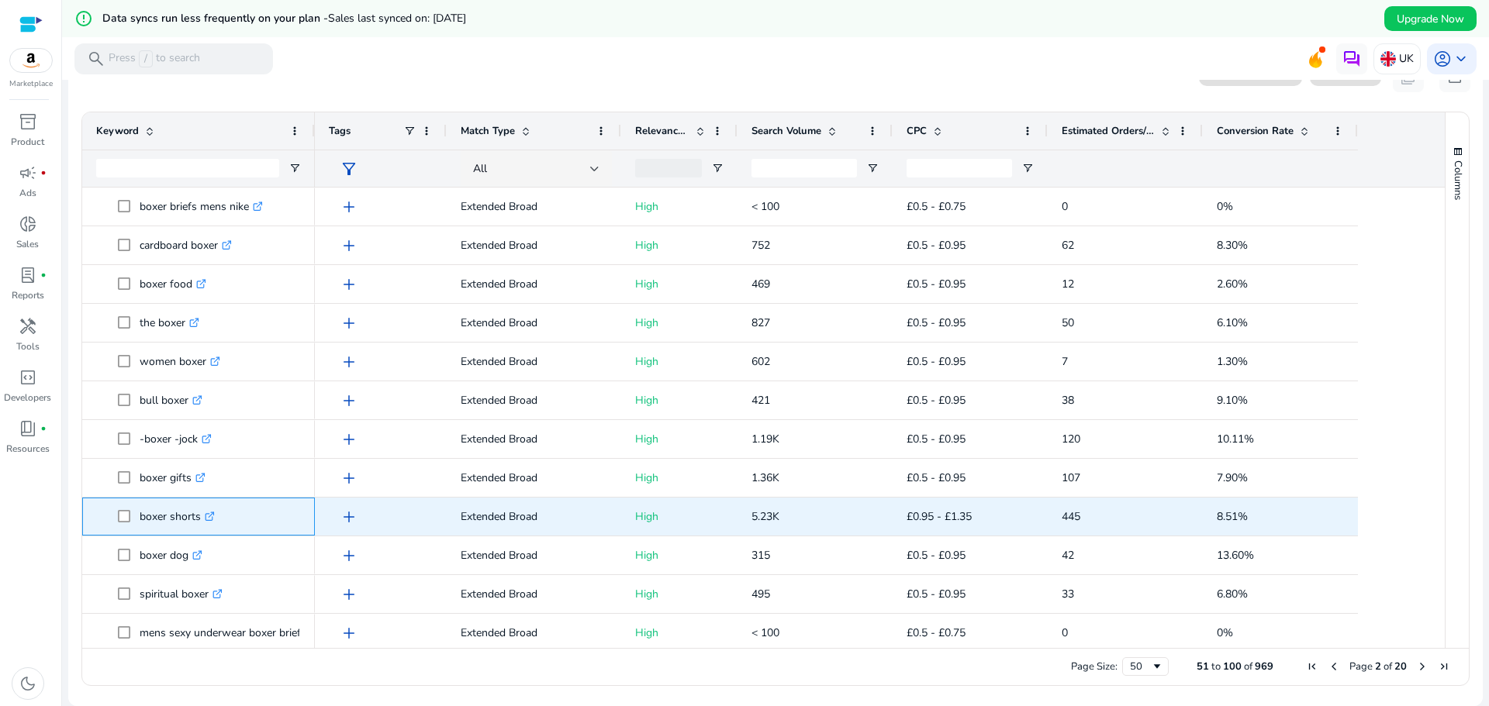
click at [172, 530] on p "boxer shorts .st0{fill:#2c8af8}" at bounding box center [177, 517] width 75 height 32
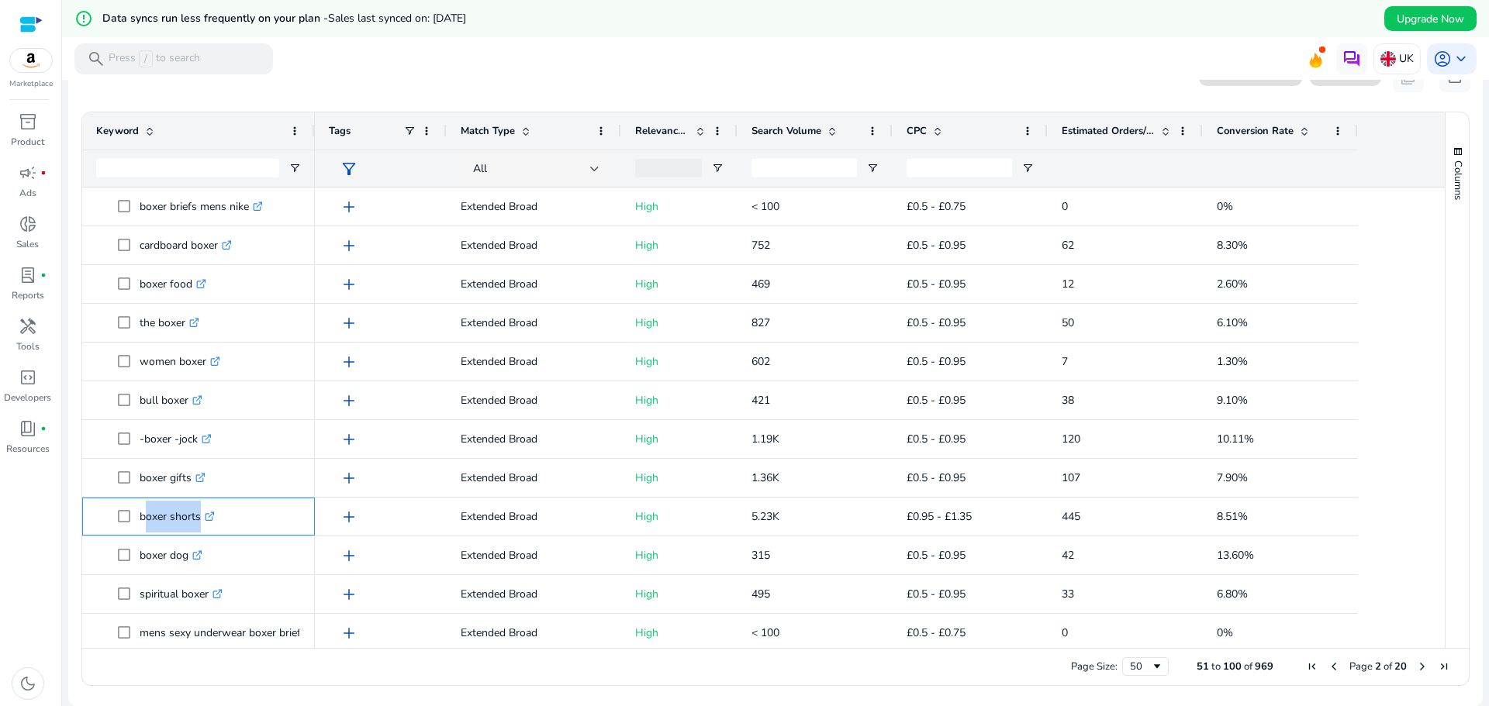
copy span "boxer shorts .st0{fill:#2c8af8}"
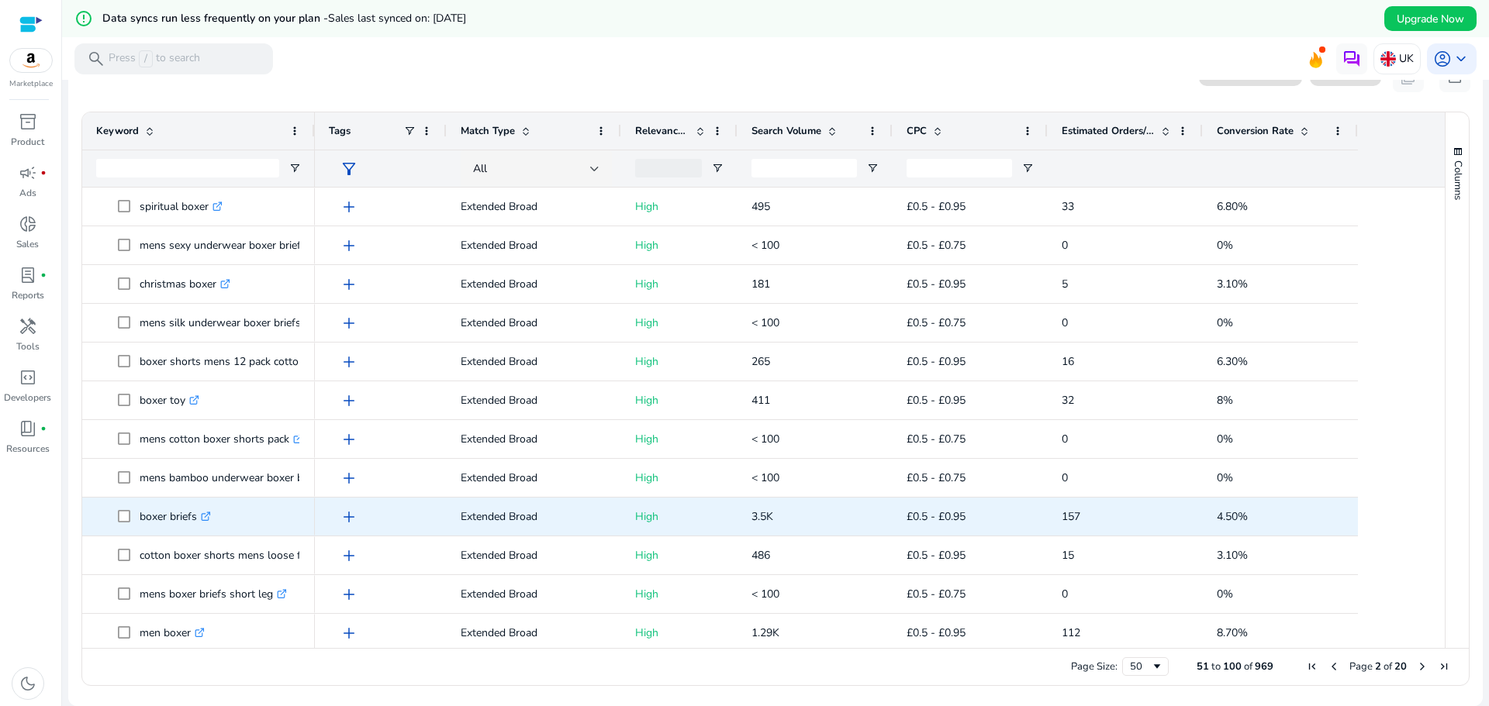
click at [156, 533] on div "boxer briefs .st0{fill:#2c8af8}" at bounding box center [198, 517] width 205 height 36
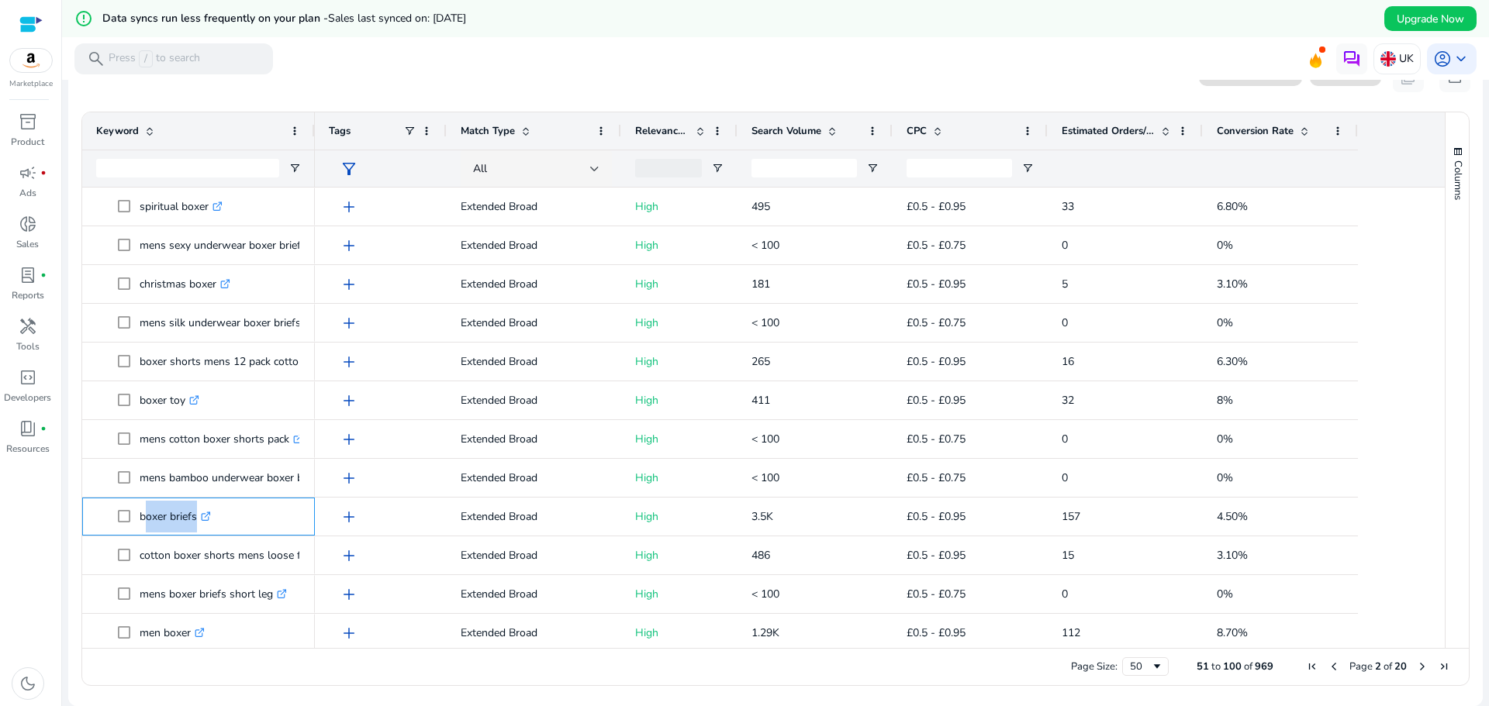
copy span "boxer briefs .st0{fill:#2c8af8}"
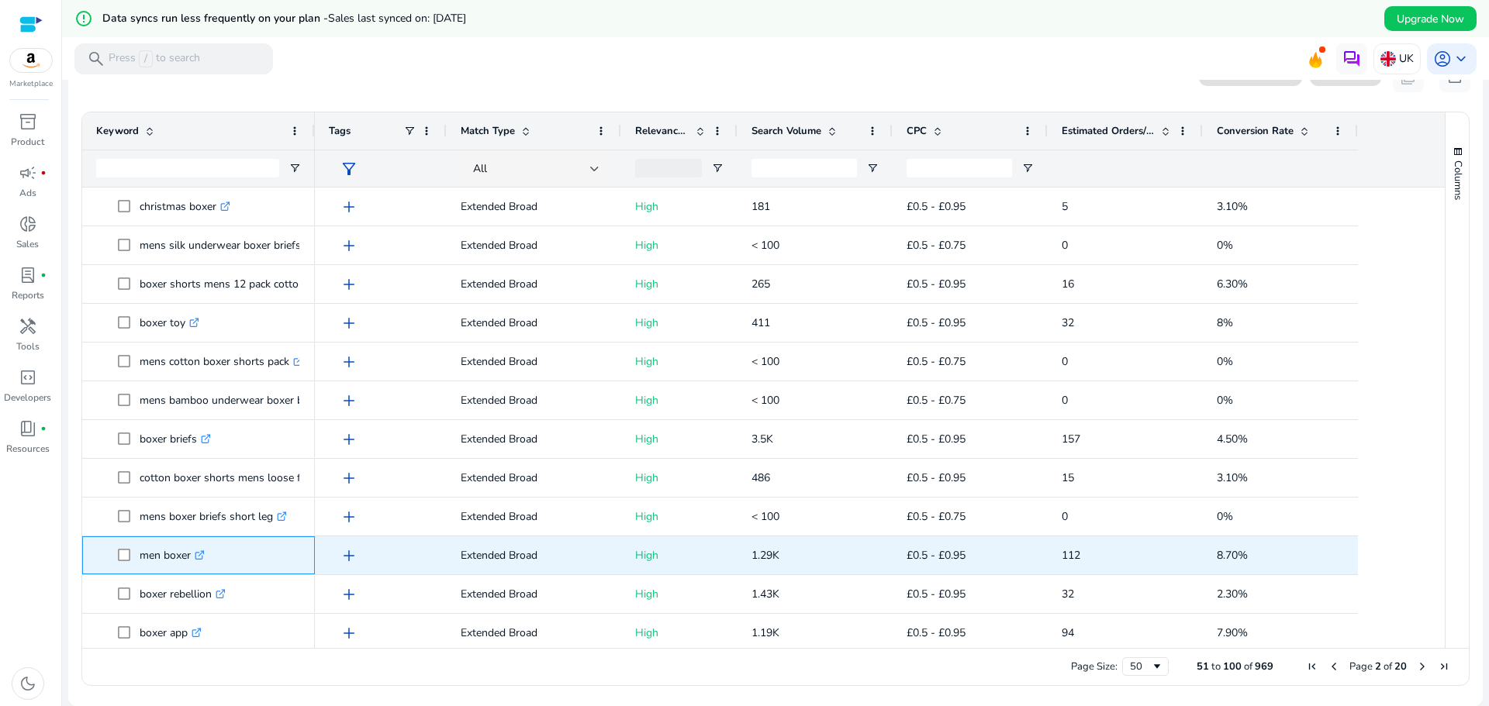
click at [157, 565] on p "men boxer .st0{fill:#2c8af8}" at bounding box center [172, 556] width 65 height 32
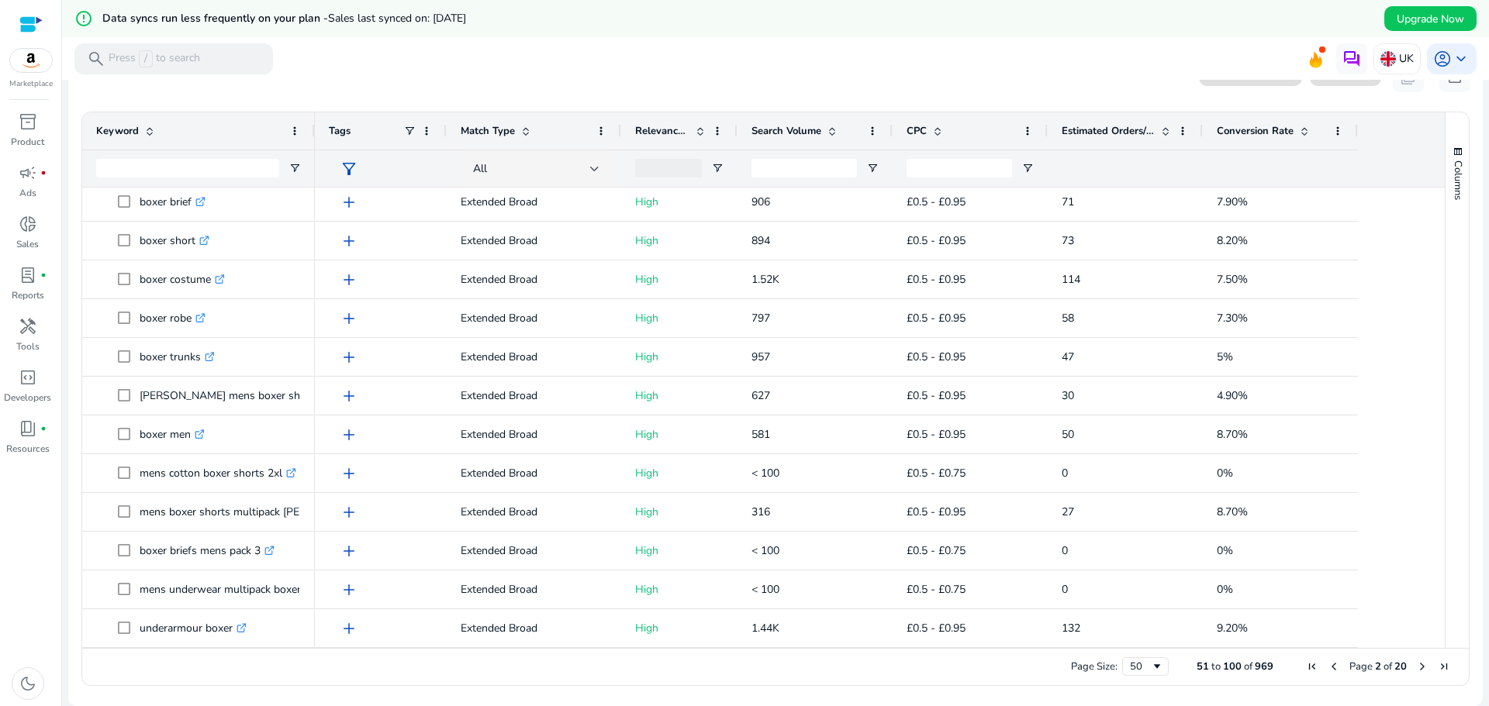
click at [1416, 665] on span "Next Page" at bounding box center [1422, 667] width 12 height 12
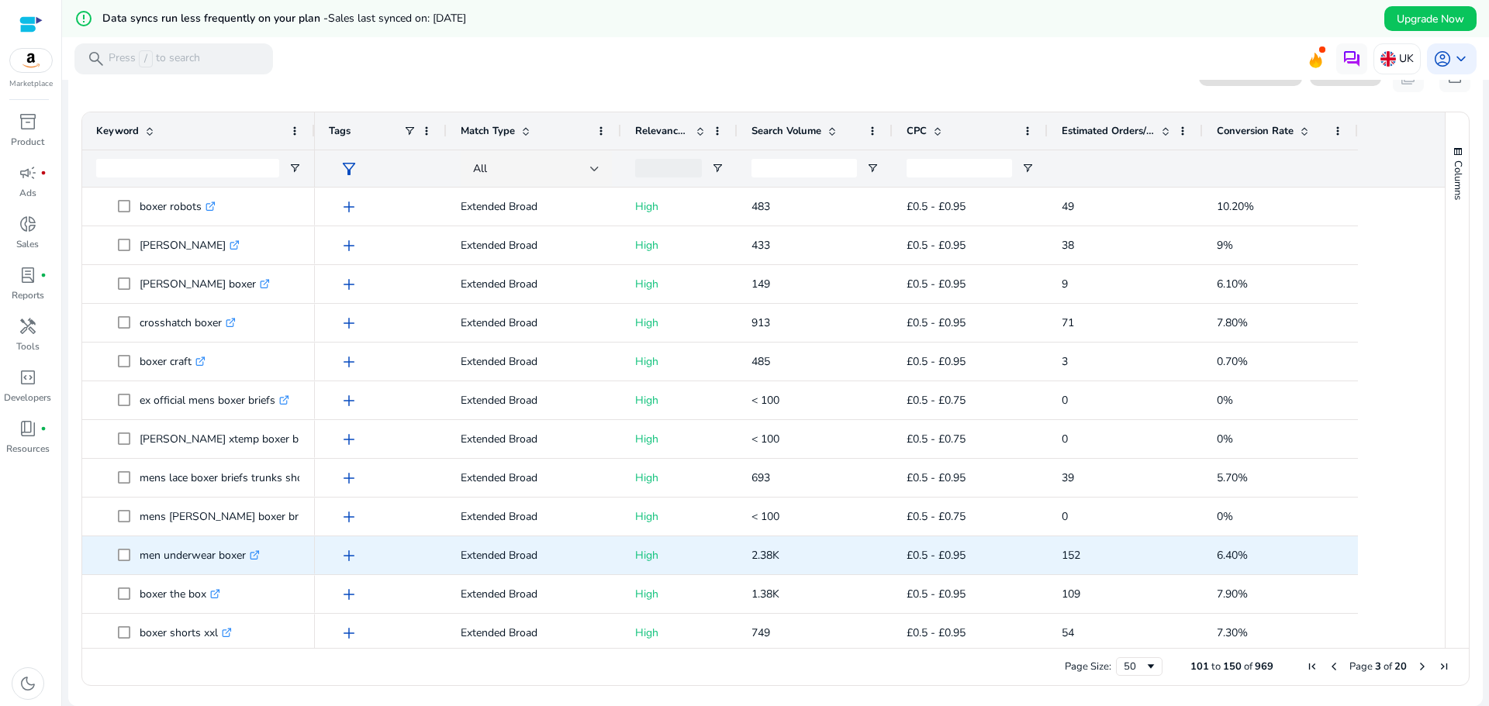
click at [165, 566] on p "men underwear boxer .st0{fill:#2c8af8}" at bounding box center [200, 556] width 120 height 32
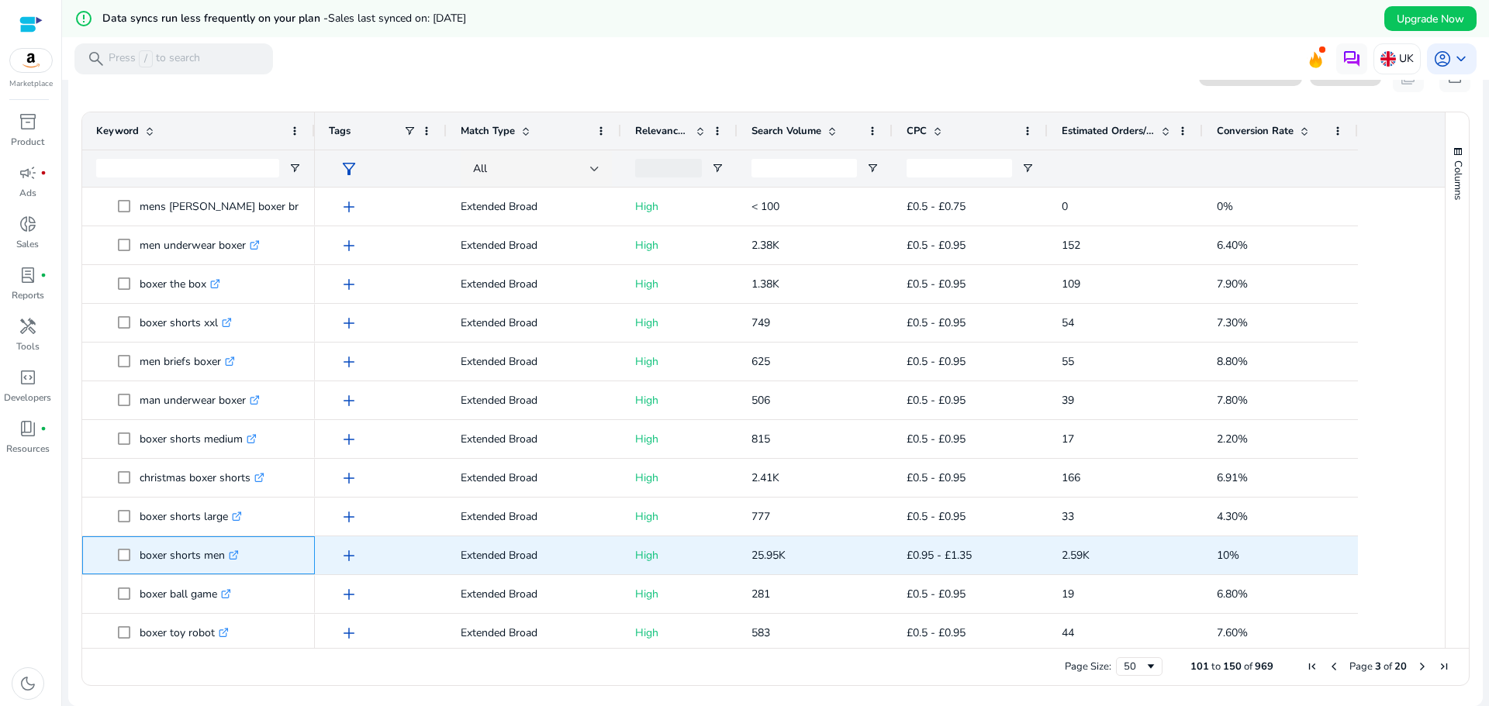
click at [167, 572] on div "boxer shorts men .st0{fill:#2c8af8}" at bounding box center [198, 555] width 205 height 36
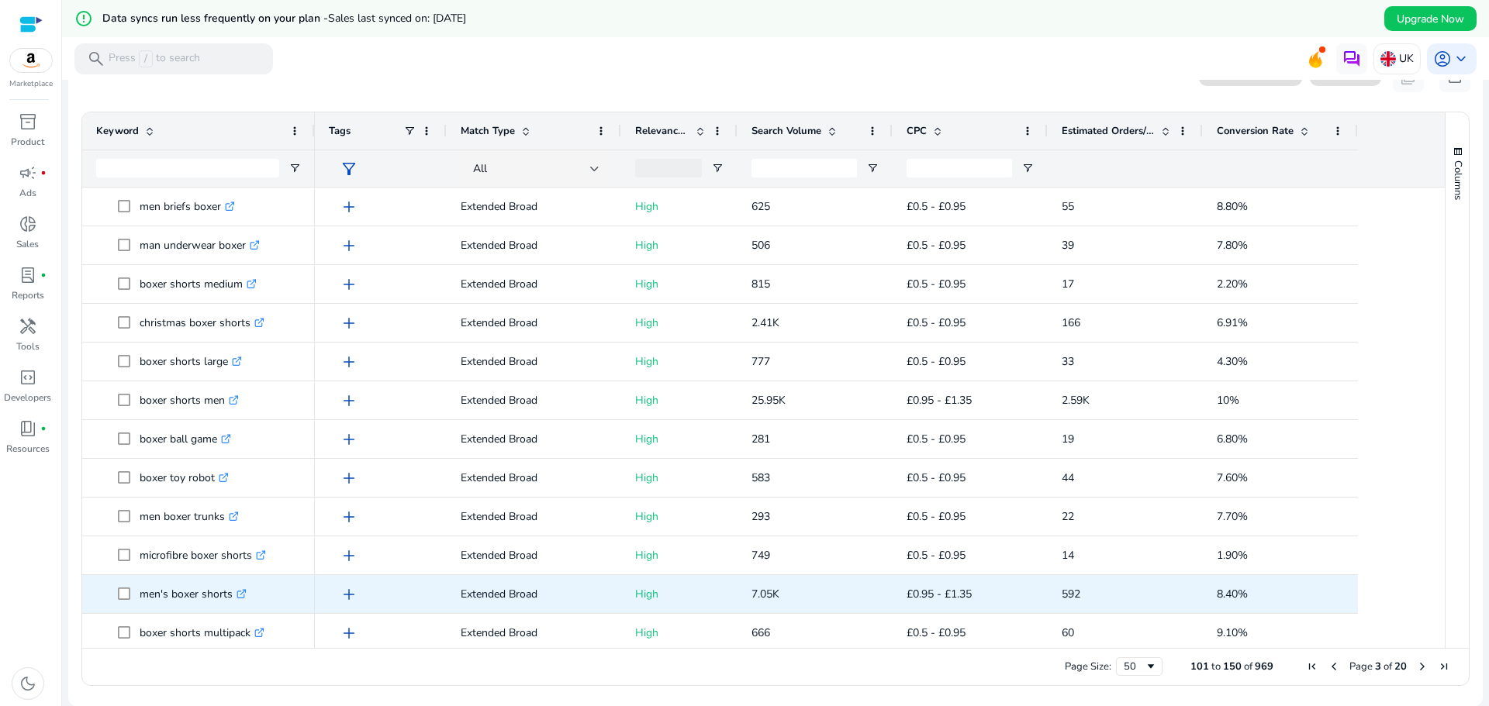
click at [145, 610] on p "men's boxer shorts .st0{fill:#2c8af8}" at bounding box center [193, 595] width 107 height 32
click at [160, 607] on p "boxer briefs men .st0{fill:#2c8af8}" at bounding box center [187, 595] width 95 height 32
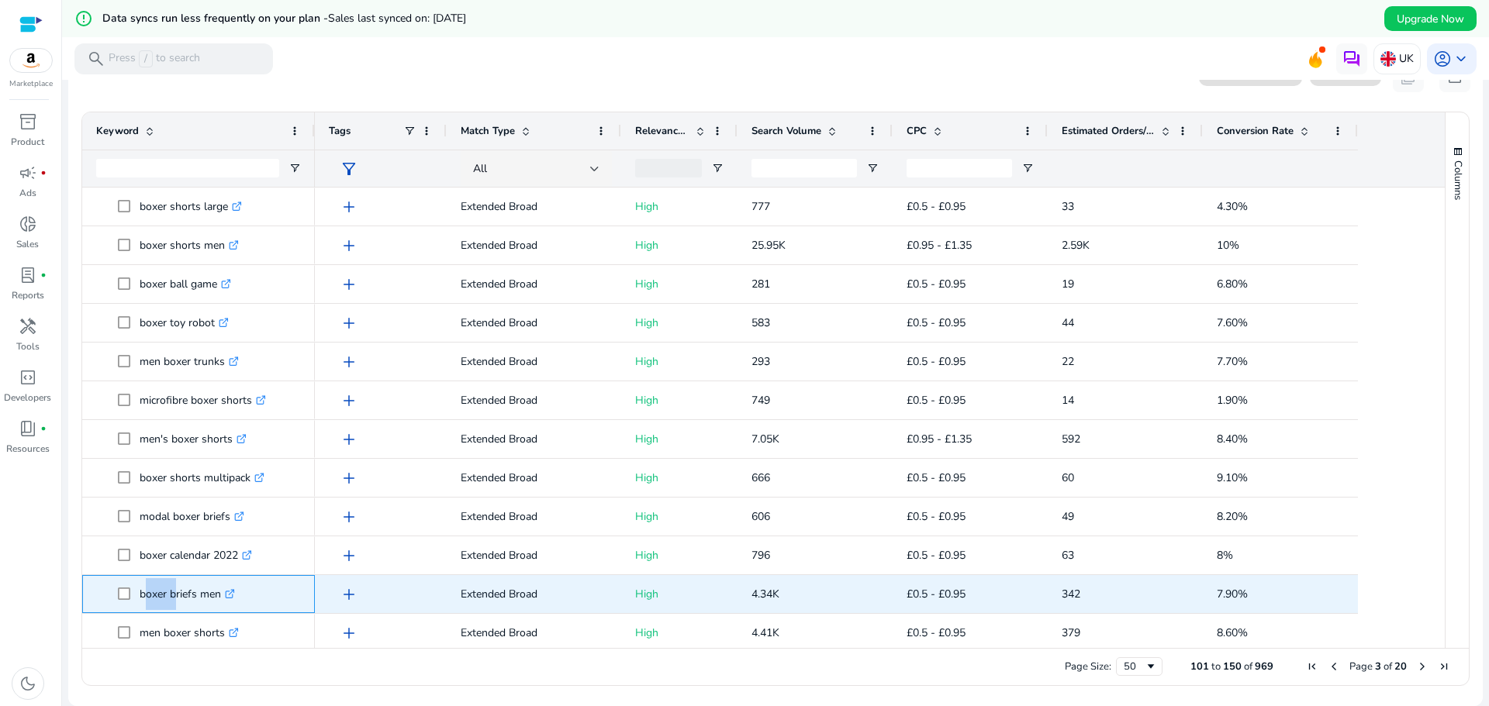
click at [160, 607] on p "boxer briefs men .st0{fill:#2c8af8}" at bounding box center [187, 595] width 95 height 32
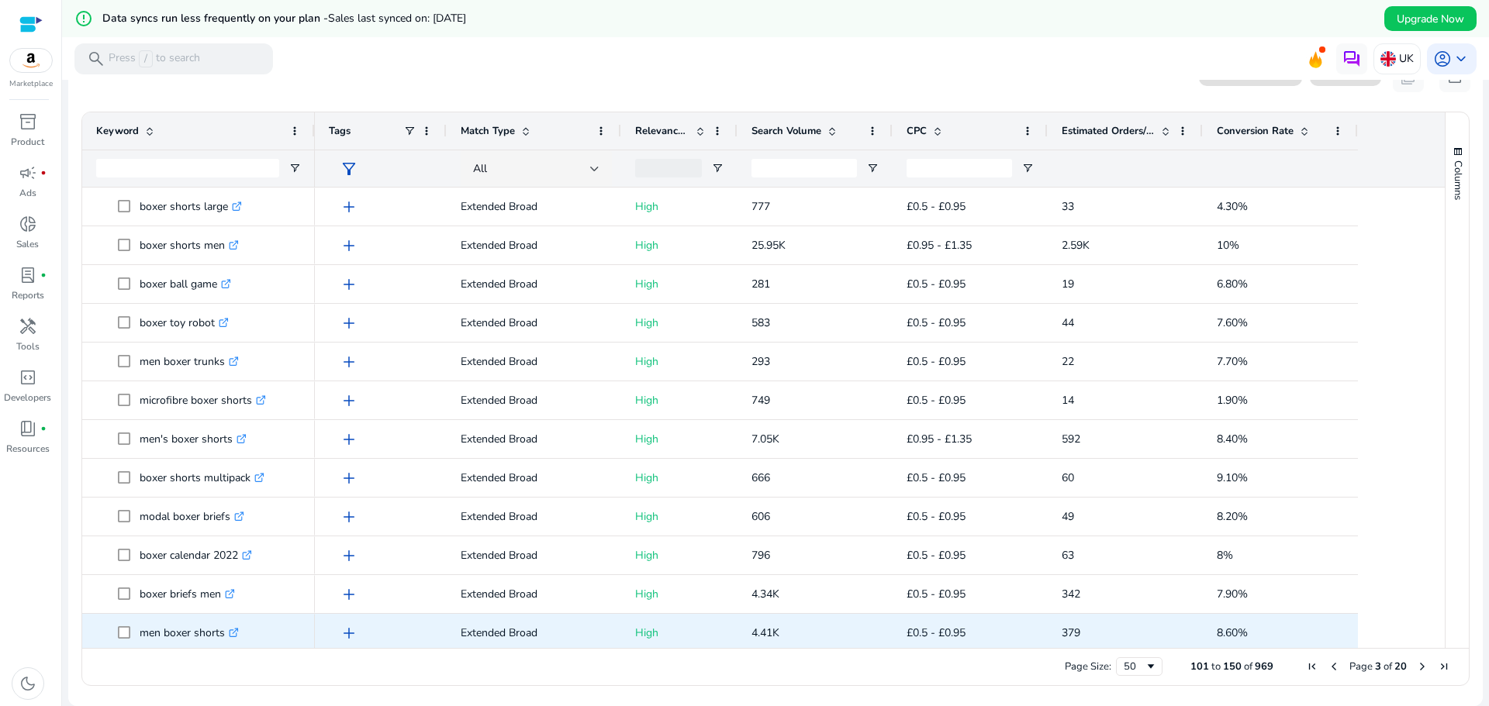
click at [152, 645] on p "men boxer shorts .st0{fill:#2c8af8}" at bounding box center [189, 633] width 99 height 32
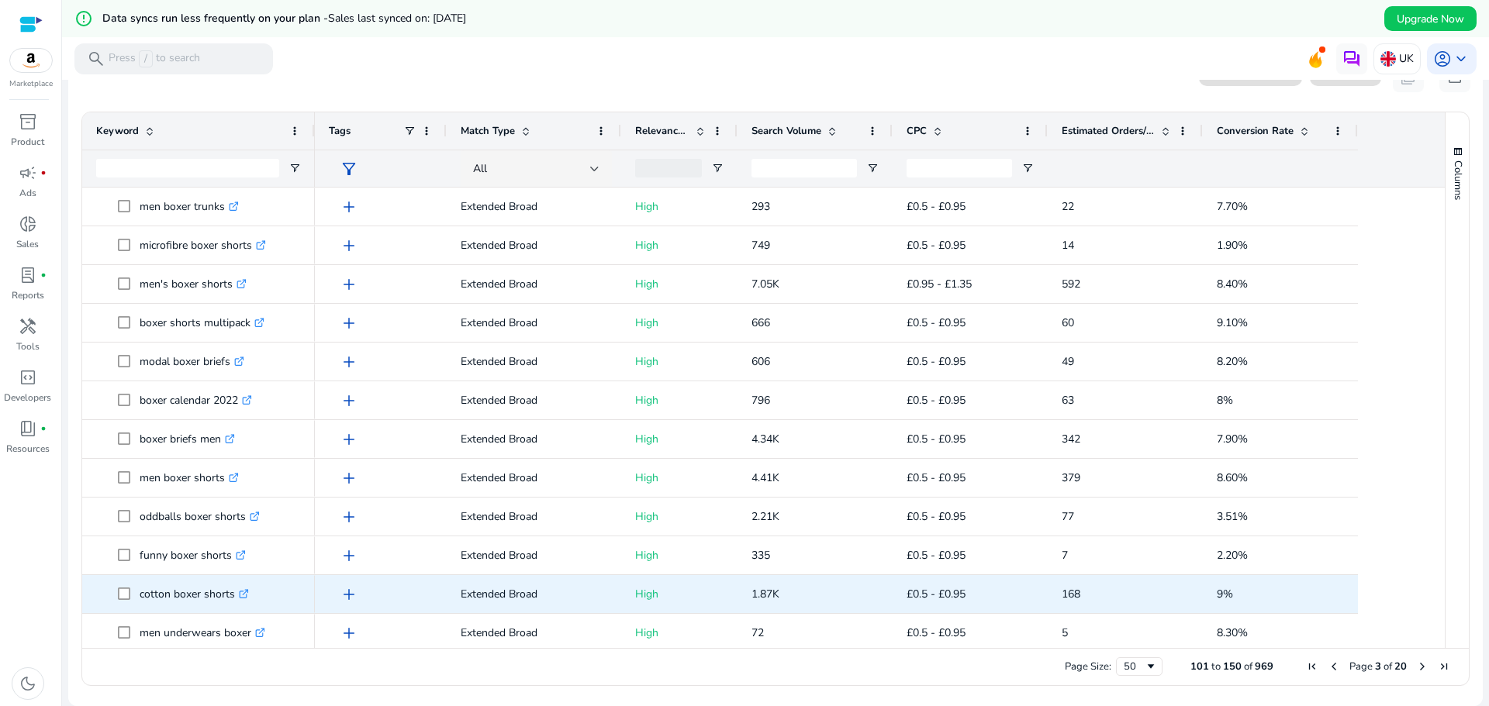
click at [157, 610] on div "cotton boxer shorts .st0{fill:#2c8af8}" at bounding box center [198, 594] width 205 height 36
click at [157, 606] on p "underwear men boxer .st0{fill:#2c8af8}" at bounding box center [200, 595] width 120 height 32
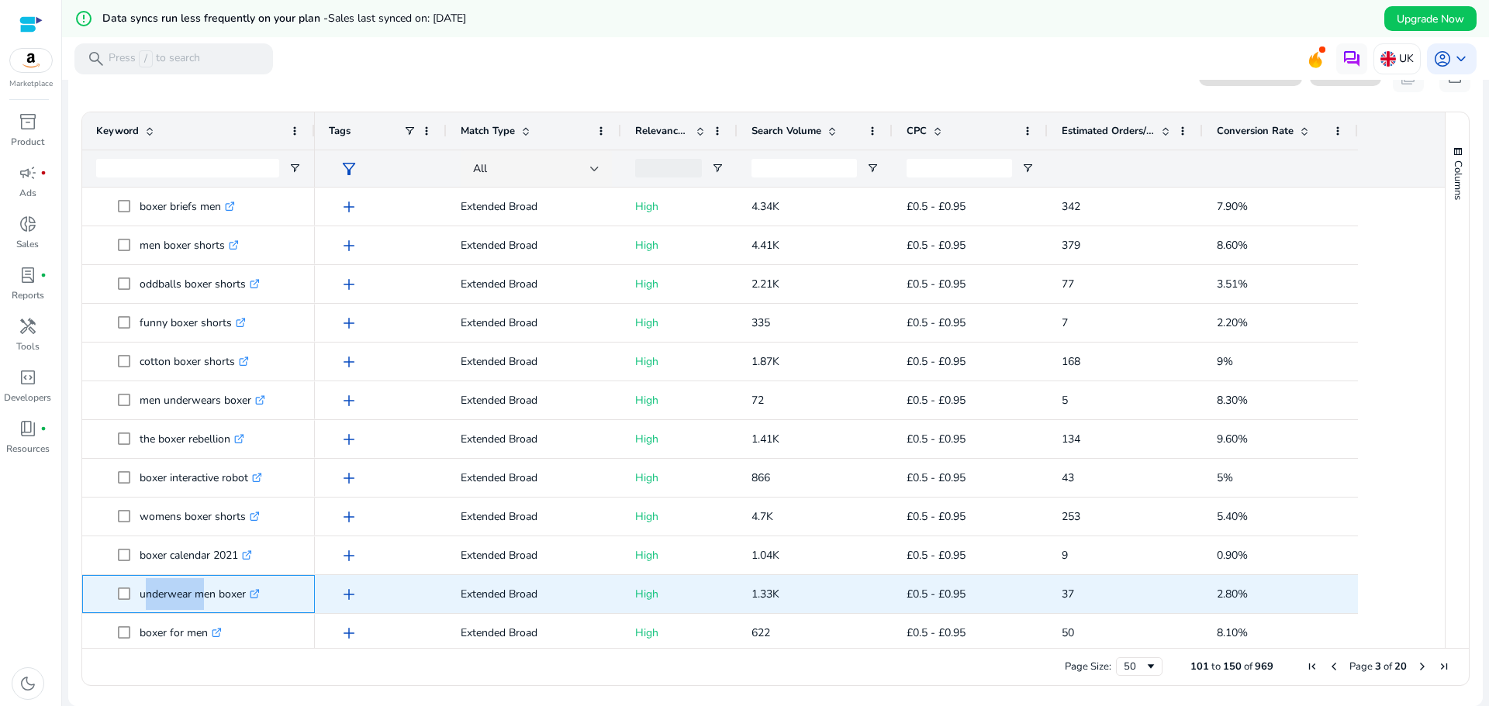
click at [157, 606] on p "underwear men boxer .st0{fill:#2c8af8}" at bounding box center [200, 595] width 120 height 32
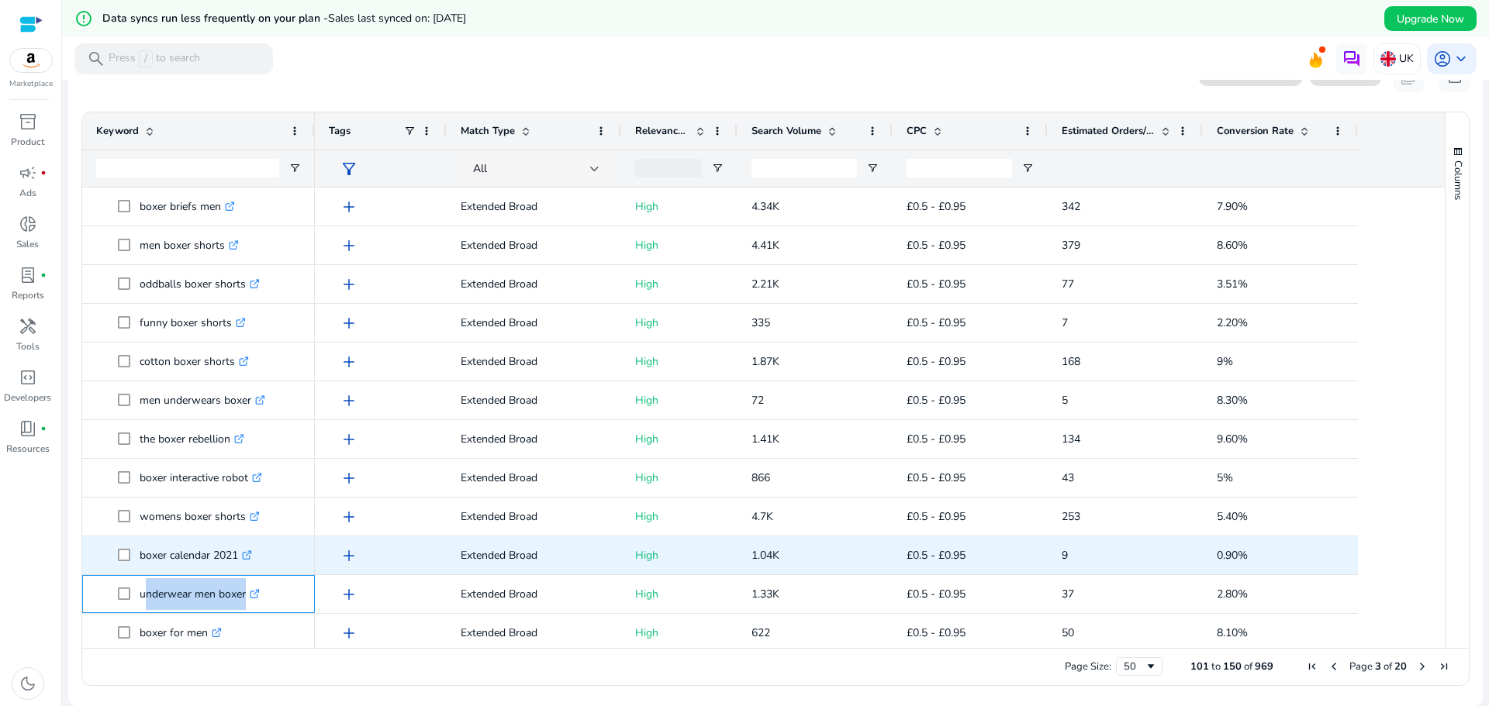
scroll to position [1478, 0]
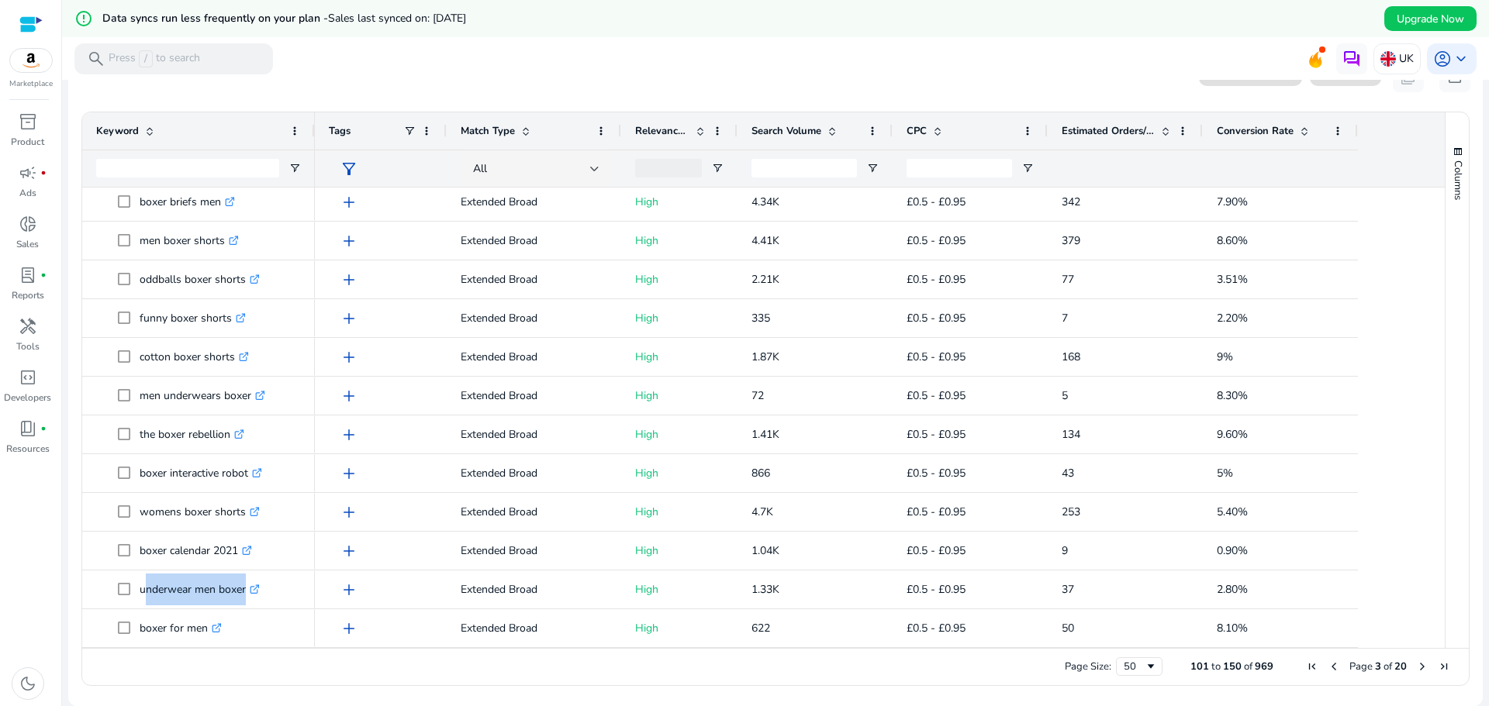
click at [1417, 667] on span "Next Page" at bounding box center [1422, 667] width 12 height 12
click at [1416, 665] on span "Next Page" at bounding box center [1422, 667] width 12 height 12
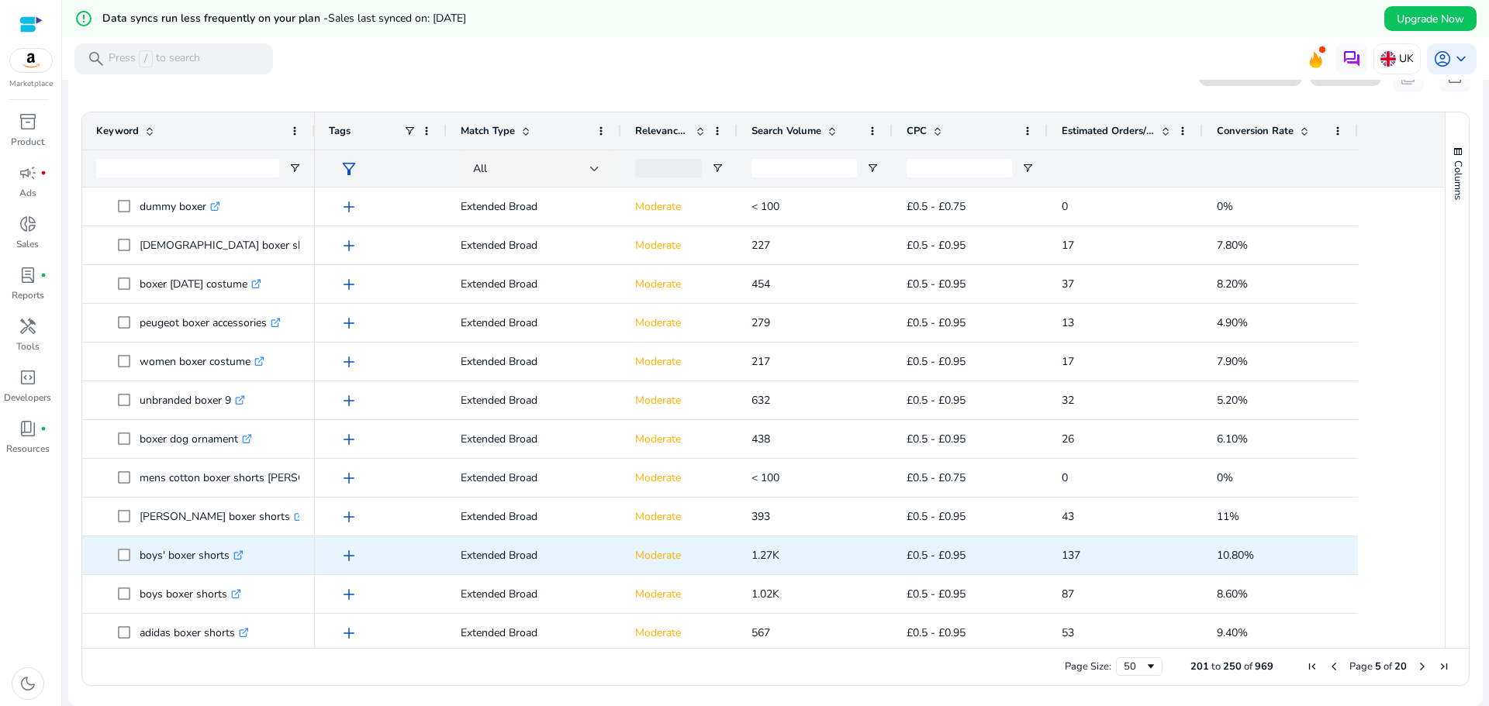
click at [164, 564] on p "boys' boxer shorts .st0{fill:#2c8af8}" at bounding box center [192, 556] width 104 height 32
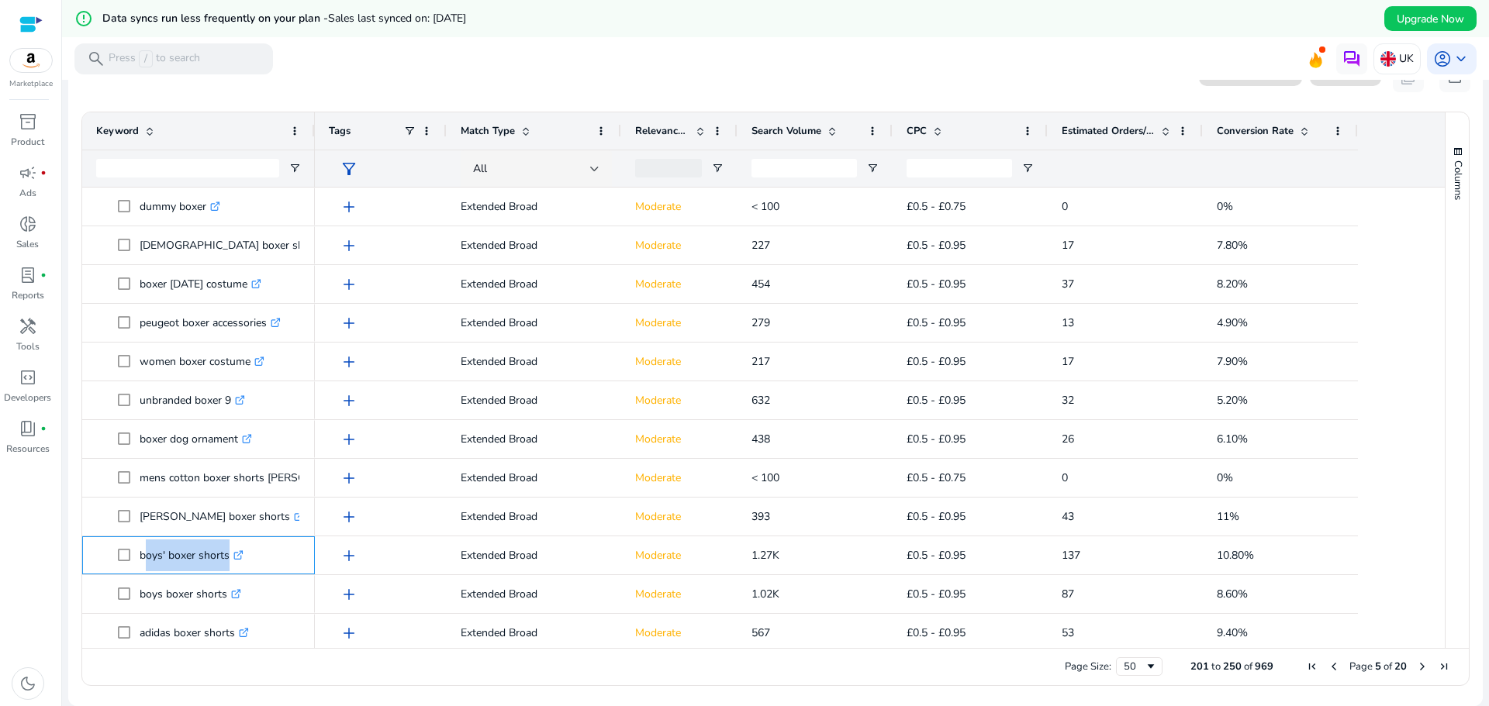
copy span "boys' boxer shorts .st0{fill:#2c8af8}"
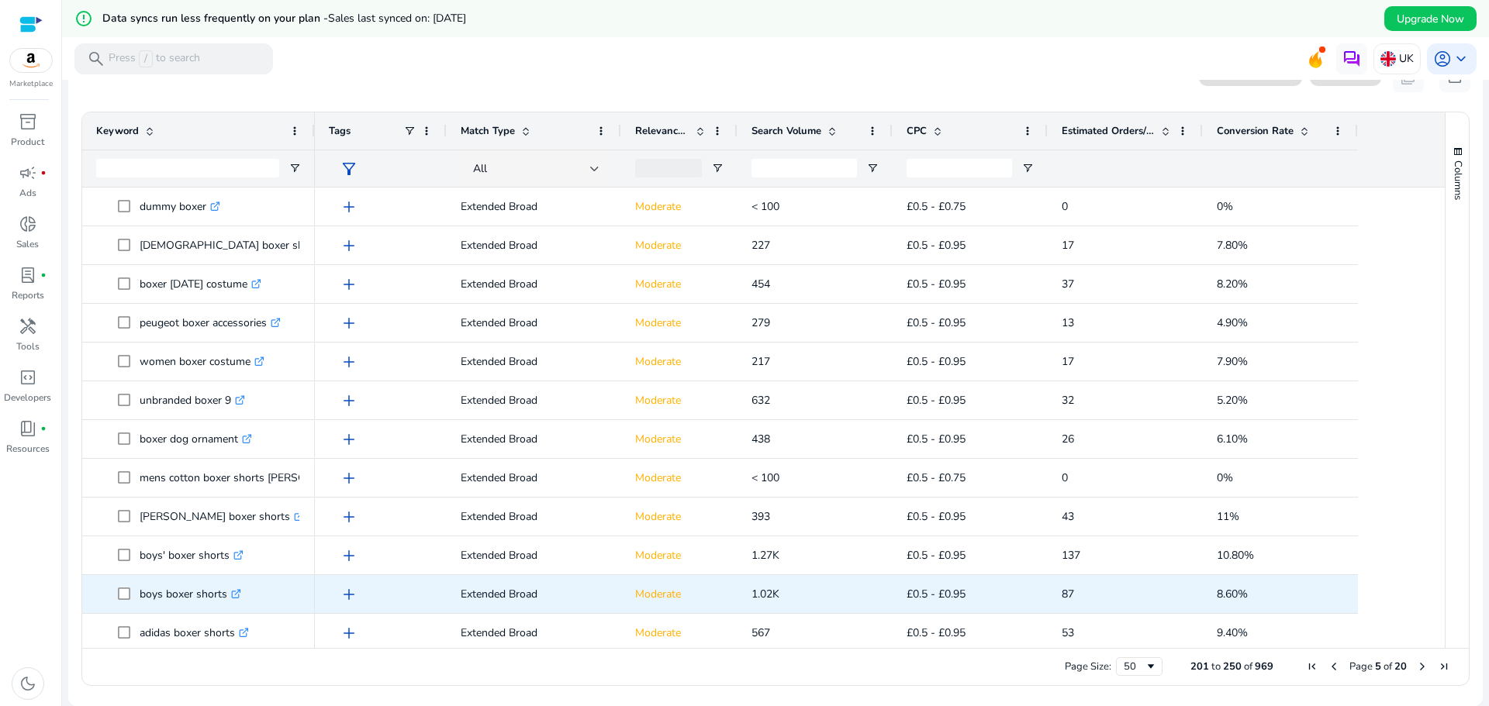
click at [158, 599] on p "boys boxer shorts .st0{fill:#2c8af8}" at bounding box center [191, 595] width 102 height 32
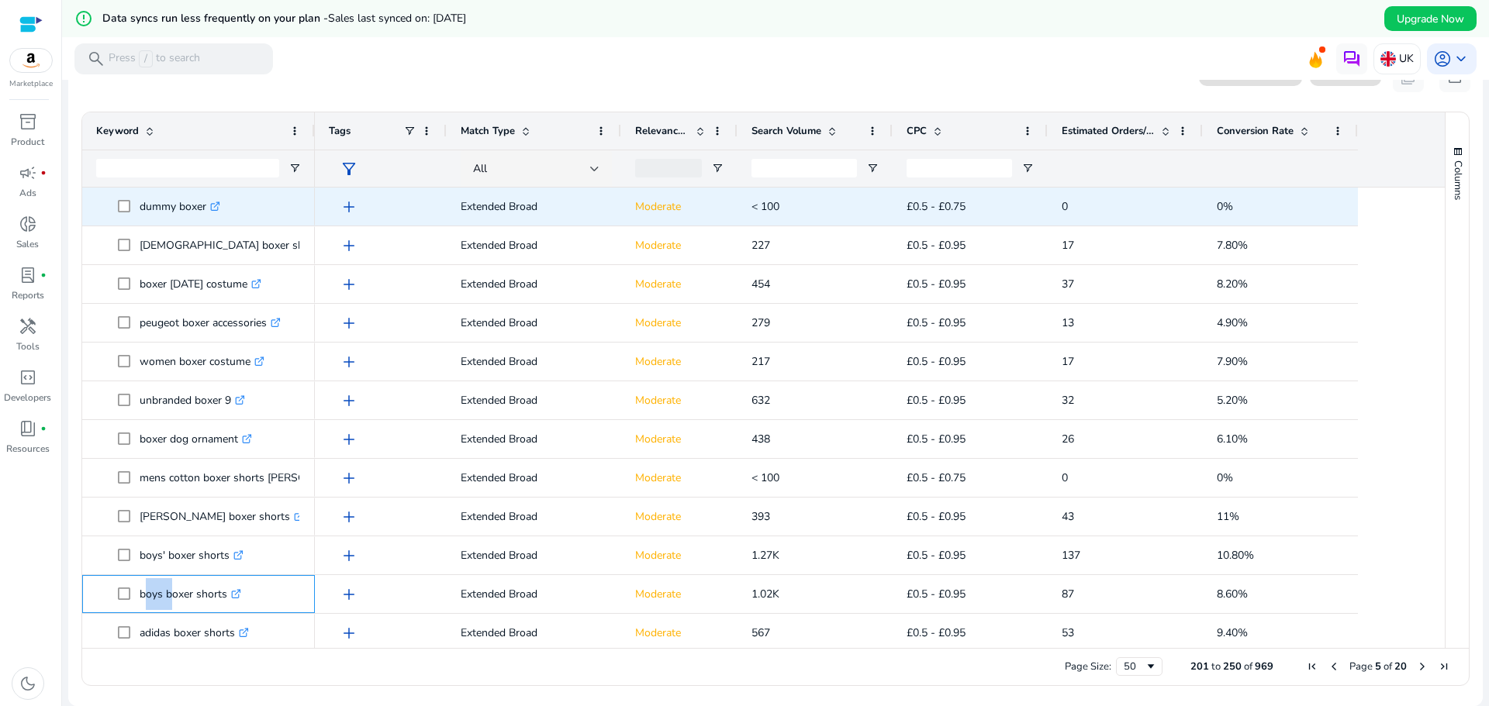
copy p "boys boxer shorts"
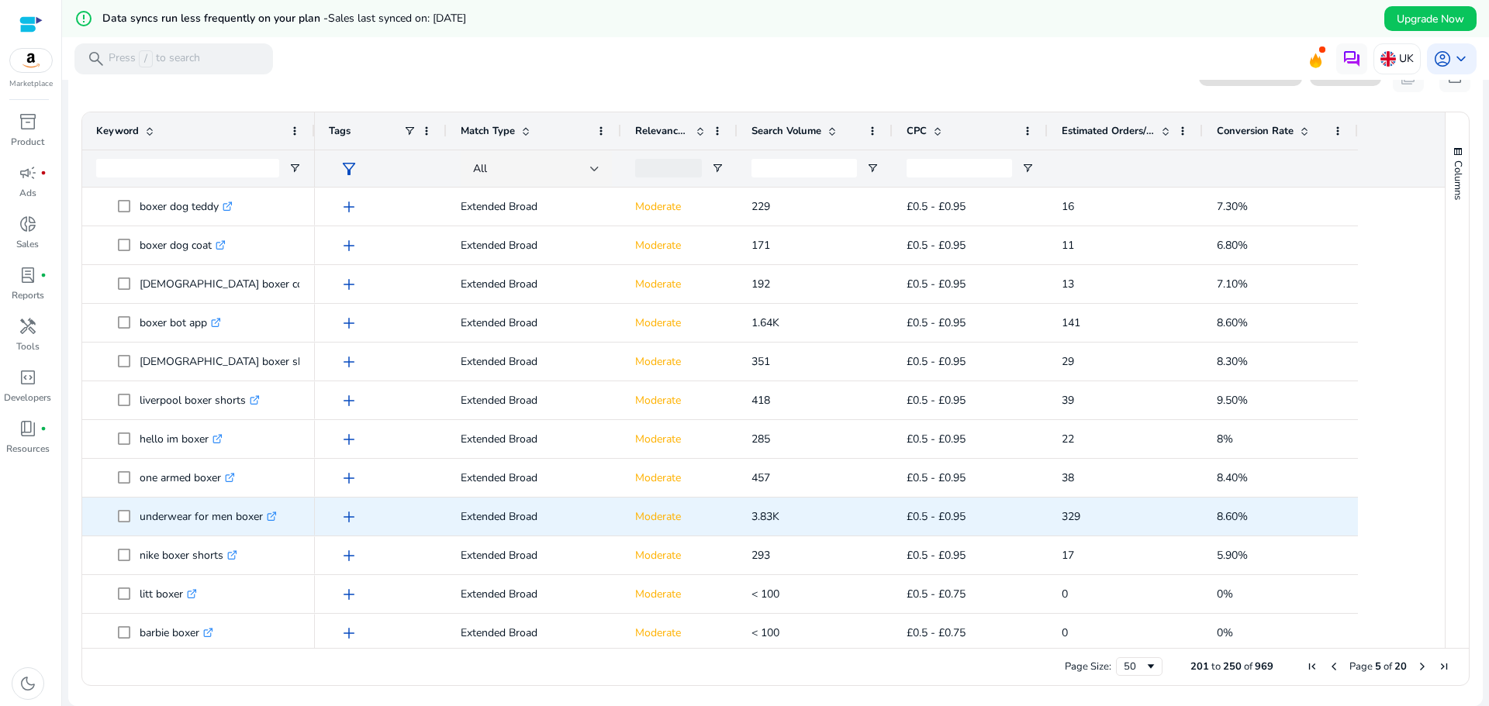
click at [171, 522] on p "underwear for men boxer .st0{fill:#2c8af8}" at bounding box center [208, 517] width 137 height 32
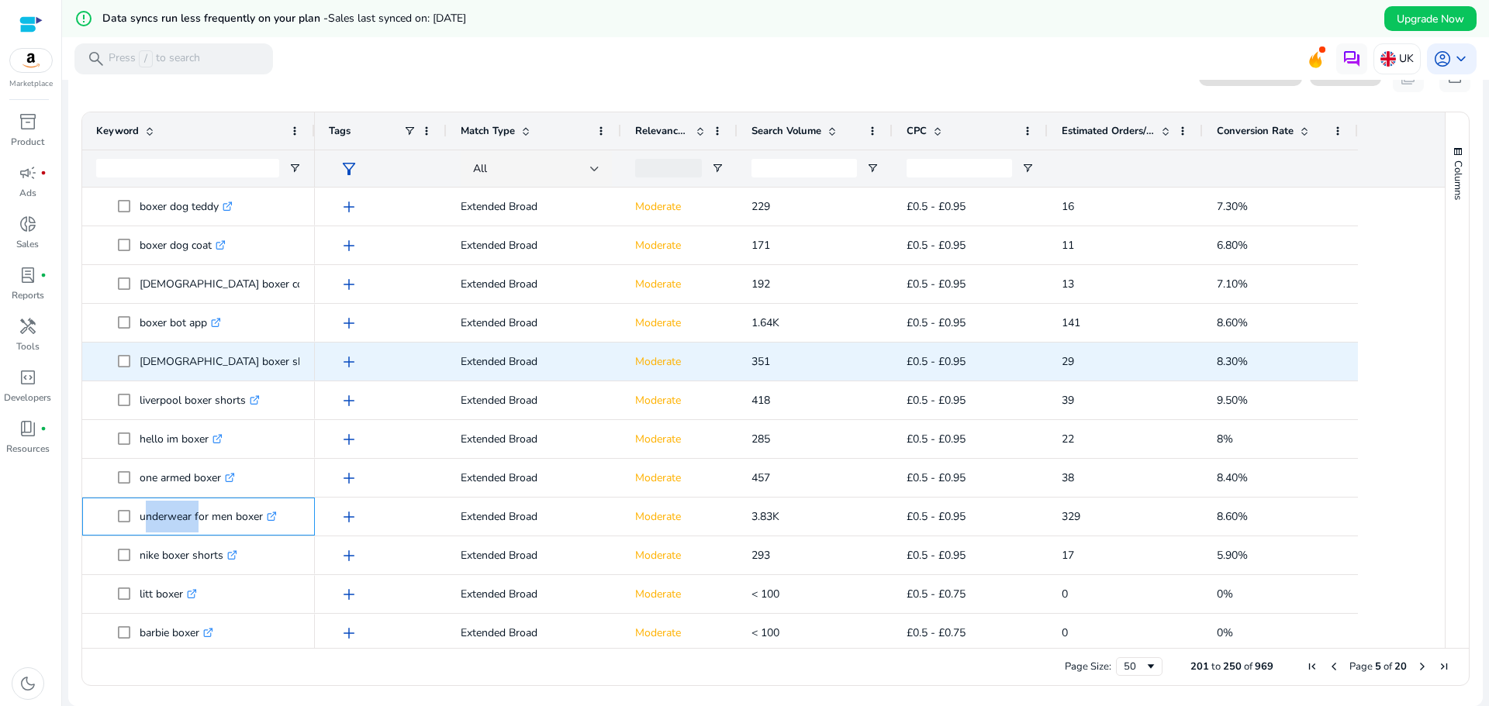
copy p "underwear for men boxer"
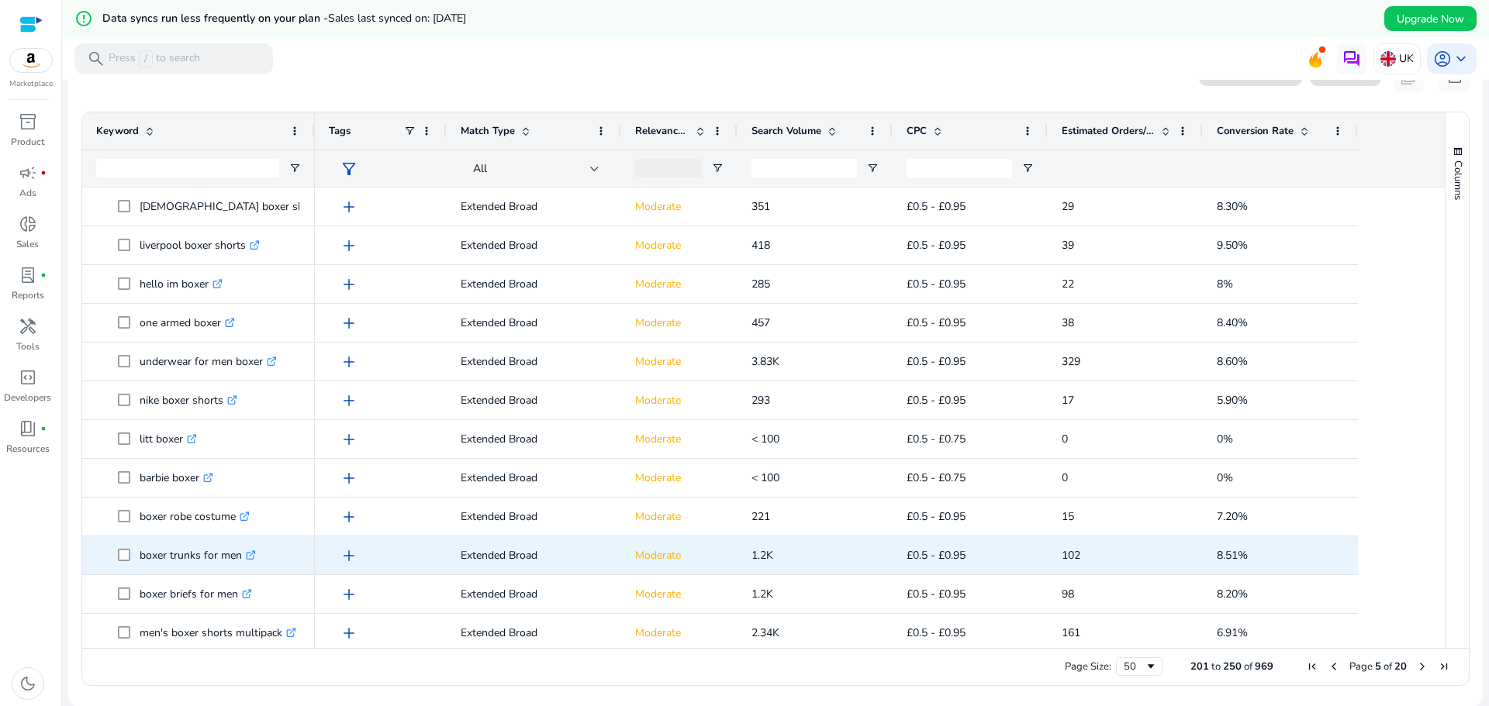
click at [149, 561] on p "boxer trunks for men .st0{fill:#2c8af8}" at bounding box center [198, 556] width 116 height 32
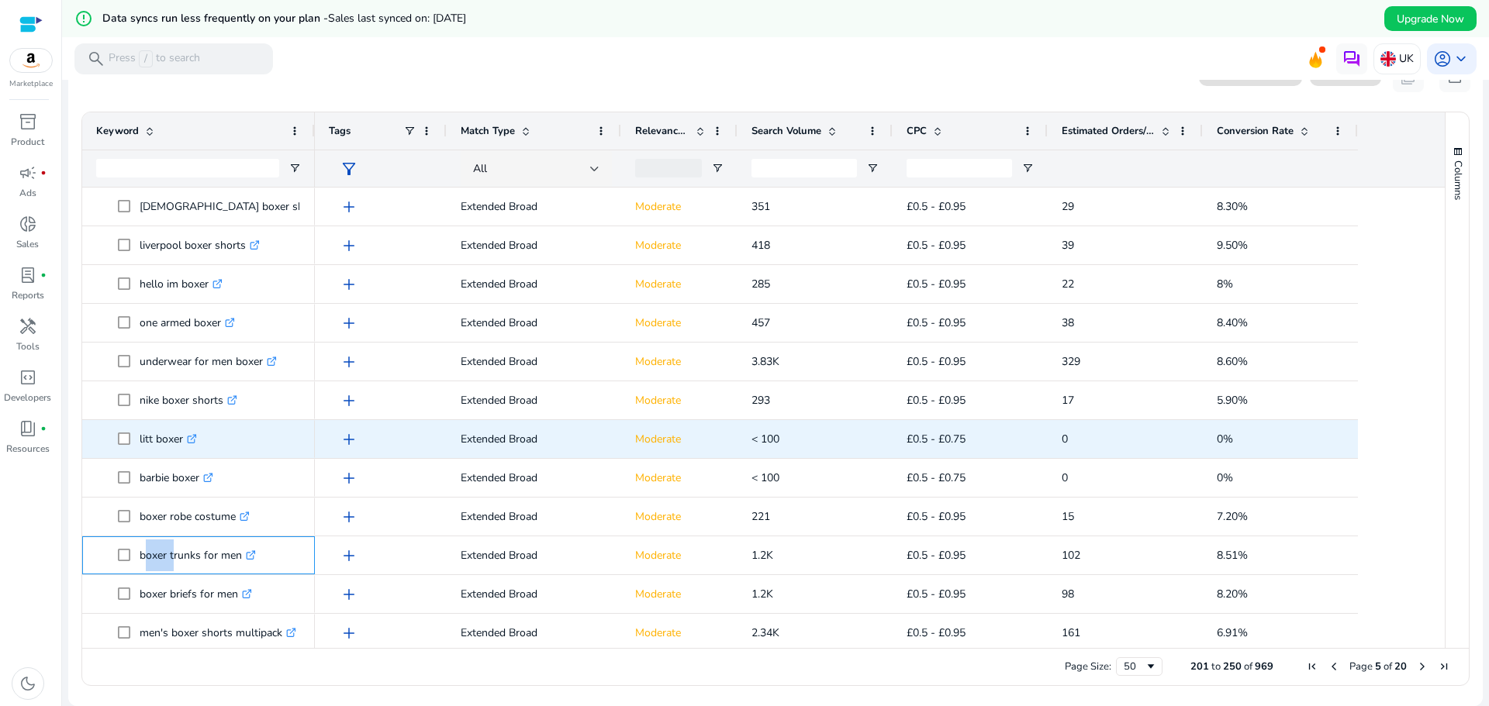
copy p "boxer trunks for men"
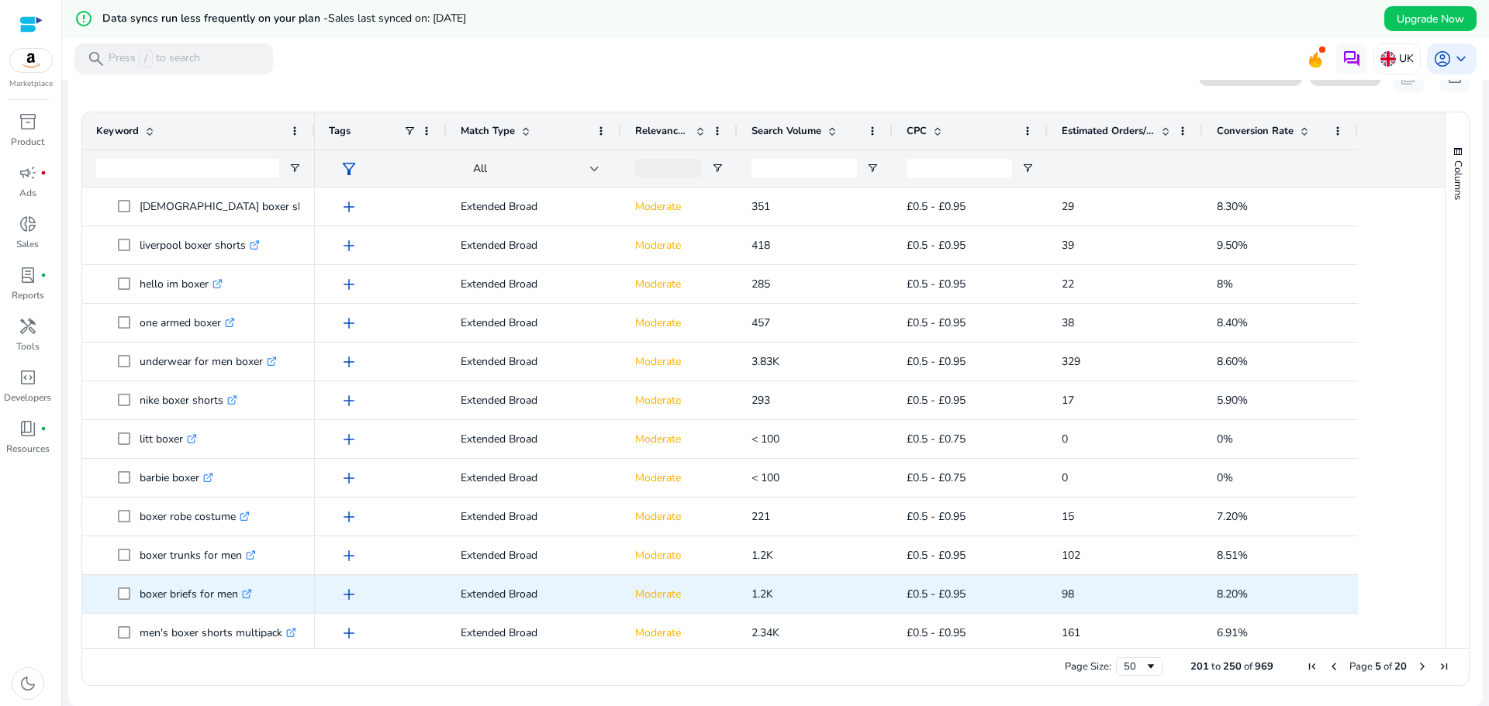
click at [150, 600] on p "boxer briefs for men .st0{fill:#2c8af8}" at bounding box center [196, 595] width 112 height 32
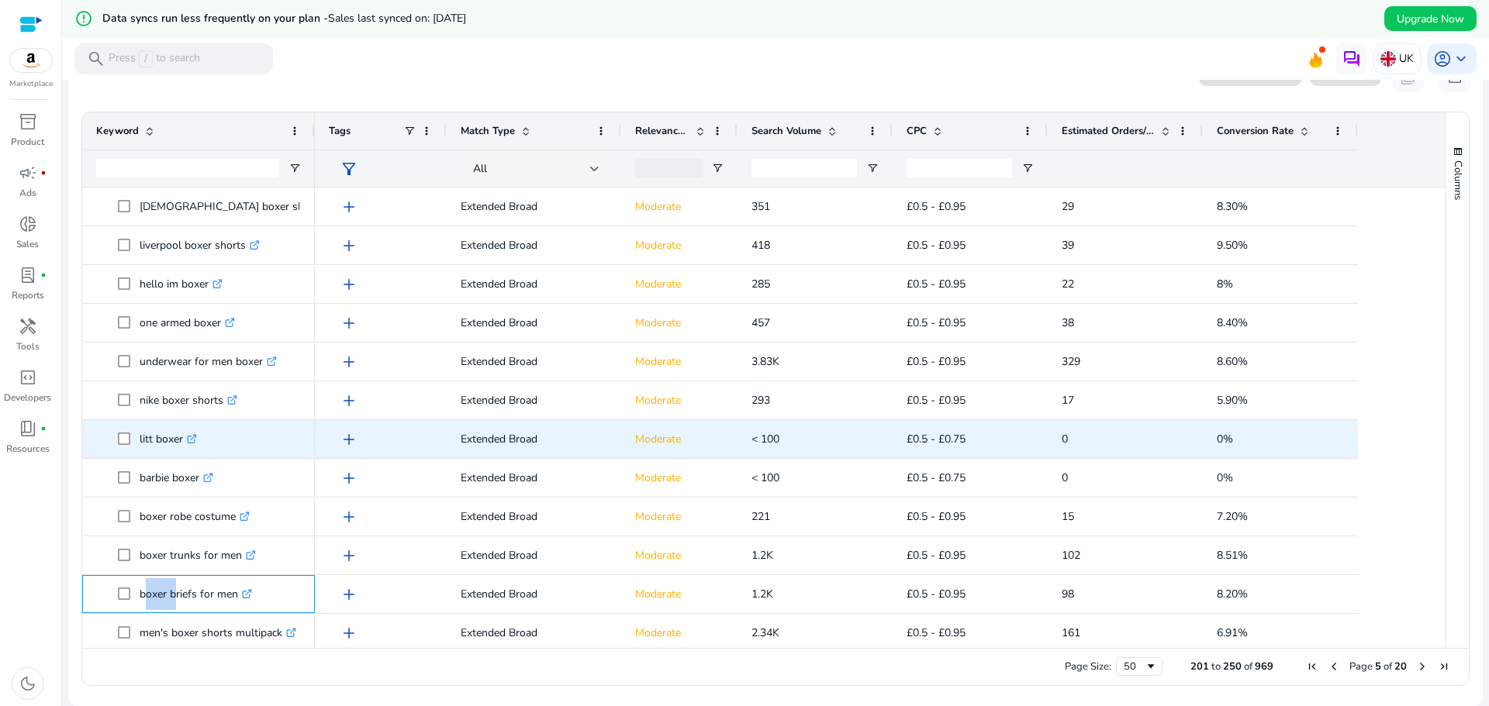
copy p "boxer briefs for men"
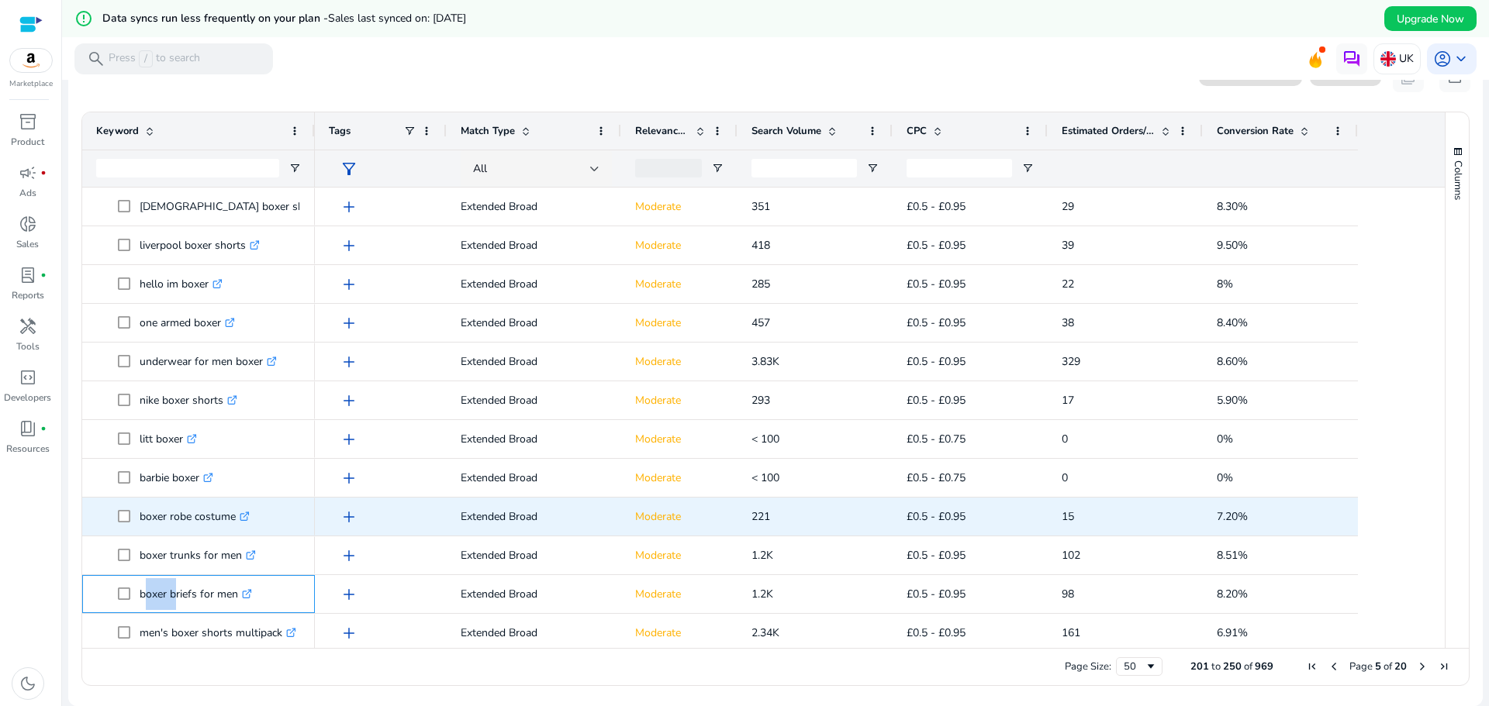
copy p "boxer briefs for men"
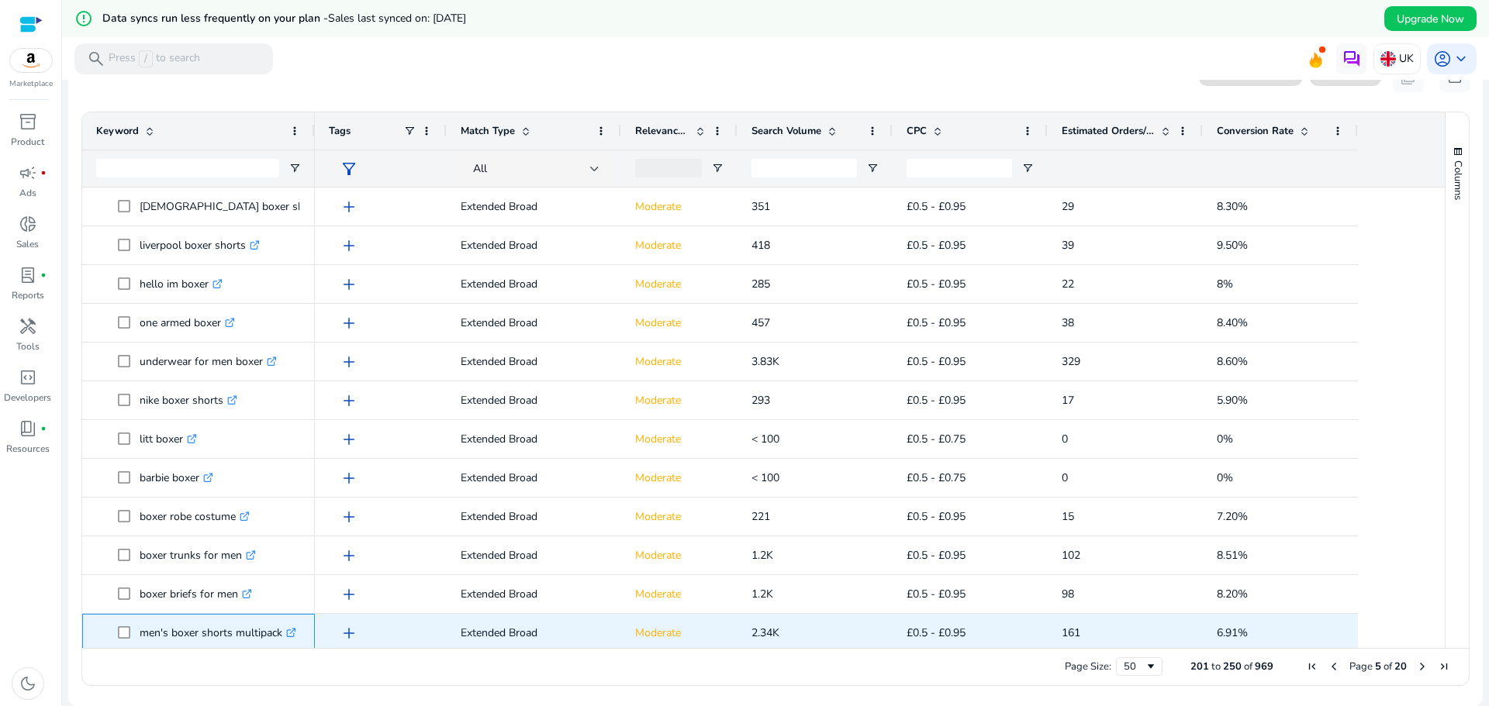
click at [164, 642] on p "men's boxer shorts multipack .st0{fill:#2c8af8}" at bounding box center [218, 633] width 157 height 32
copy span "men's boxer shorts multipack .st0{fill:#2c8af8}"
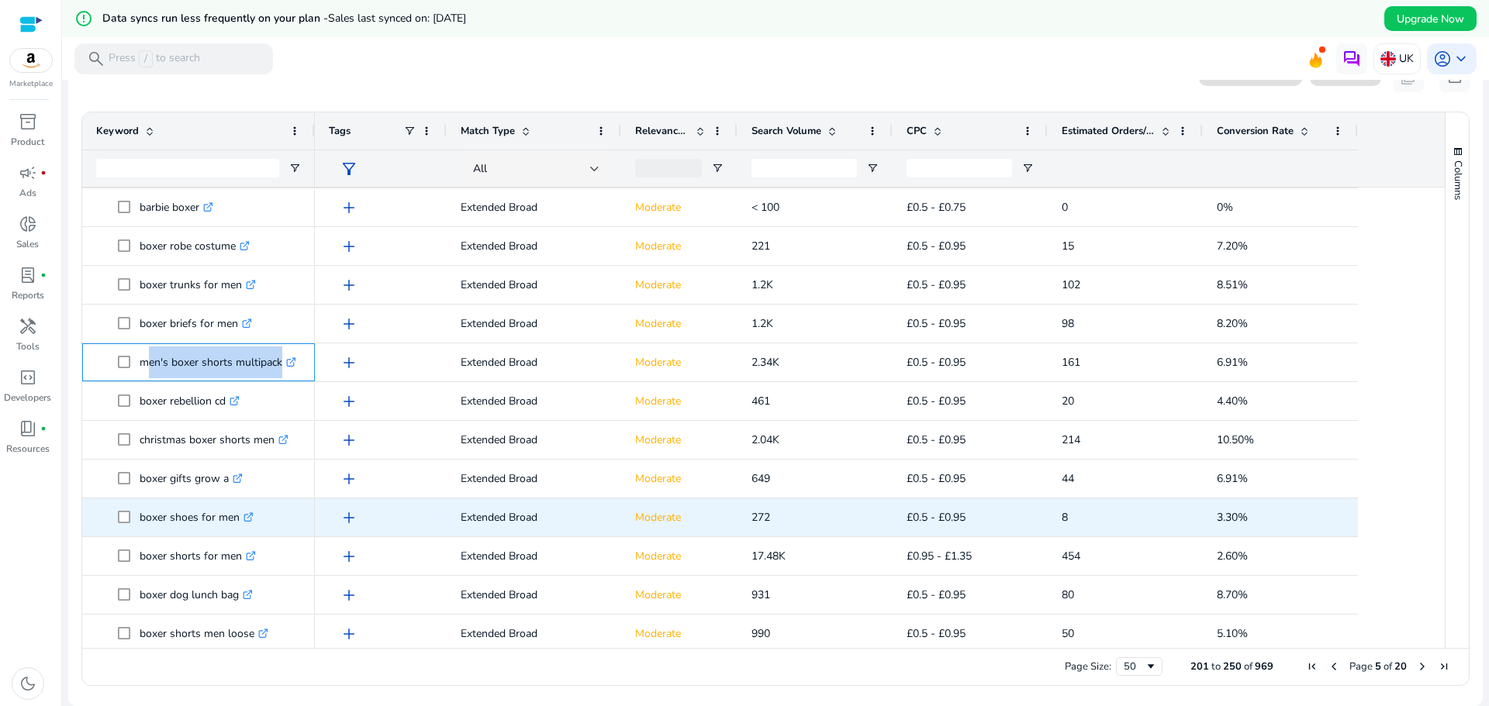
scroll to position [1473, 0]
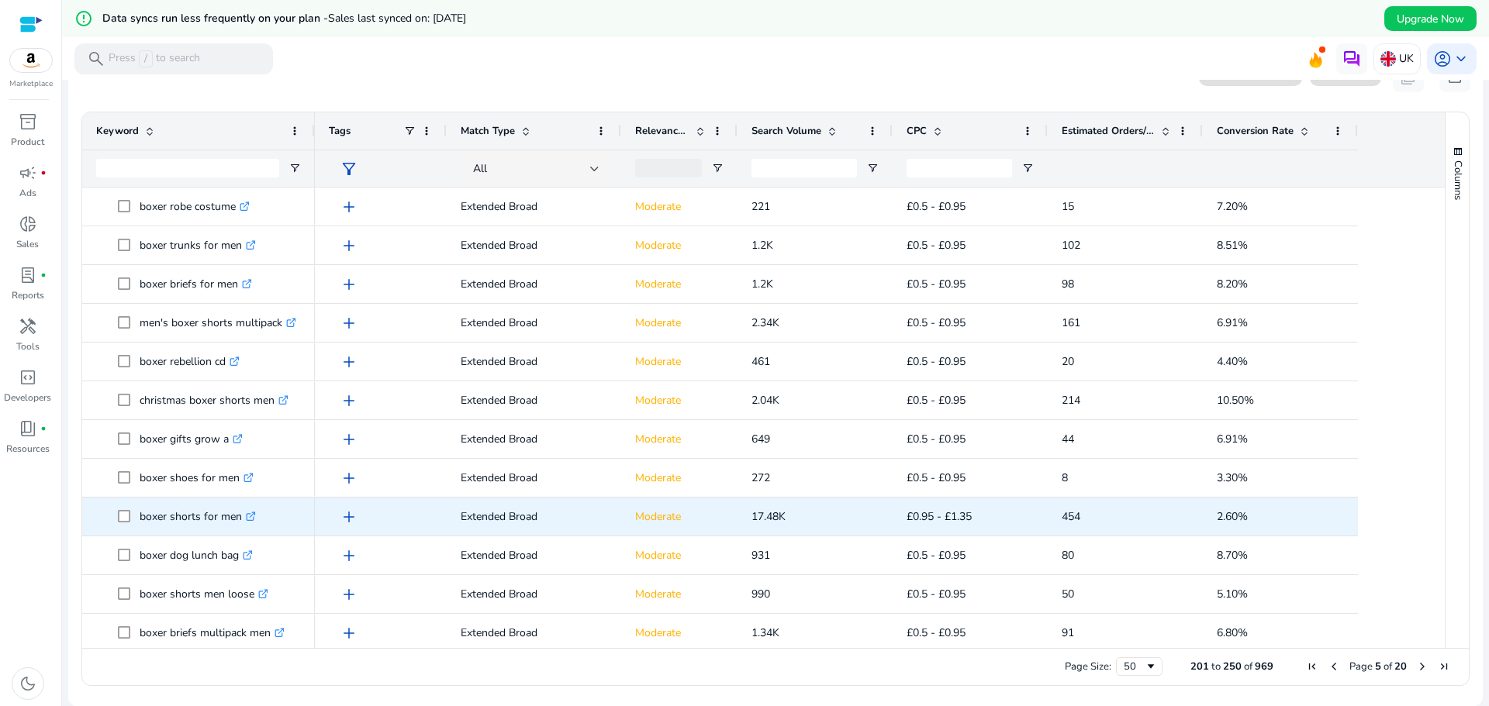
click at [178, 535] on div "boxer shorts for men .st0{fill:#2c8af8}" at bounding box center [198, 517] width 233 height 38
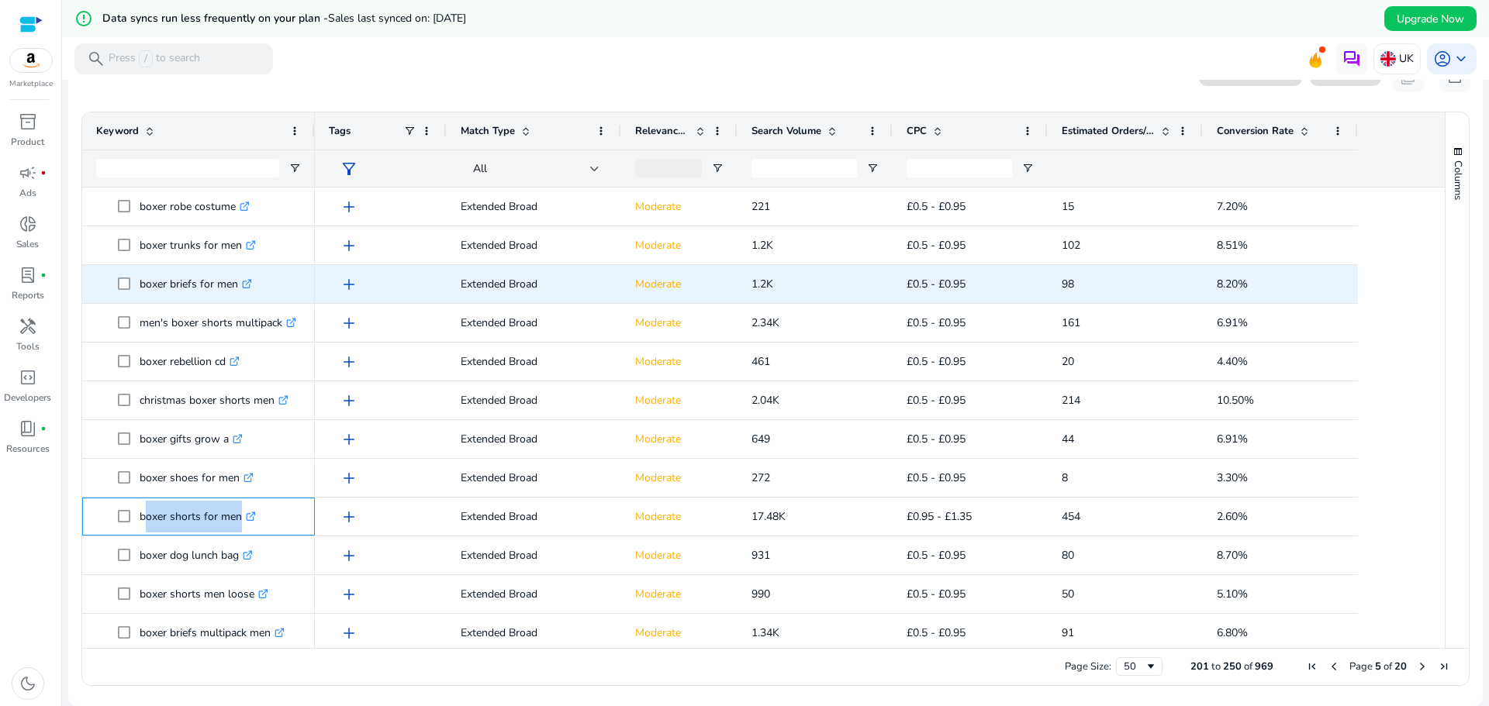
copy span "boxer shorts for men .st0{fill:#2c8af8}"
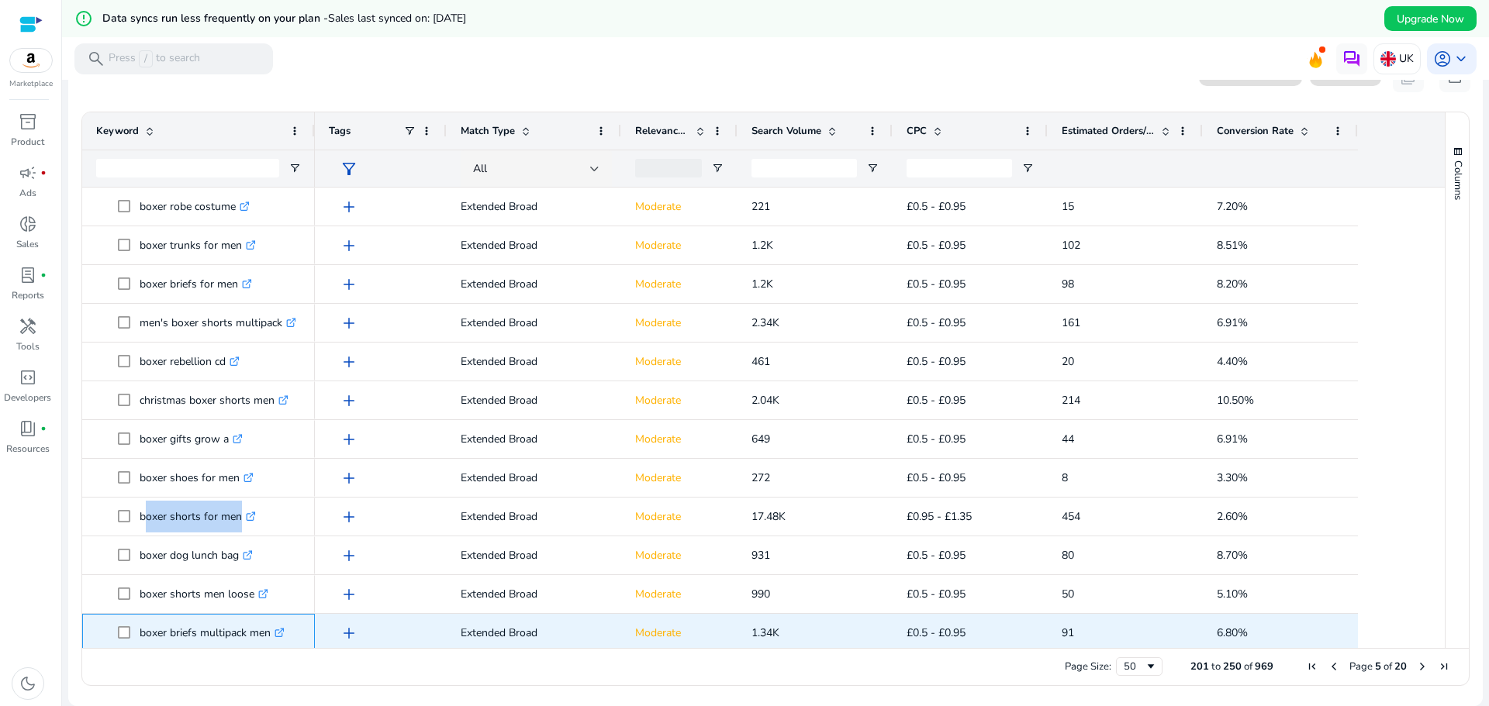
click at [154, 639] on p "boxer briefs multipack men .st0{fill:#2c8af8}" at bounding box center [212, 633] width 145 height 32
copy p "boxer briefs multipack men"
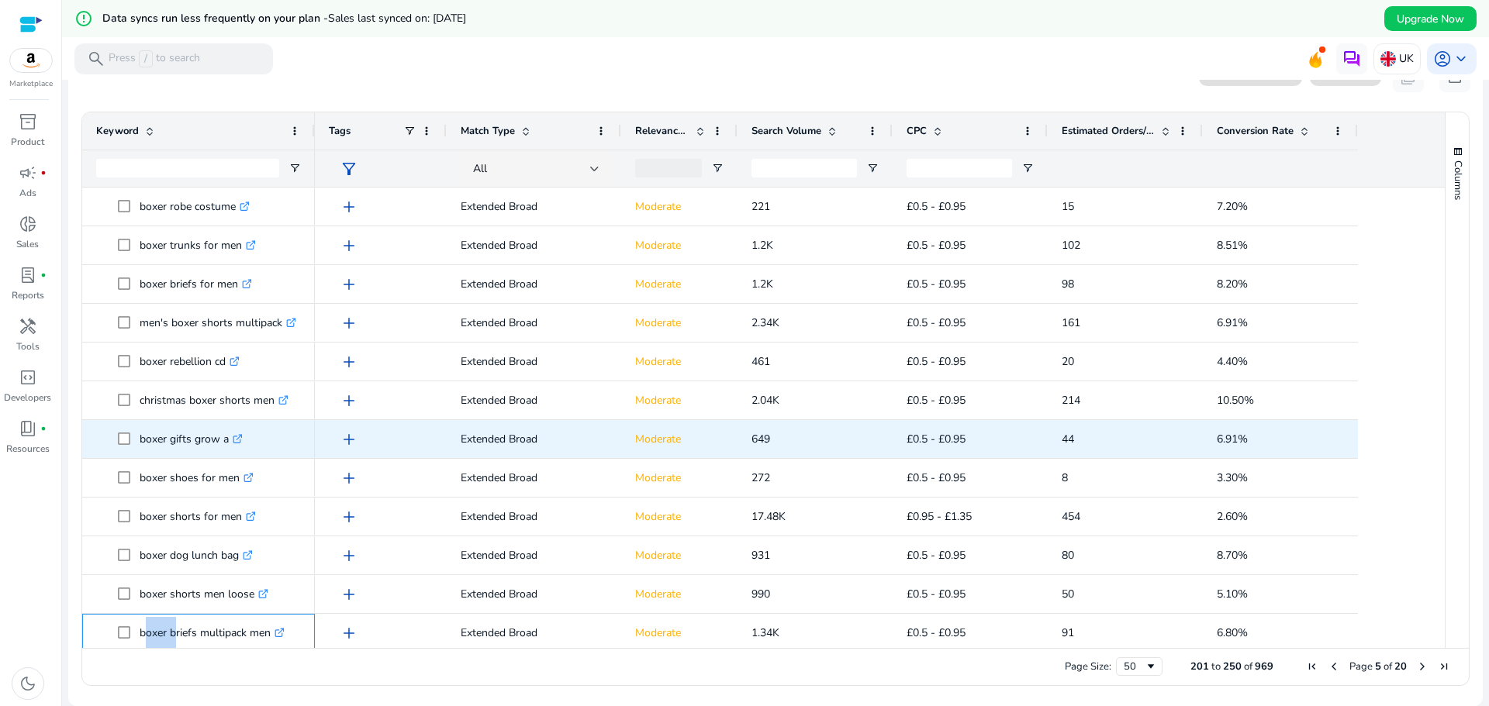
scroll to position [1478, 0]
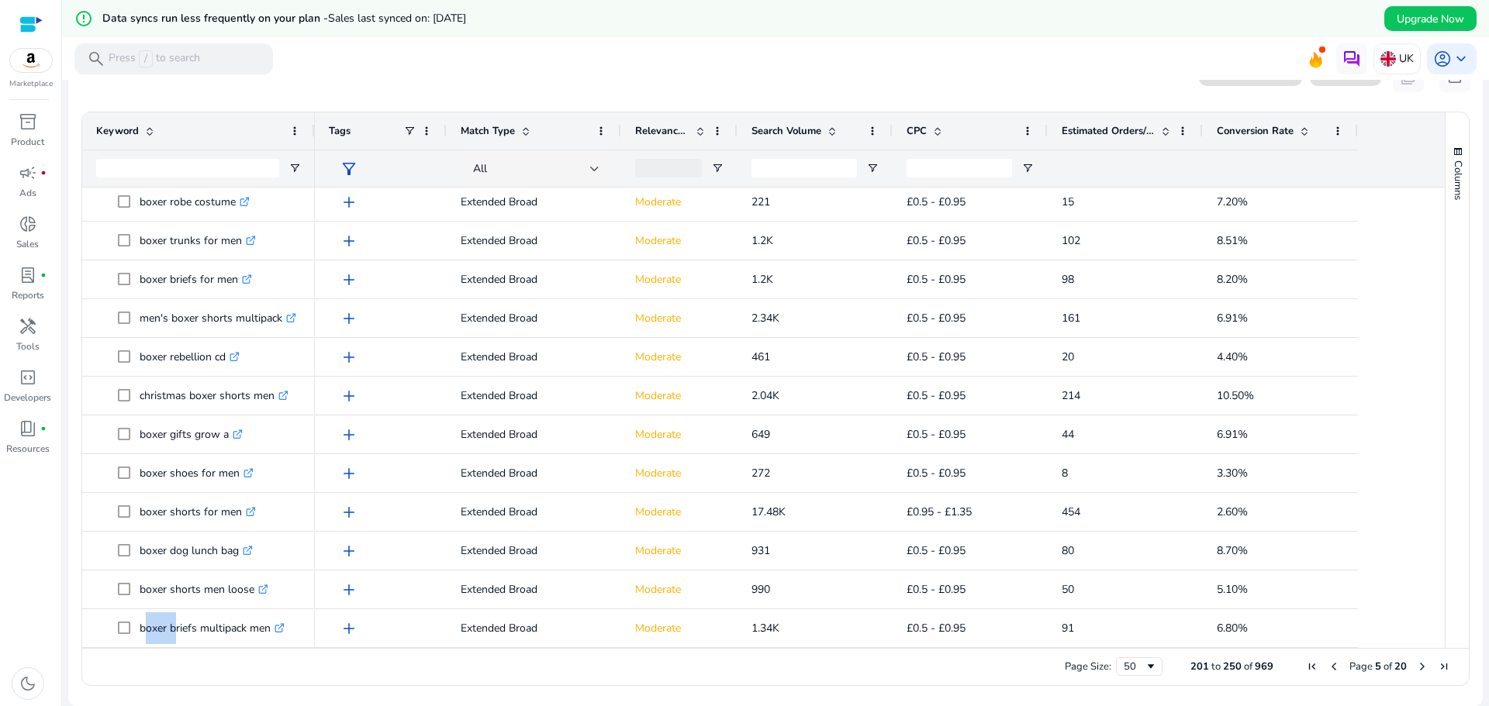
drag, startPoint x: 1419, startPoint y: 668, endPoint x: 1353, endPoint y: 658, distance: 66.7
click at [1419, 668] on span "Next Page" at bounding box center [1422, 667] width 12 height 12
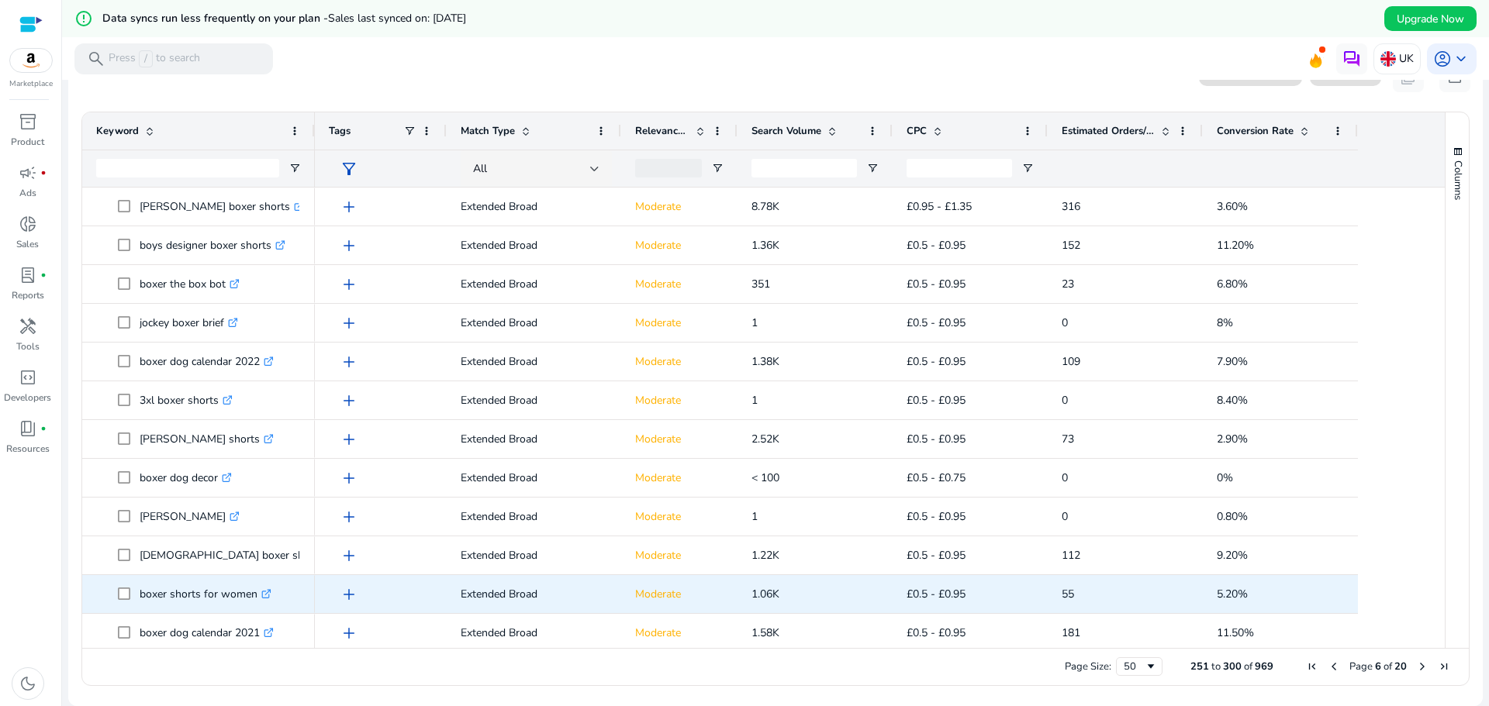
scroll to position [354, 0]
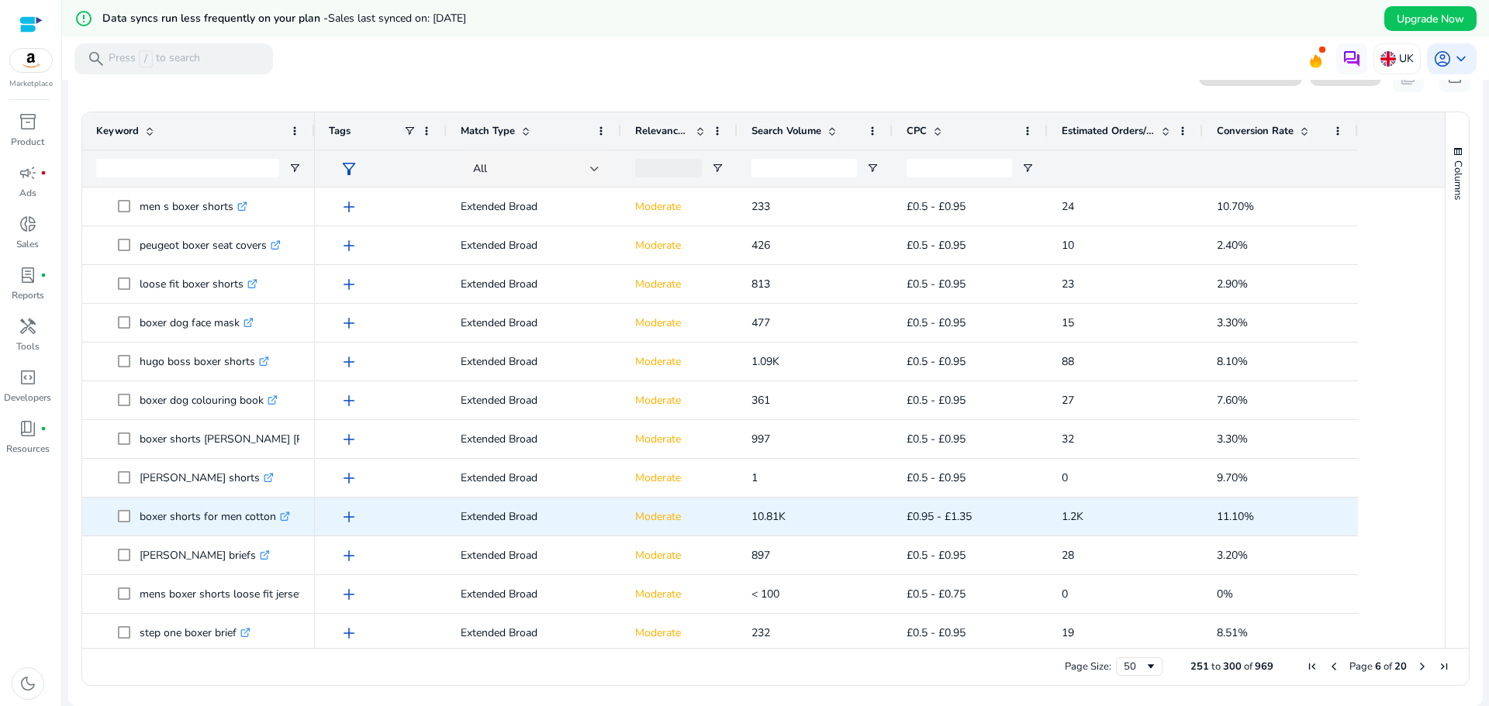
click at [197, 534] on div "boxer shorts for men cotton .st0{fill:#2c8af8}" at bounding box center [198, 517] width 205 height 36
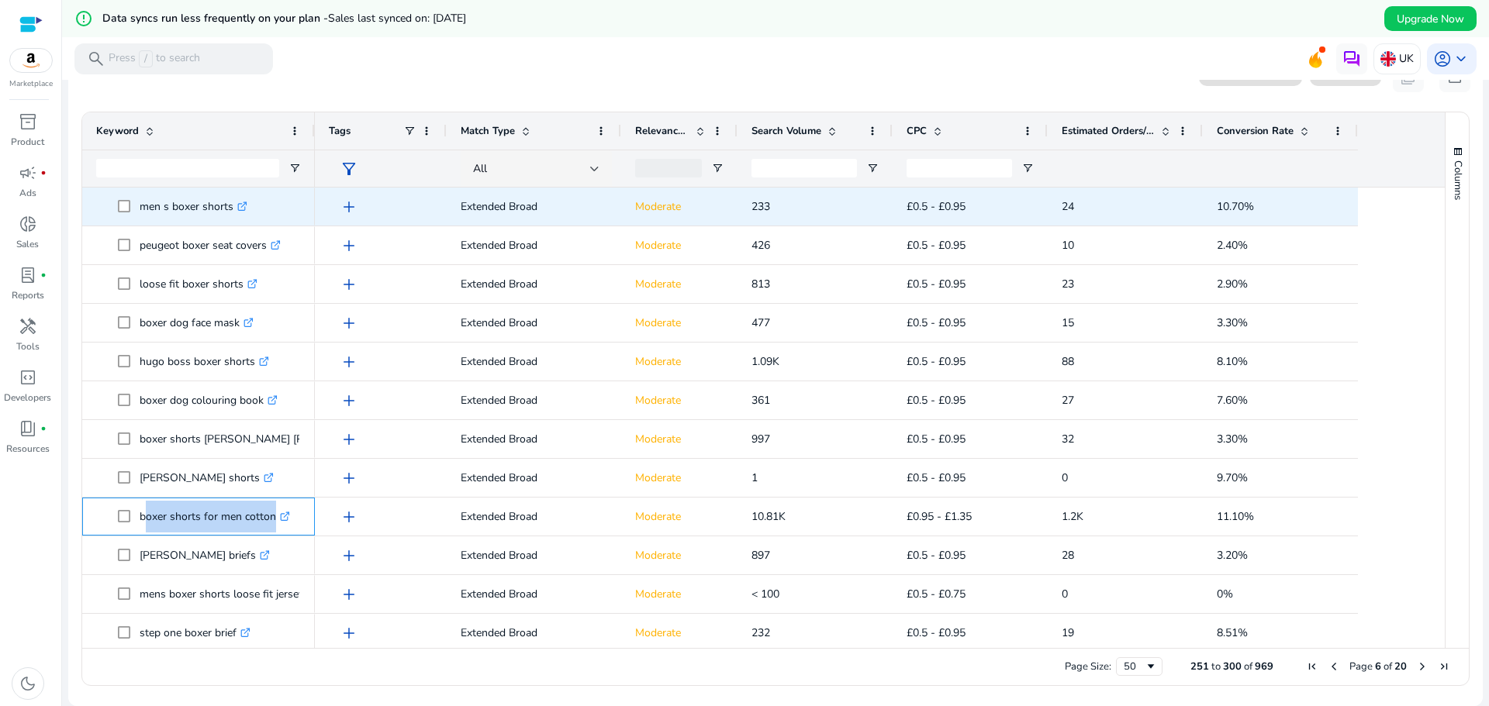
copy span "boxer shorts for men cotton .st0{fill:#2c8af8}"
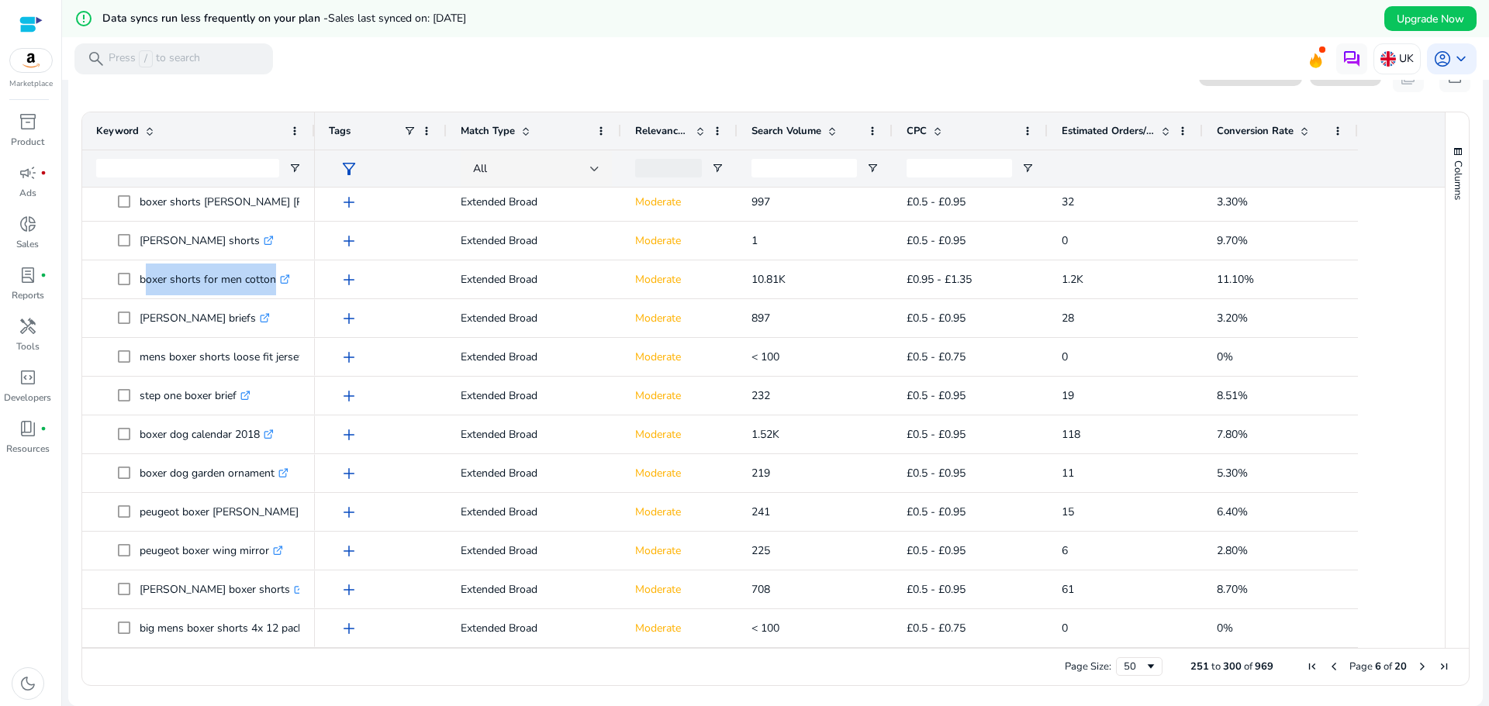
click at [1417, 665] on span "Next Page" at bounding box center [1422, 667] width 12 height 12
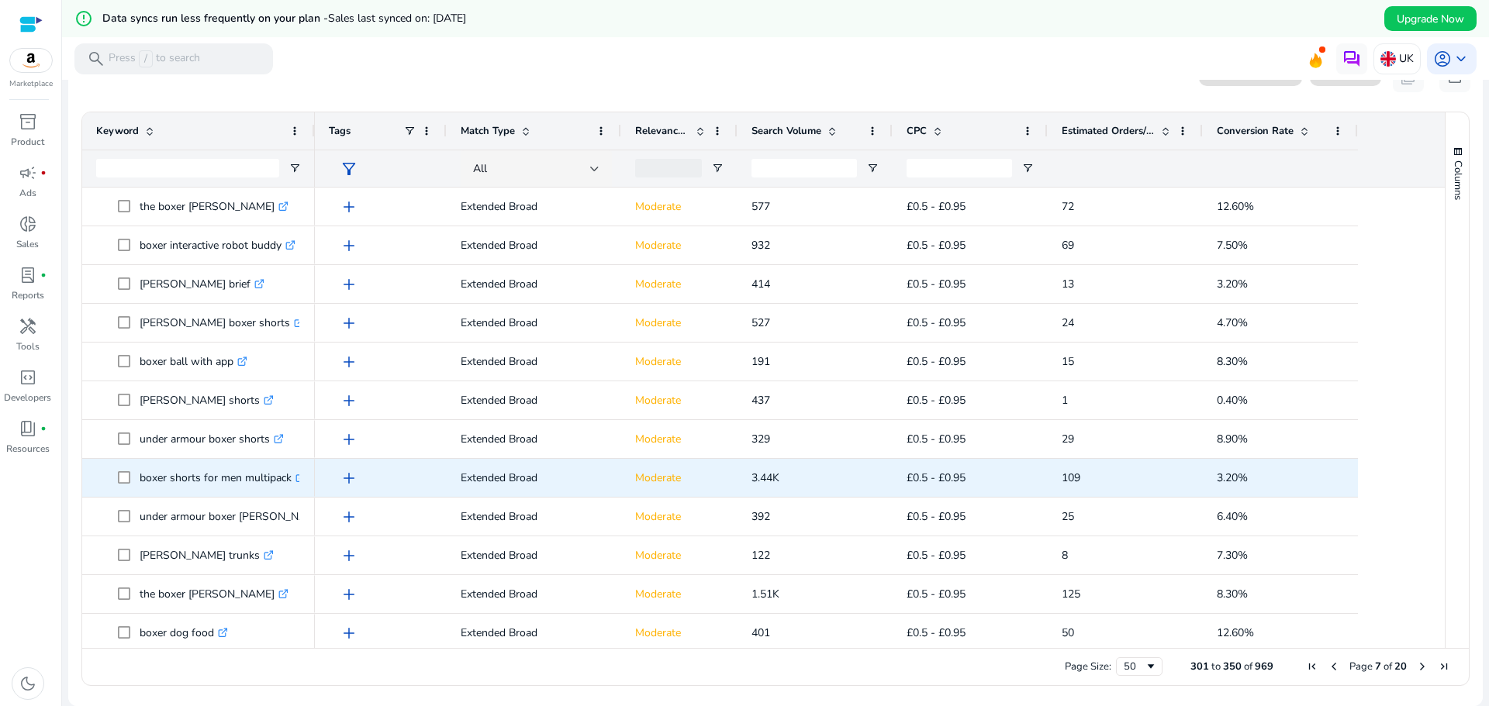
click at [170, 491] on p "boxer shorts for men multipack .st0{fill:#2c8af8}" at bounding box center [223, 478] width 166 height 32
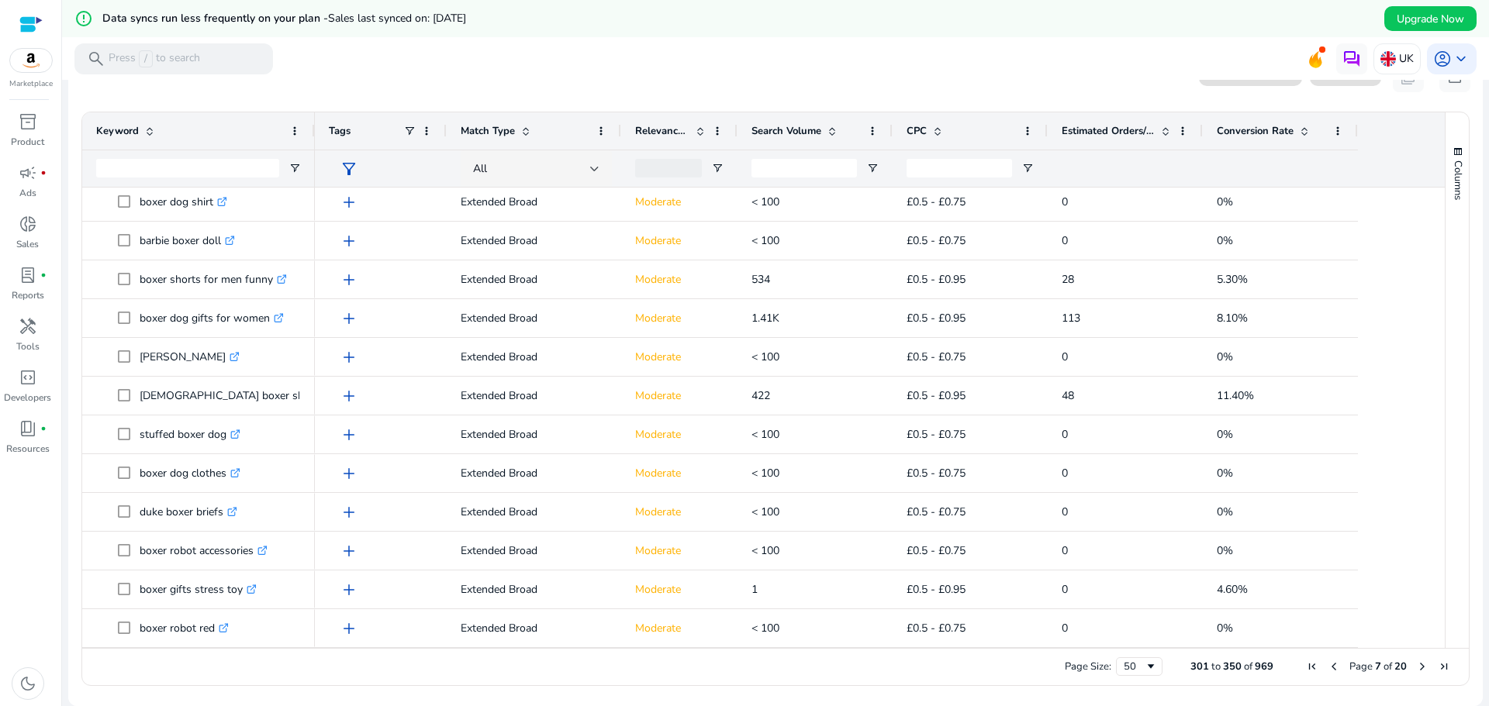
click at [1420, 665] on span "Next Page" at bounding box center [1422, 667] width 12 height 12
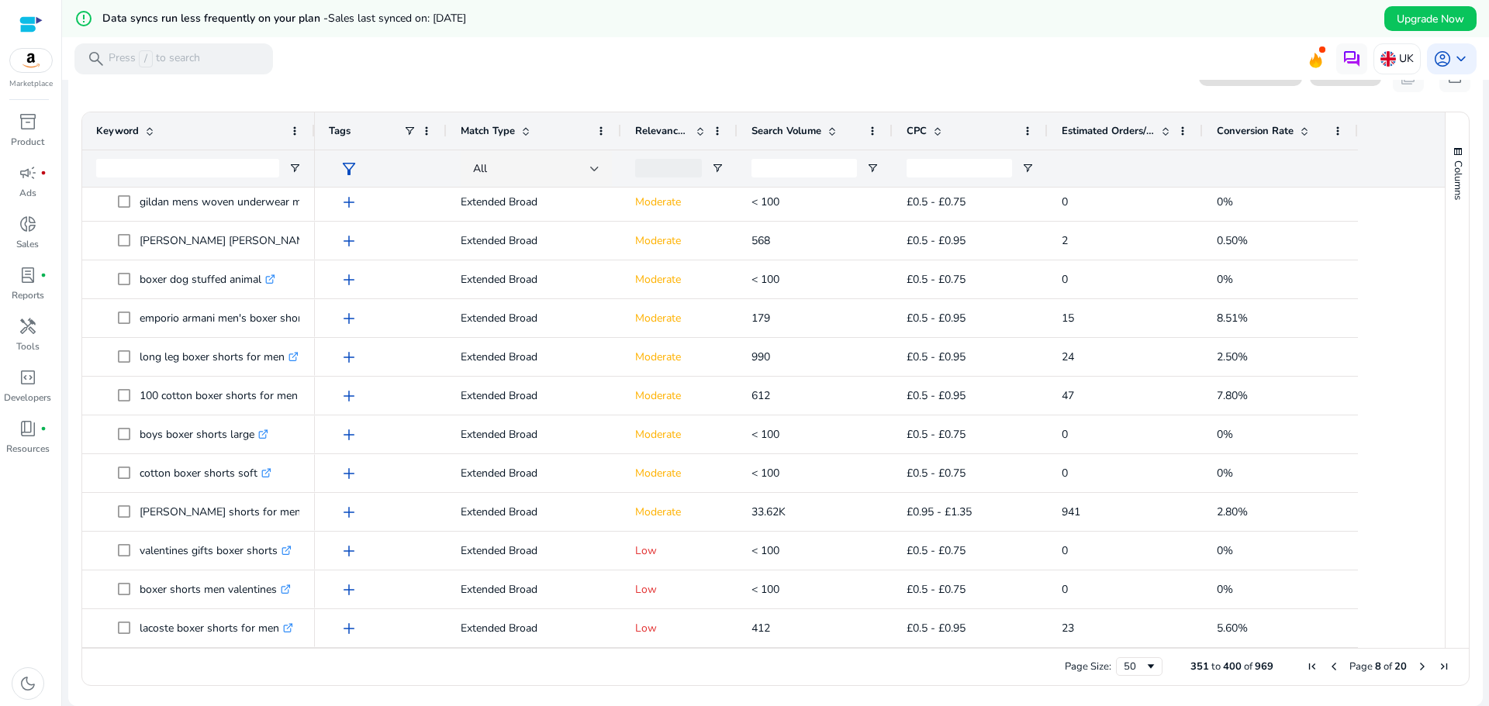
click at [1416, 668] on span "Next Page" at bounding box center [1422, 667] width 12 height 12
click at [1416, 662] on span "Next Page" at bounding box center [1422, 667] width 12 height 12
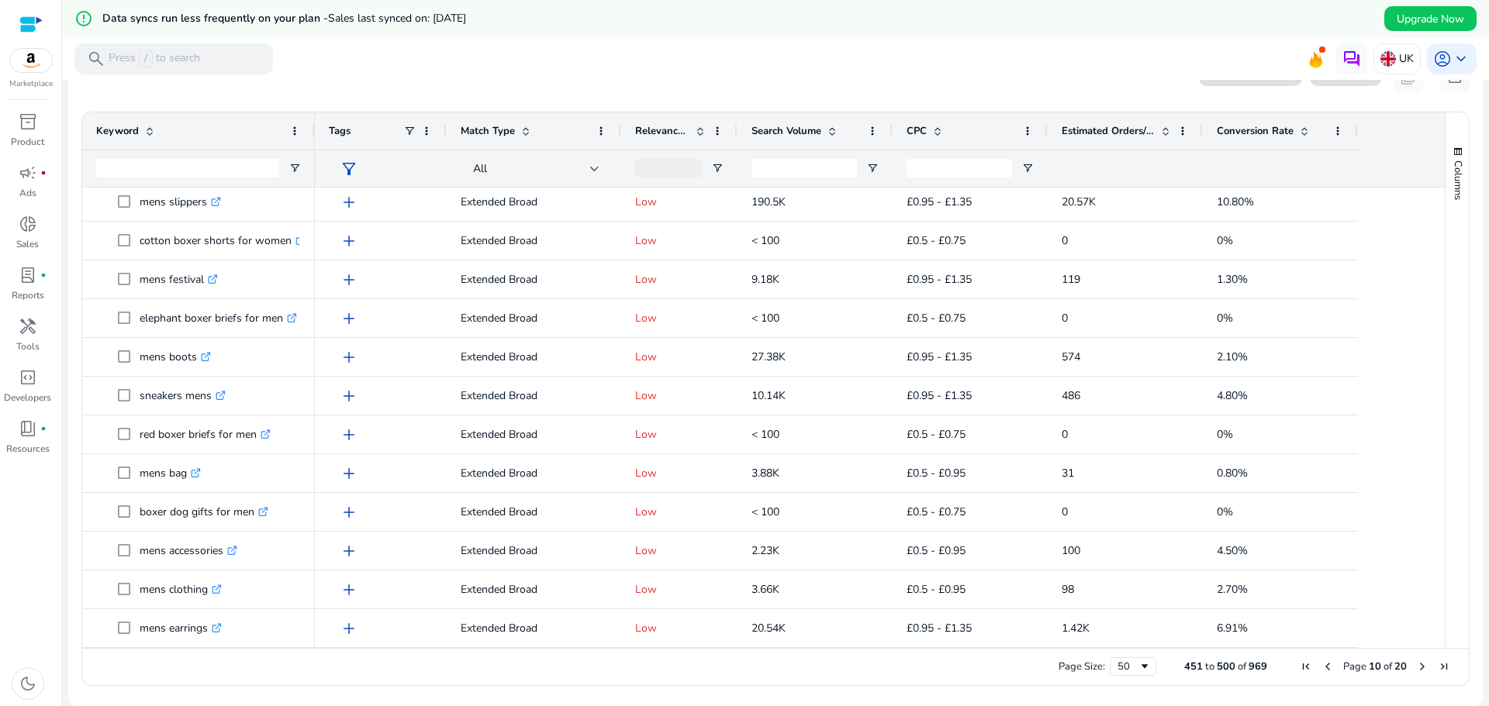
click at [1417, 664] on span "Next Page" at bounding box center [1422, 667] width 12 height 12
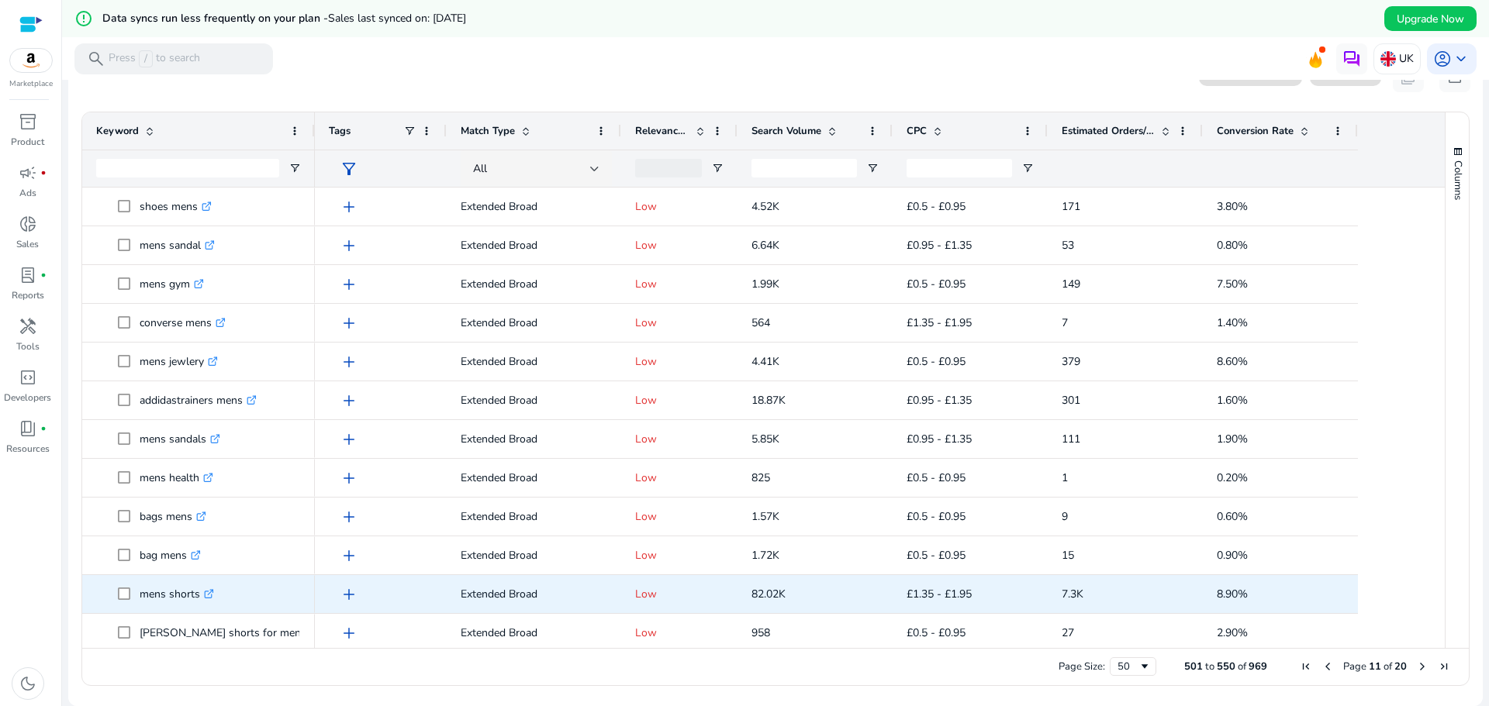
click at [214, 599] on icon ".st0{fill:#2c8af8}" at bounding box center [209, 594] width 10 height 10
